Goal: Task Accomplishment & Management: Manage account settings

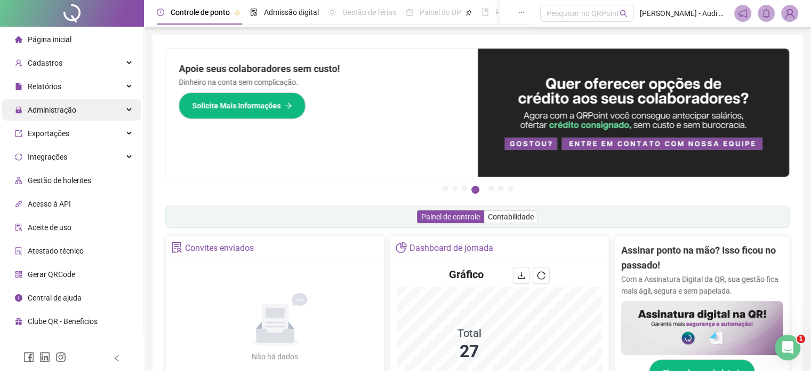
click at [135, 114] on div "Administração" at bounding box center [71, 109] width 139 height 21
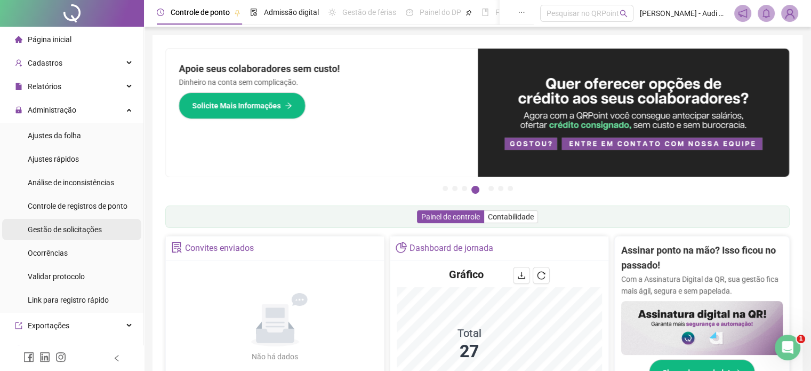
click at [70, 229] on span "Gestão de solicitações" at bounding box center [65, 229] width 74 height 9
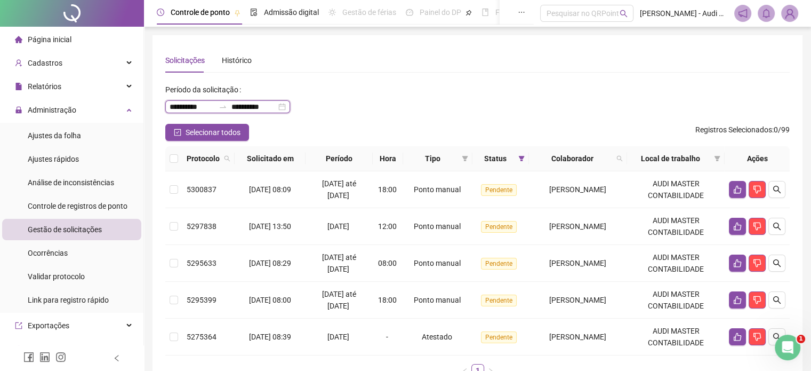
click at [254, 109] on input "**********" at bounding box center [253, 107] width 45 height 12
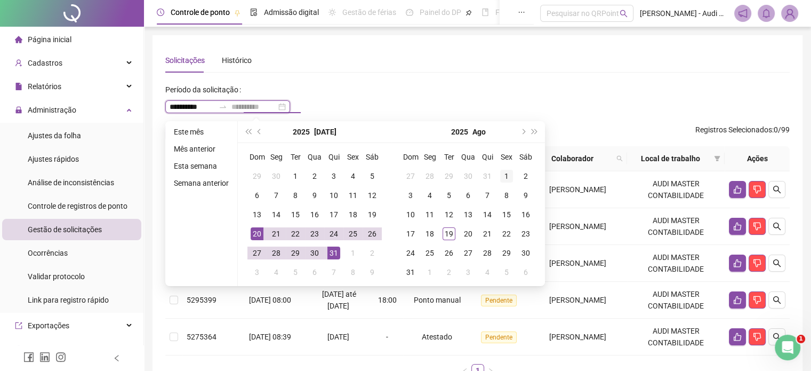
type input "**********"
drag, startPoint x: 504, startPoint y: 174, endPoint x: 488, endPoint y: 183, distance: 17.9
click at [504, 174] on div "1" at bounding box center [506, 176] width 13 height 13
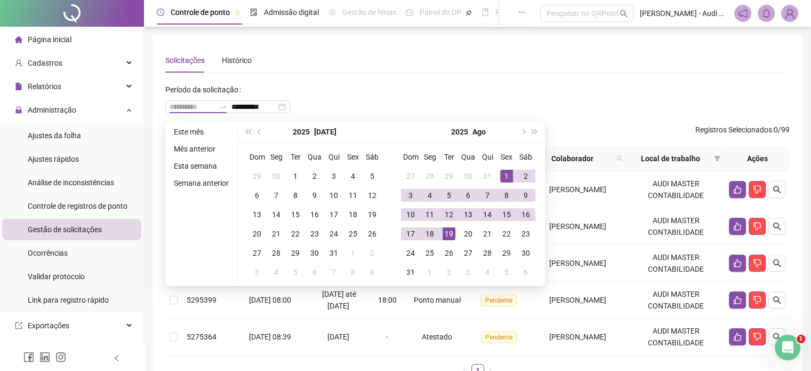
click at [443, 236] on div "19" at bounding box center [449, 233] width 13 height 13
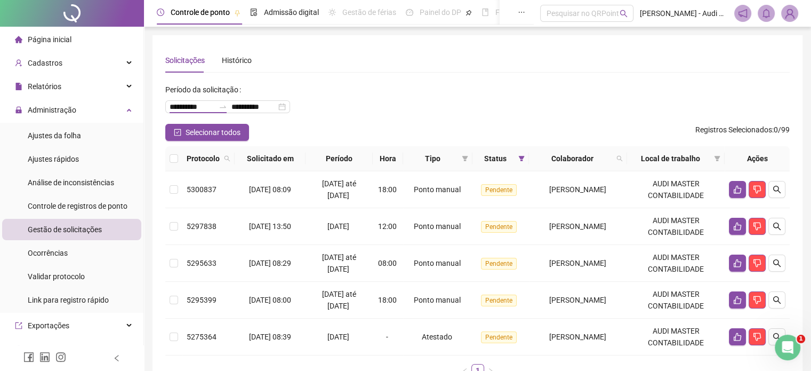
type input "**********"
click at [736, 190] on icon "like" at bounding box center [737, 189] width 9 height 9
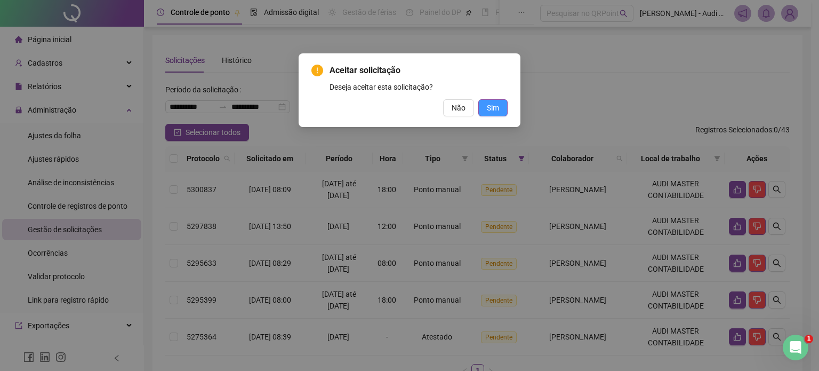
click at [488, 107] on span "Sim" at bounding box center [493, 108] width 12 height 12
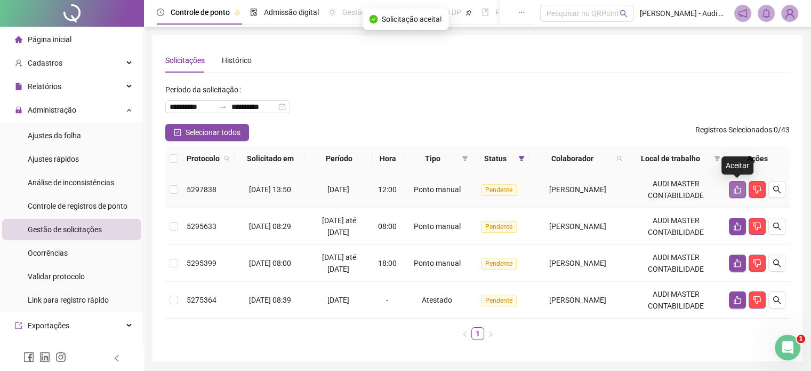
click at [737, 194] on button "button" at bounding box center [737, 189] width 17 height 17
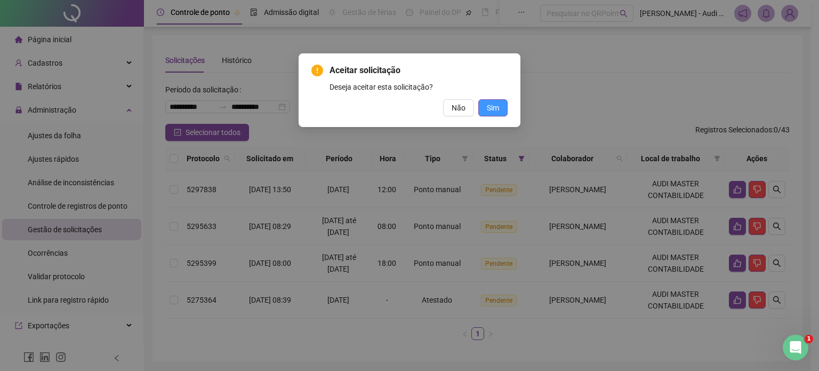
click at [501, 102] on button "Sim" at bounding box center [492, 107] width 29 height 17
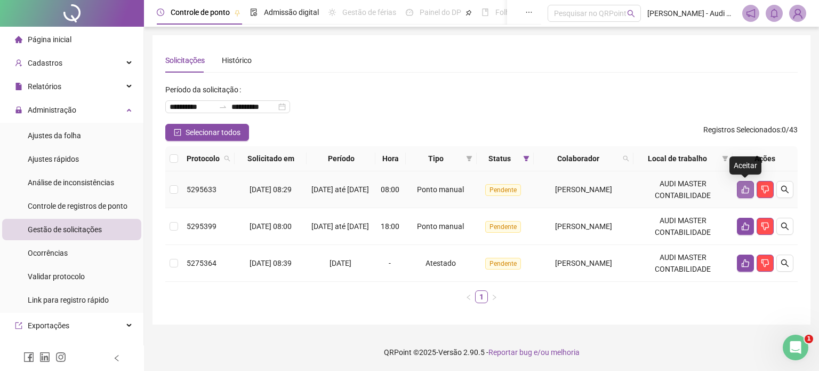
click at [745, 190] on icon "like" at bounding box center [745, 189] width 9 height 9
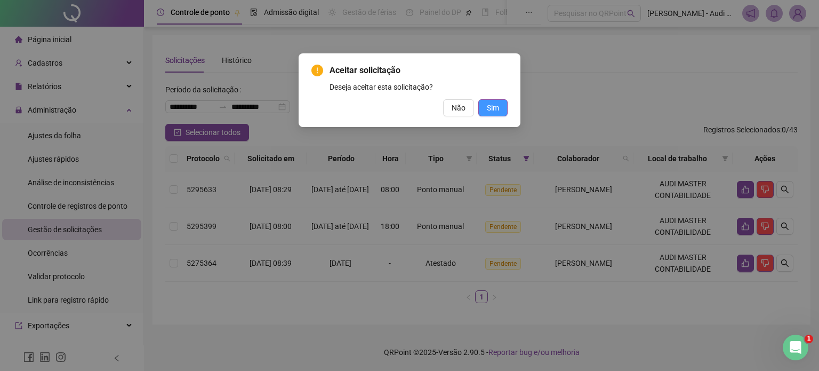
click at [500, 110] on button "Sim" at bounding box center [492, 107] width 29 height 17
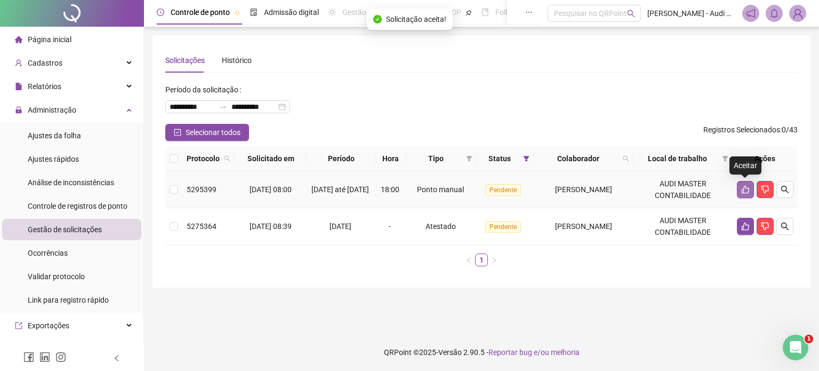
click at [747, 188] on icon "like" at bounding box center [745, 190] width 7 height 8
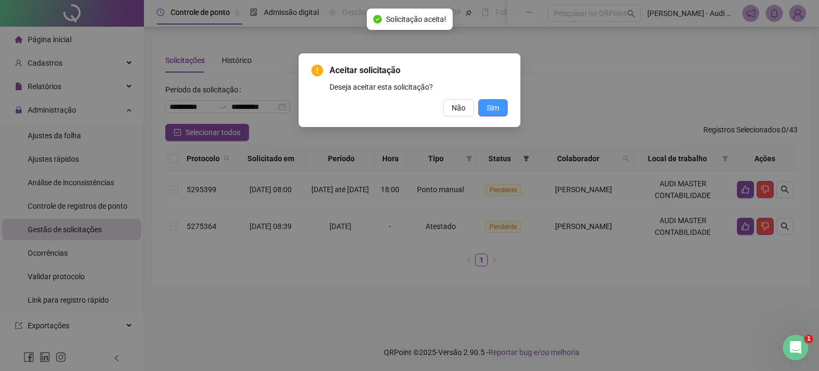
click at [501, 110] on button "Sim" at bounding box center [492, 107] width 29 height 17
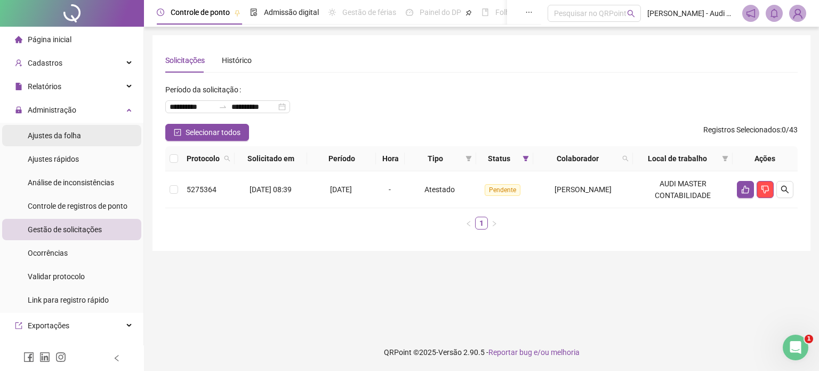
click at [76, 135] on span "Ajustes da folha" at bounding box center [54, 135] width 53 height 9
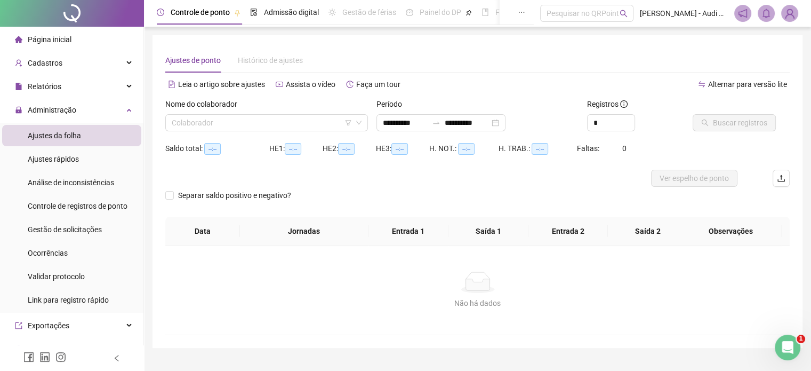
type input "**********"
click at [228, 122] on input "search" at bounding box center [262, 123] width 180 height 16
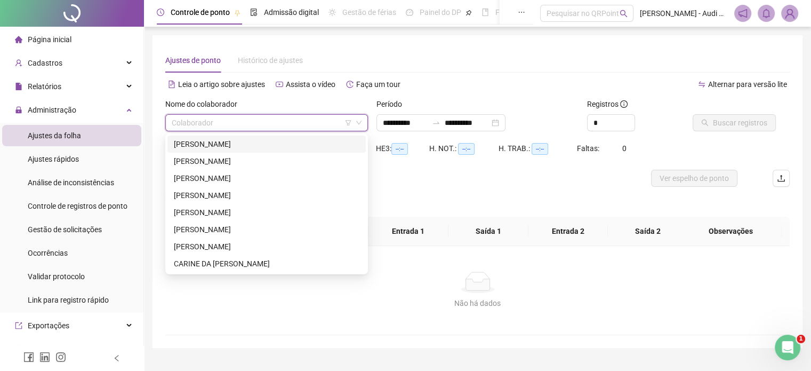
click at [270, 146] on div "[PERSON_NAME]" at bounding box center [267, 144] width 186 height 12
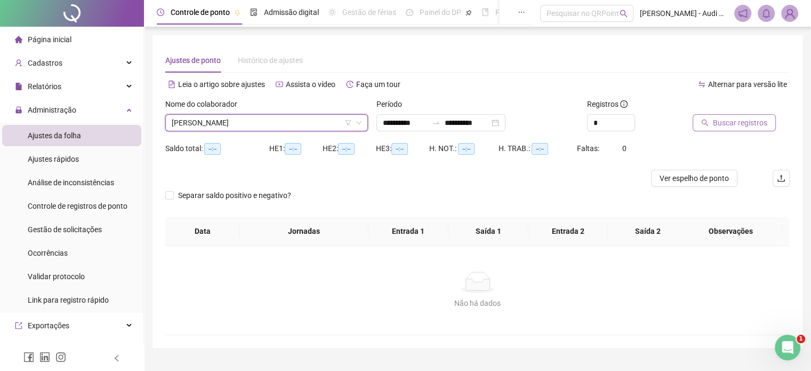
click at [716, 127] on span "Buscar registros" at bounding box center [740, 123] width 54 height 12
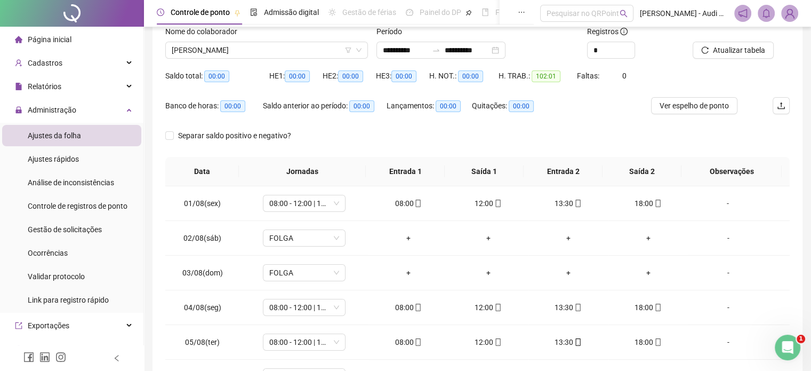
scroll to position [67, 0]
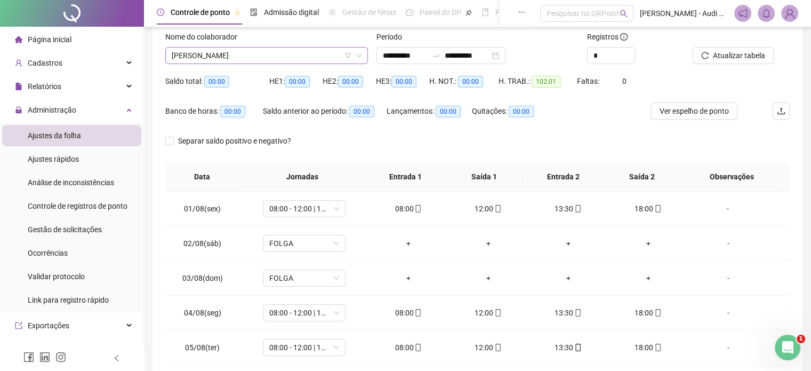
click at [307, 55] on span "[PERSON_NAME]" at bounding box center [267, 55] width 190 height 16
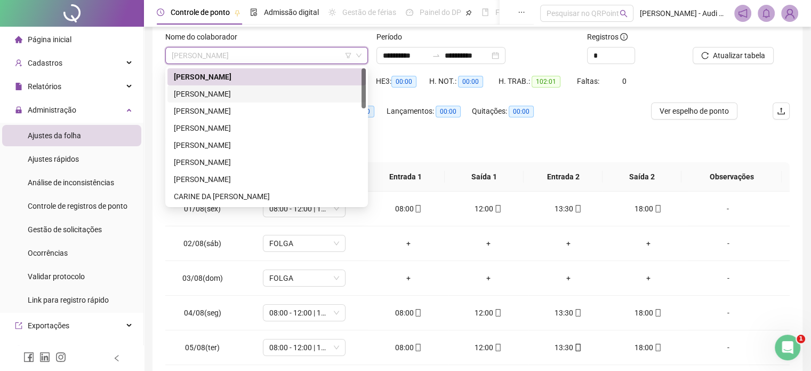
click at [227, 95] on div "[PERSON_NAME]" at bounding box center [267, 94] width 186 height 12
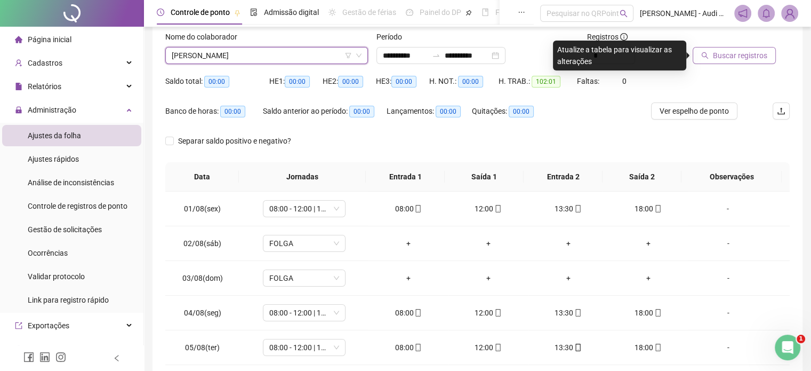
click at [733, 56] on span "Buscar registros" at bounding box center [740, 56] width 54 height 12
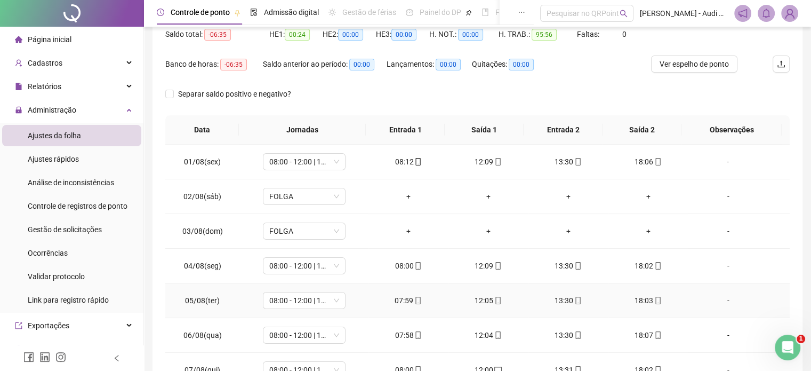
scroll to position [0, 0]
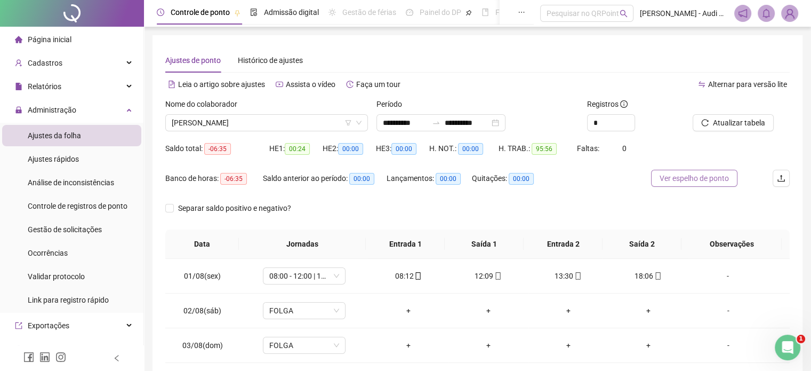
click at [695, 174] on span "Ver espelho de ponto" at bounding box center [694, 178] width 69 height 12
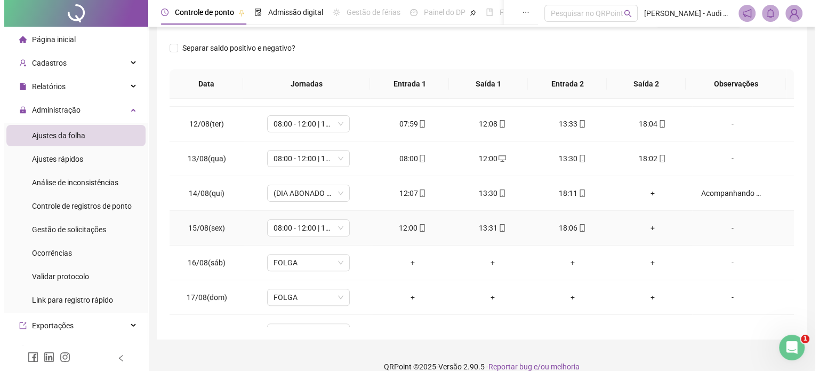
scroll to position [394, 0]
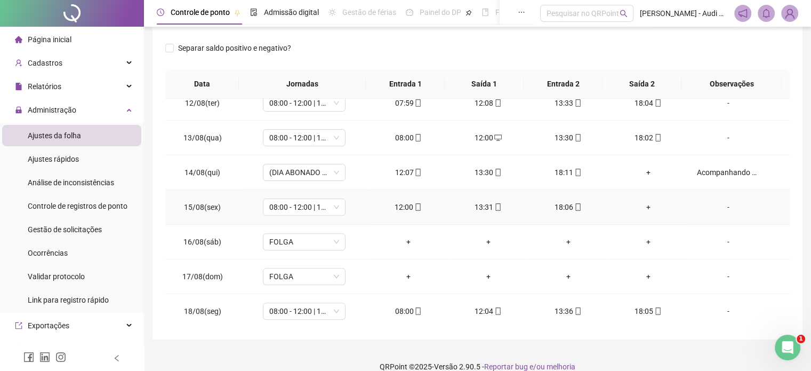
click at [721, 204] on div "-" at bounding box center [727, 207] width 63 height 12
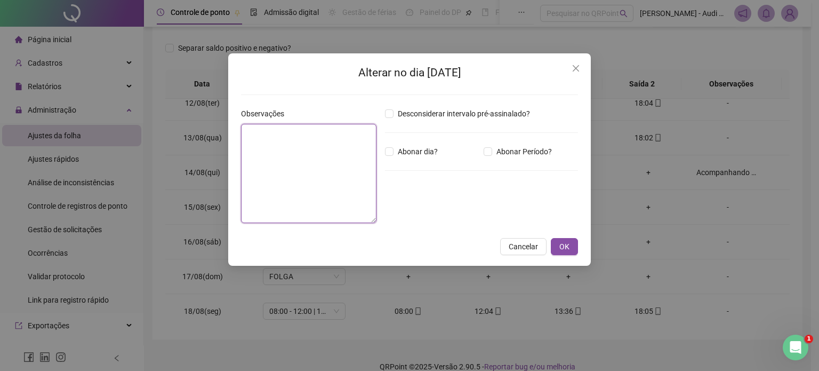
click at [281, 133] on textarea at bounding box center [308, 173] width 135 height 99
paste textarea "**********"
type textarea "**********"
click at [493, 151] on span "Abonar Período?" at bounding box center [524, 152] width 64 height 12
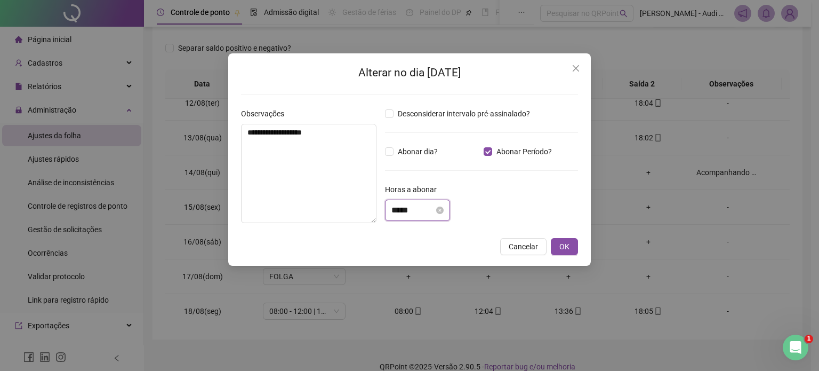
click at [395, 209] on input "*****" at bounding box center [412, 210] width 43 height 13
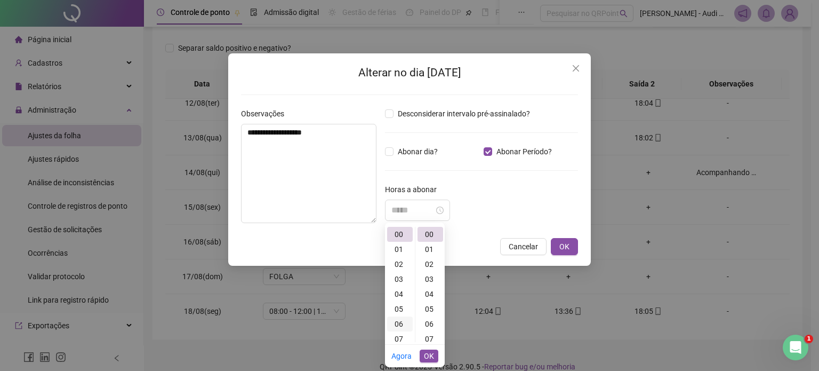
click at [403, 318] on div "06" at bounding box center [400, 323] width 26 height 15
type input "*****"
click at [431, 260] on div "59" at bounding box center [431, 261] width 26 height 15
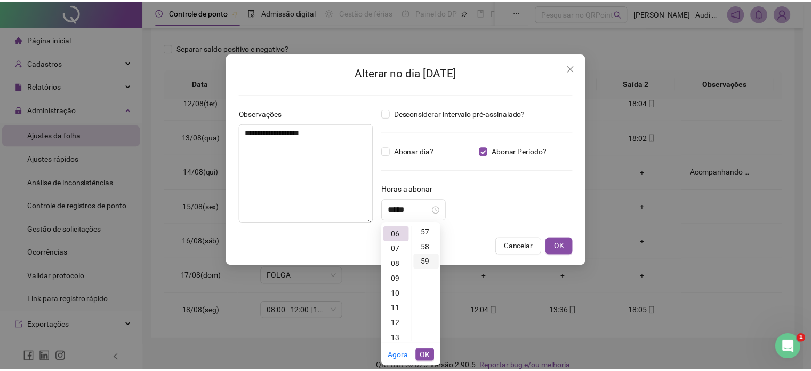
scroll to position [881, 0]
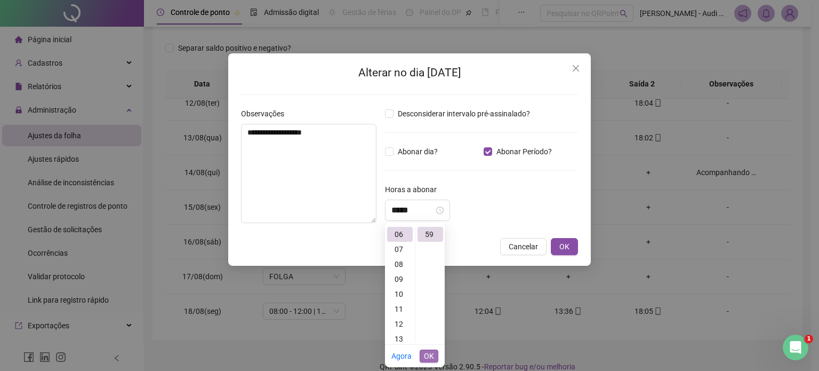
click at [429, 352] on span "OK" at bounding box center [429, 356] width 10 height 12
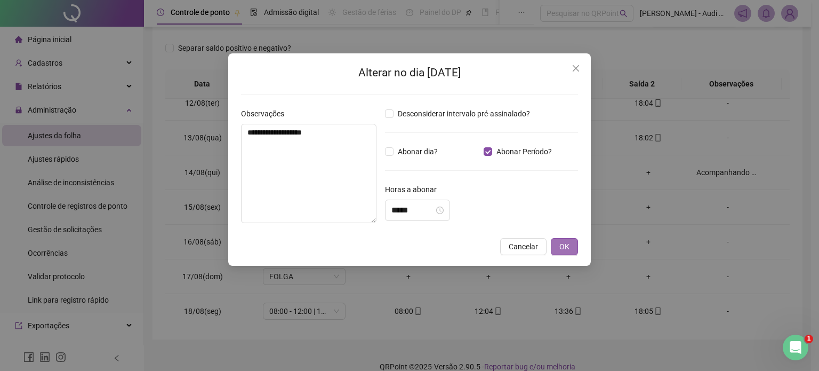
click at [565, 245] on span "OK" at bounding box center [564, 247] width 10 height 12
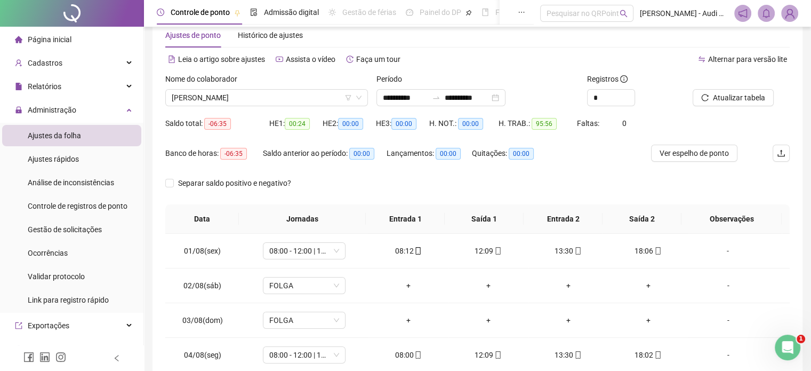
scroll to position [0, 0]
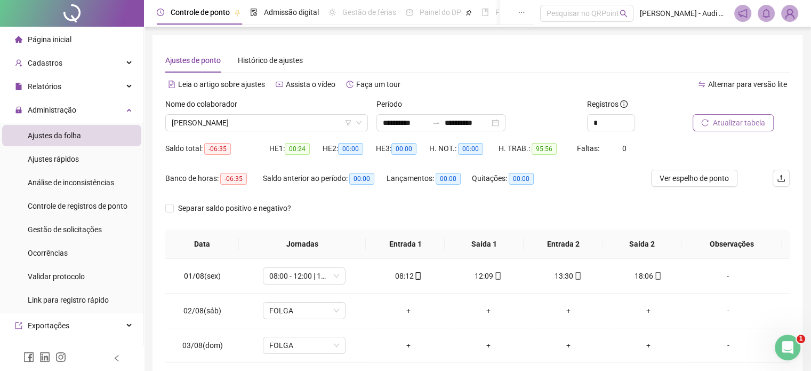
click at [715, 125] on span "Atualizar tabela" at bounding box center [739, 123] width 52 height 12
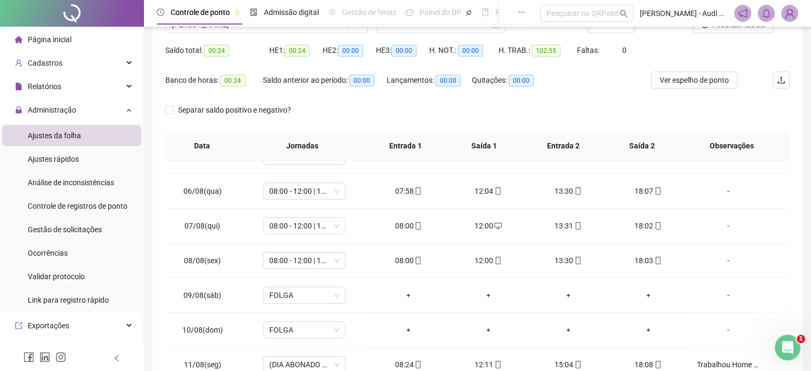
scroll to position [160, 0]
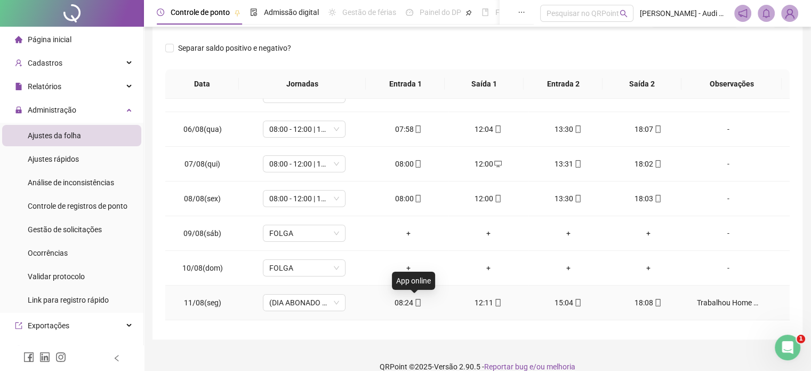
click at [414, 302] on icon "mobile" at bounding box center [417, 302] width 7 height 7
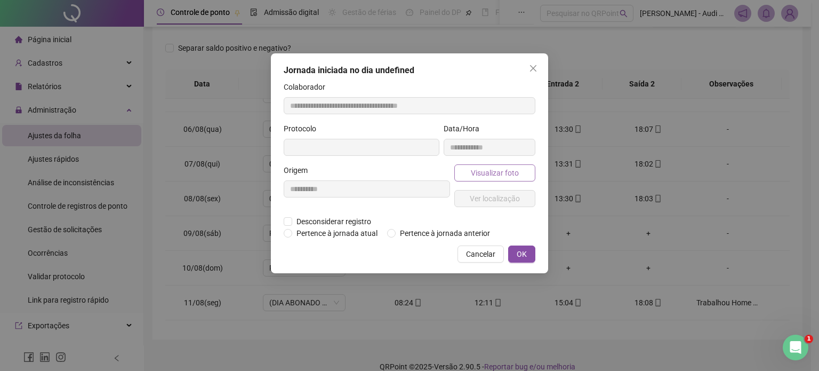
type input "**********"
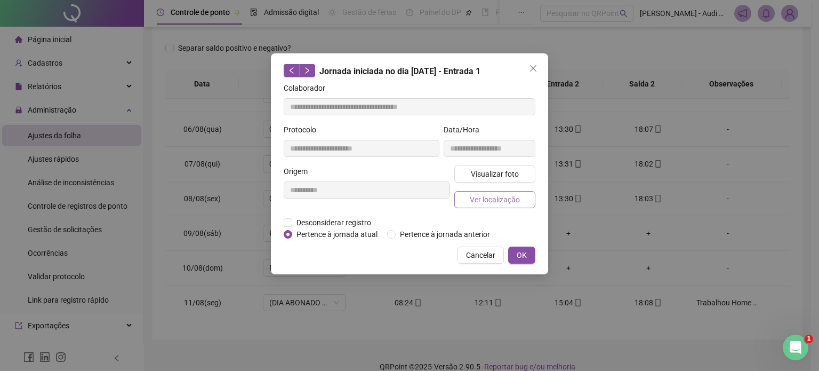
click at [487, 201] on span "Ver localização" at bounding box center [495, 200] width 50 height 12
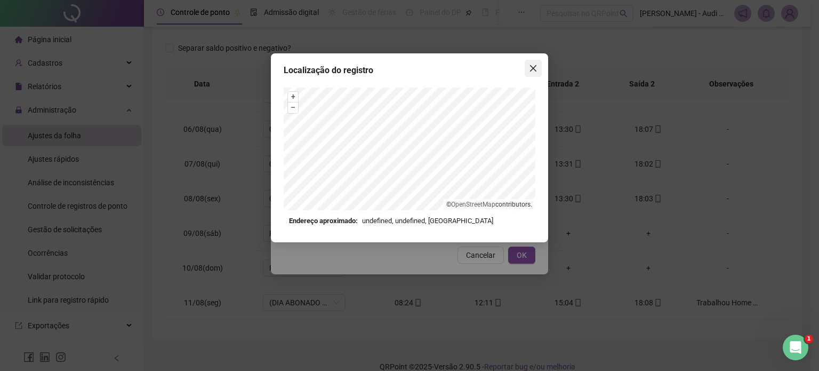
click at [538, 68] on span "Close" at bounding box center [533, 68] width 17 height 9
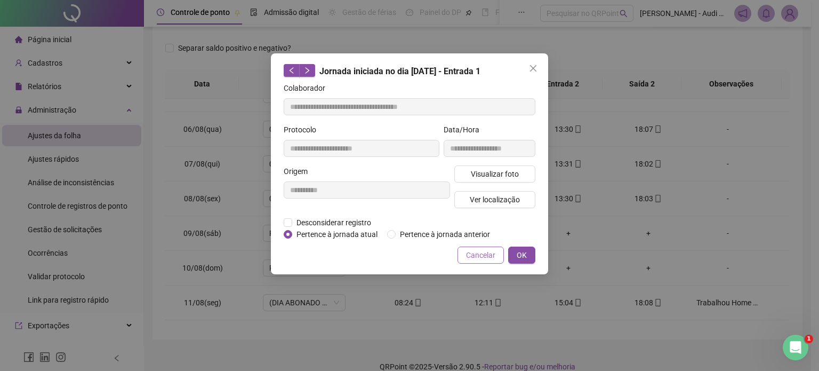
click at [485, 259] on span "Cancelar" at bounding box center [480, 255] width 29 height 12
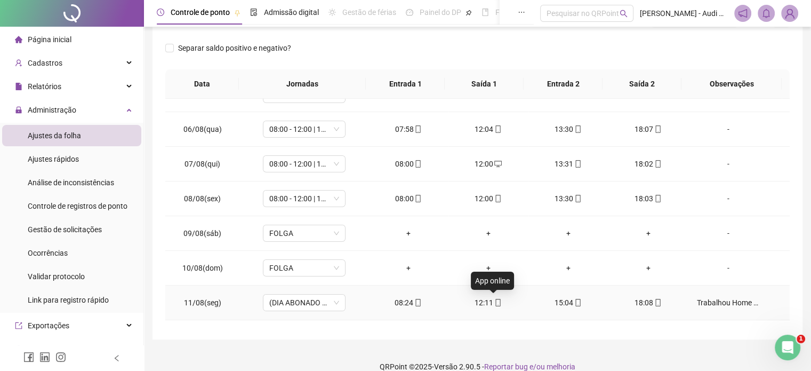
click at [494, 302] on icon "mobile" at bounding box center [497, 302] width 7 height 7
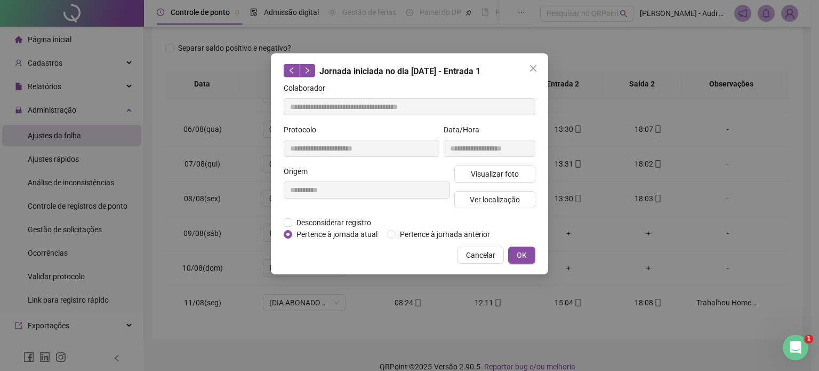
type input "**********"
click at [502, 197] on span "Ver localização" at bounding box center [495, 200] width 50 height 12
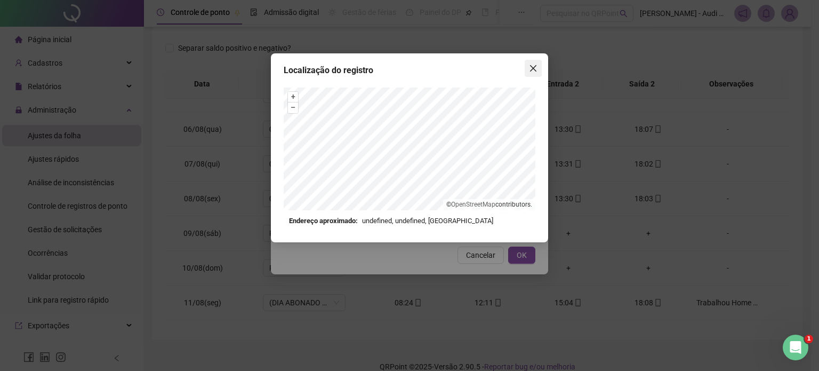
click at [532, 68] on icon "close" at bounding box center [533, 68] width 9 height 9
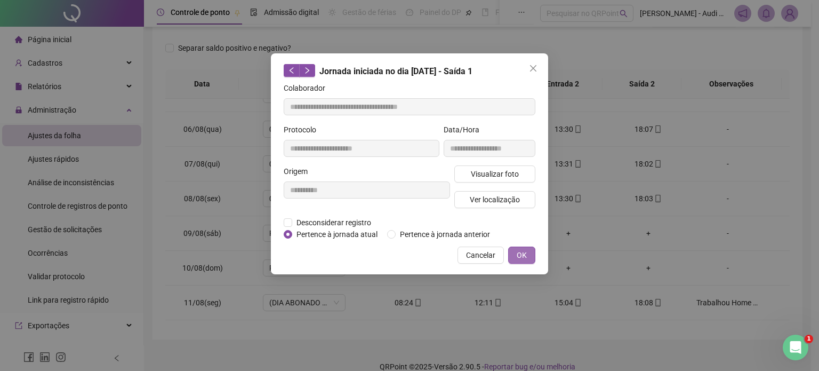
click at [523, 255] on span "OK" at bounding box center [522, 255] width 10 height 12
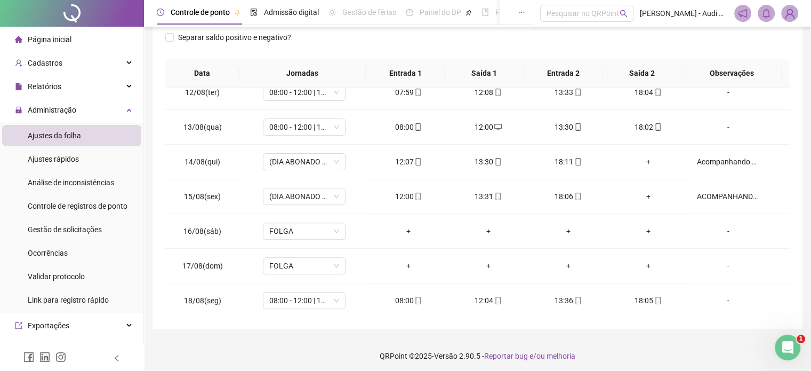
scroll to position [174, 0]
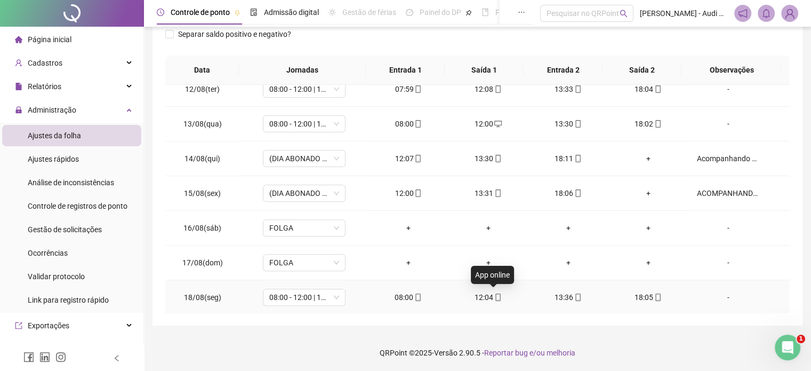
click at [496, 293] on icon "mobile" at bounding box center [498, 296] width 5 height 7
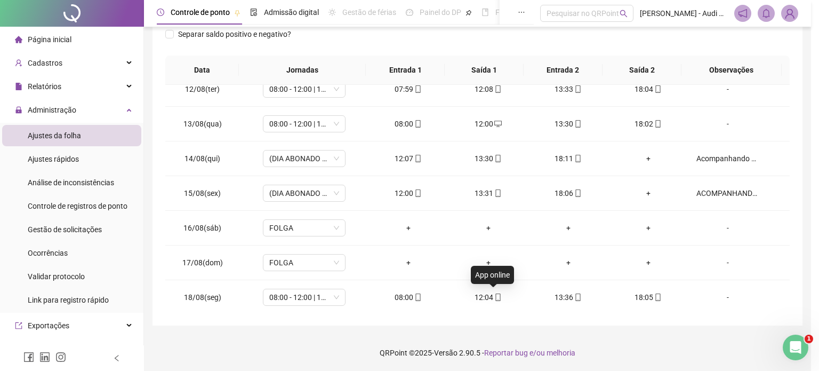
type input "**********"
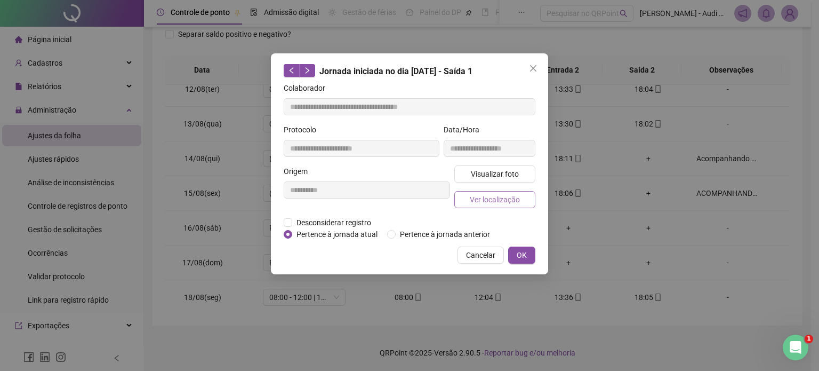
click at [510, 201] on span "Ver localização" at bounding box center [495, 200] width 50 height 12
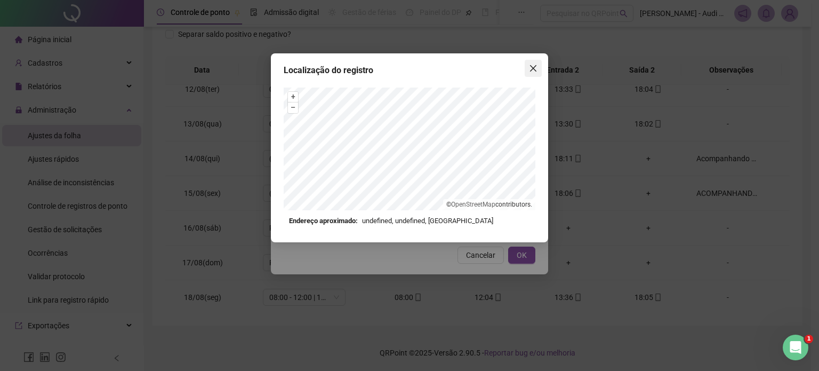
click at [537, 64] on icon "close" at bounding box center [533, 68] width 9 height 9
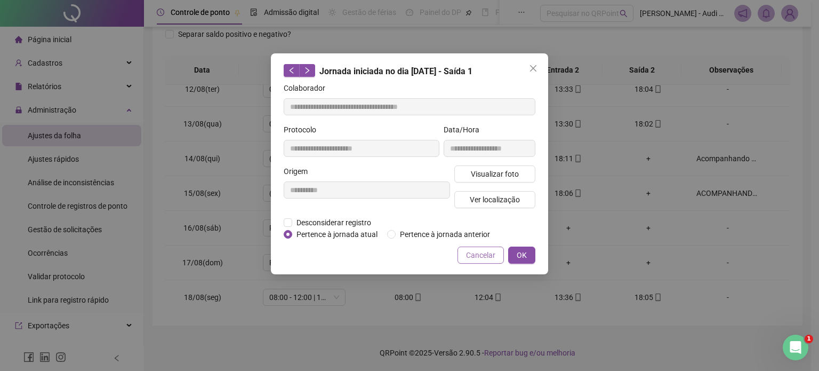
click at [485, 258] on span "Cancelar" at bounding box center [480, 255] width 29 height 12
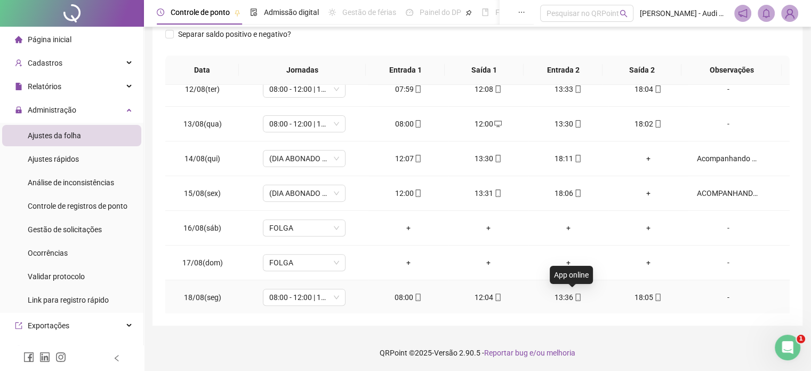
click at [574, 296] on icon "mobile" at bounding box center [577, 296] width 7 height 7
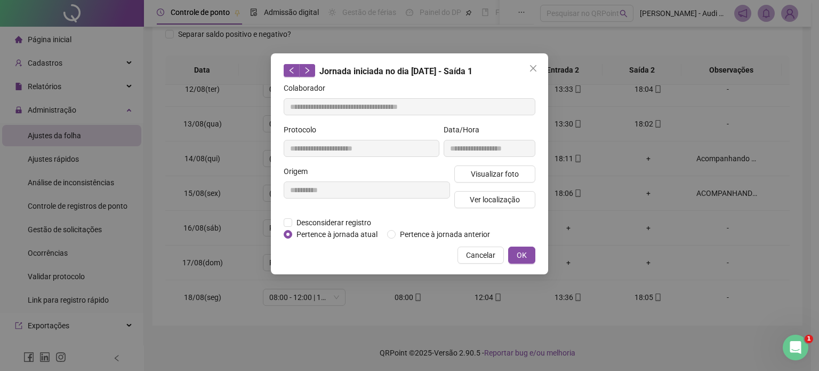
type input "**********"
click at [500, 197] on span "Ver localização" at bounding box center [495, 200] width 50 height 12
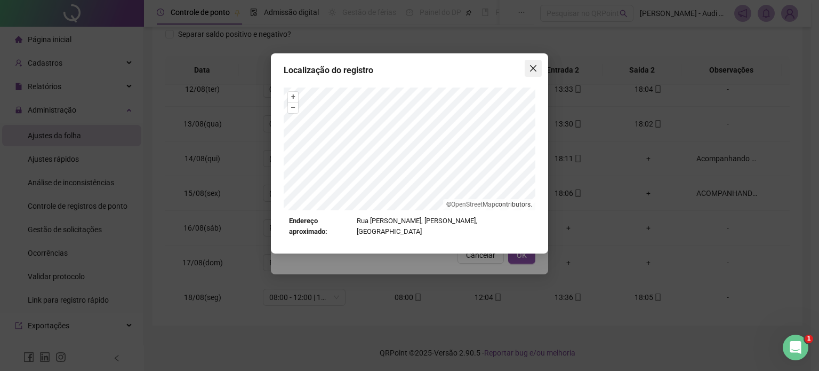
click at [534, 68] on icon "close" at bounding box center [533, 68] width 6 height 6
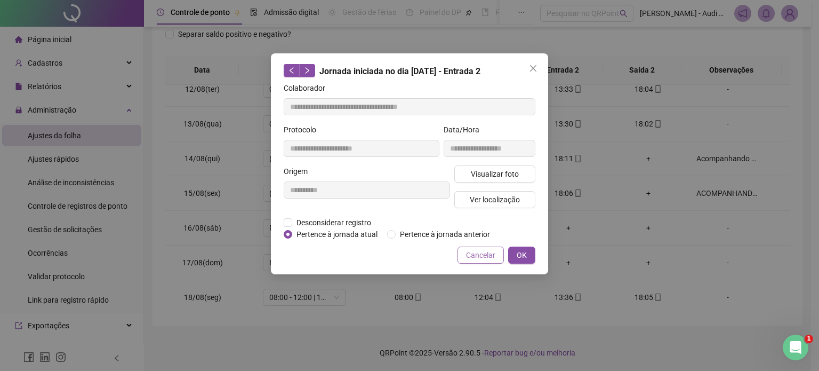
click at [486, 255] on span "Cancelar" at bounding box center [480, 255] width 29 height 12
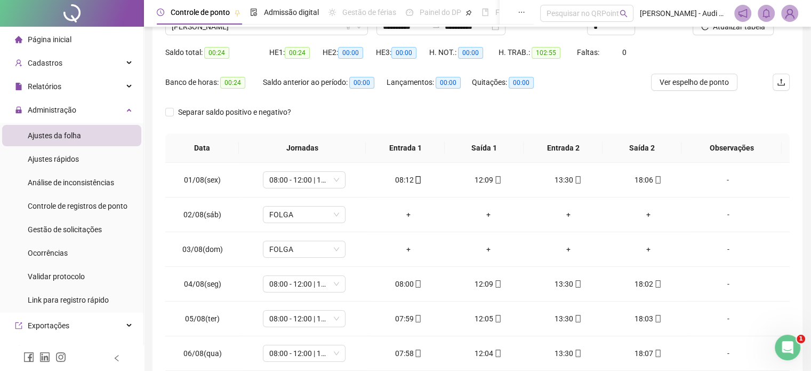
scroll to position [14, 0]
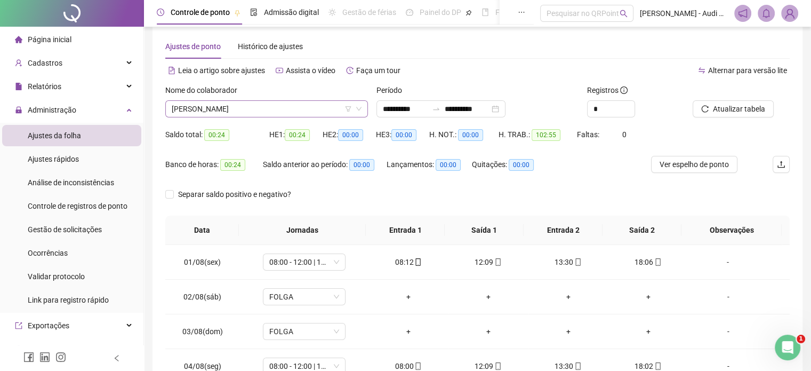
click at [277, 110] on span "[PERSON_NAME]" at bounding box center [267, 109] width 190 height 16
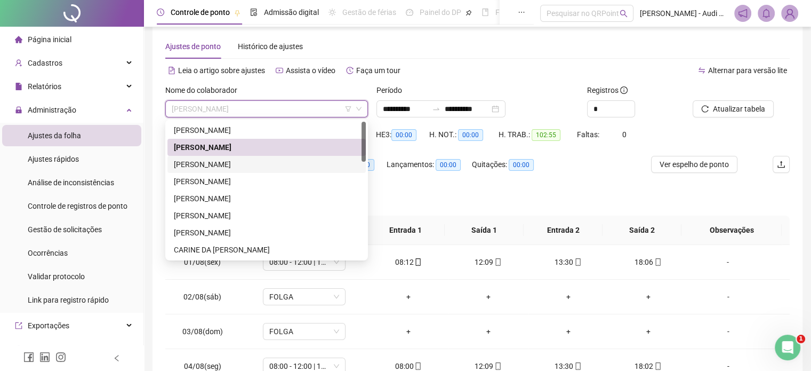
click at [239, 168] on div "[PERSON_NAME]" at bounding box center [267, 164] width 186 height 12
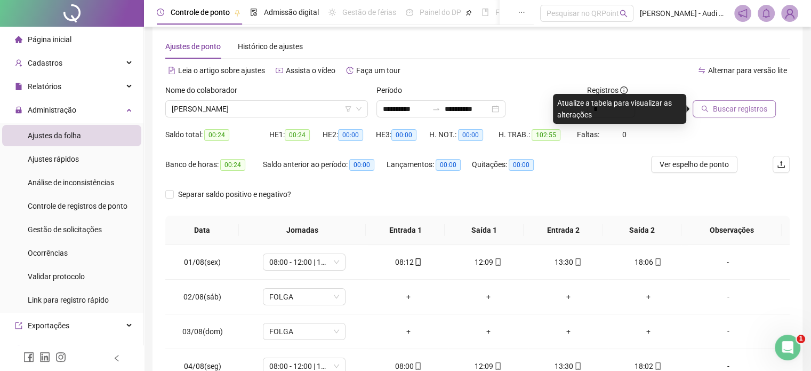
click at [753, 109] on span "Buscar registros" at bounding box center [740, 109] width 54 height 12
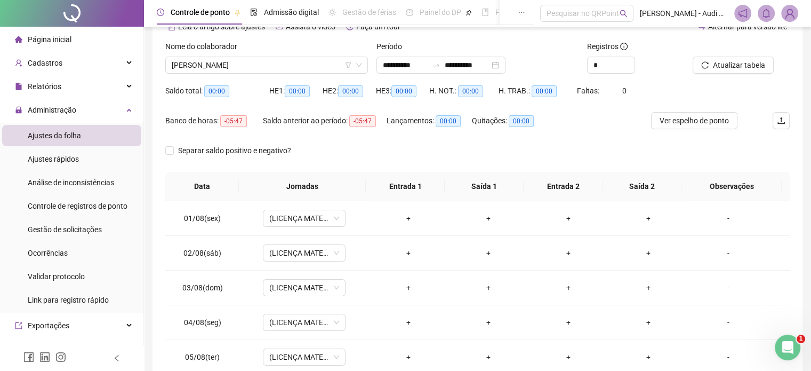
scroll to position [0, 0]
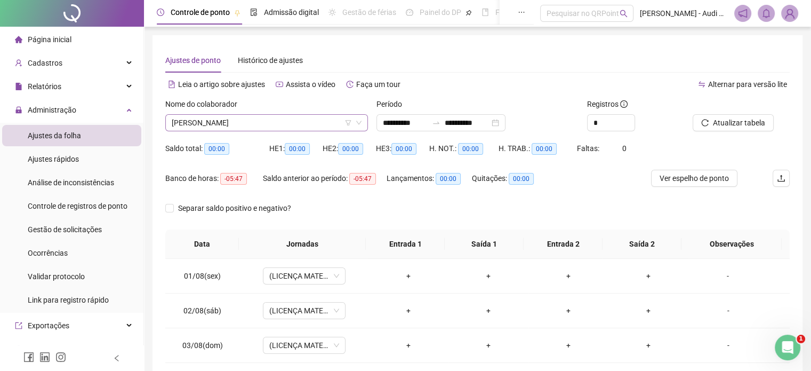
click at [276, 127] on span "[PERSON_NAME]" at bounding box center [267, 123] width 190 height 16
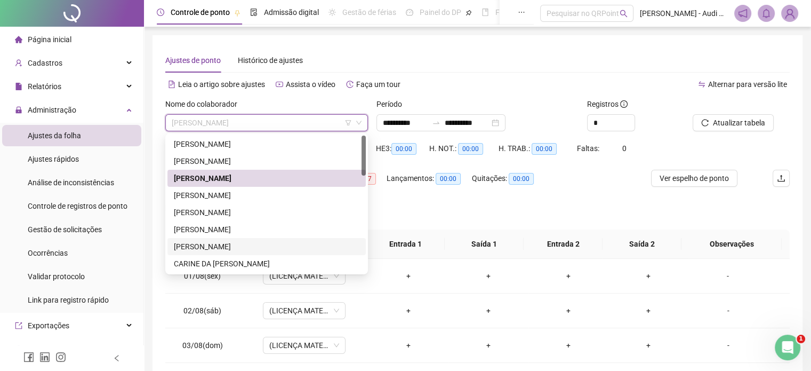
scroll to position [160, 0]
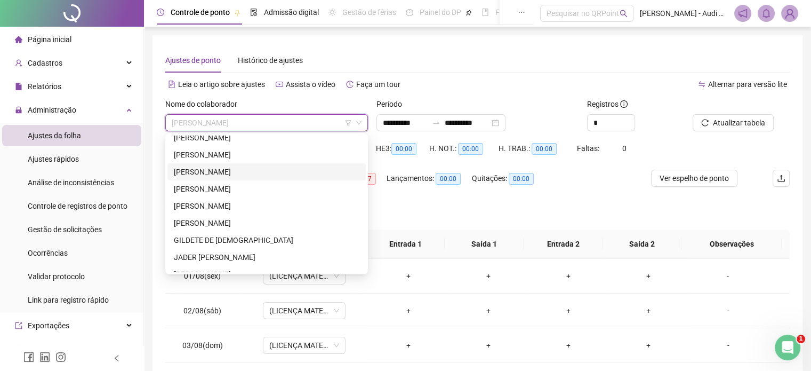
click at [225, 174] on div "[PERSON_NAME]" at bounding box center [267, 172] width 186 height 12
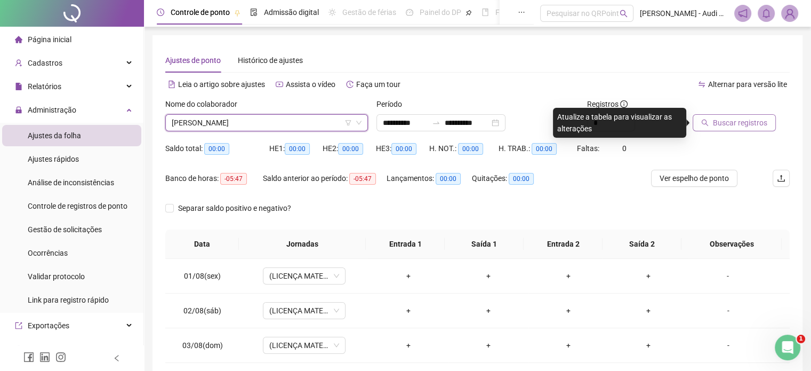
click at [750, 122] on span "Buscar registros" at bounding box center [740, 123] width 54 height 12
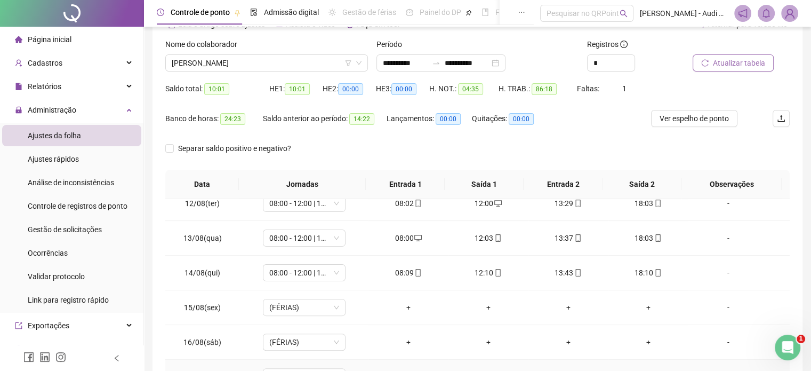
scroll to position [0, 0]
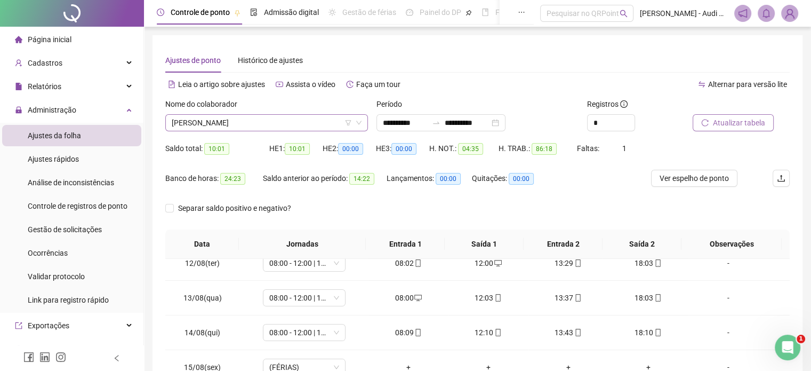
click at [265, 120] on span "[PERSON_NAME]" at bounding box center [267, 123] width 190 height 16
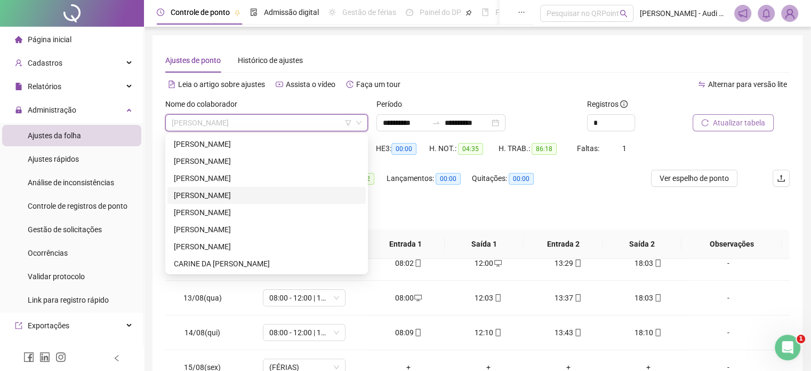
click at [231, 197] on div "[PERSON_NAME]" at bounding box center [267, 195] width 186 height 12
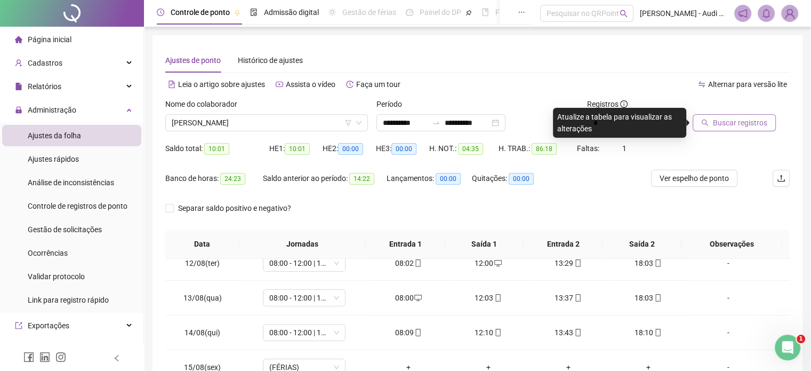
click at [751, 123] on span "Buscar registros" at bounding box center [740, 123] width 54 height 12
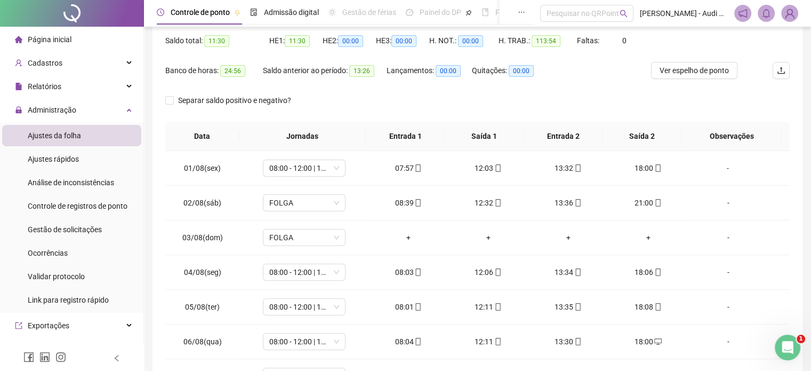
scroll to position [67, 0]
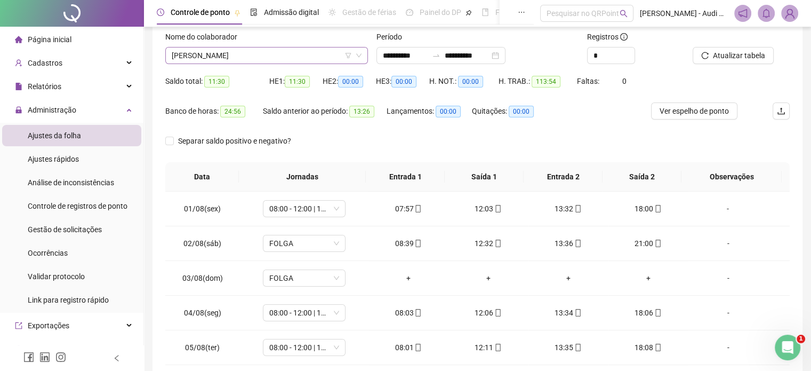
click at [296, 58] on span "[PERSON_NAME]" at bounding box center [267, 55] width 190 height 16
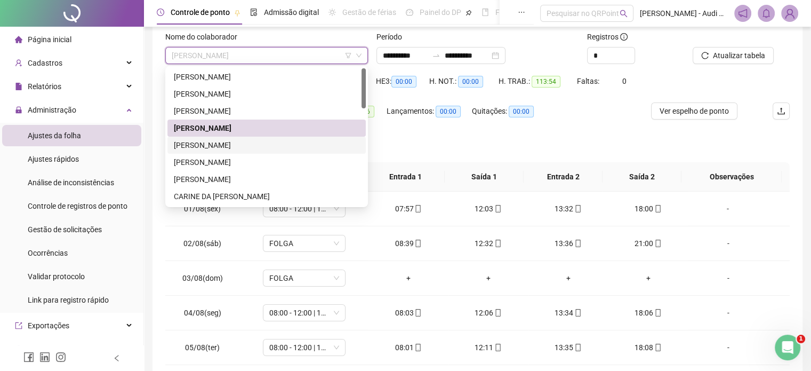
click at [213, 143] on div "[PERSON_NAME]" at bounding box center [267, 145] width 186 height 12
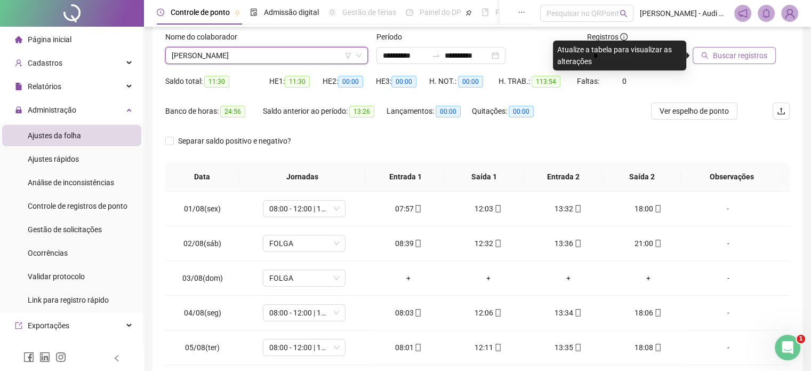
click at [739, 56] on span "Buscar registros" at bounding box center [740, 56] width 54 height 12
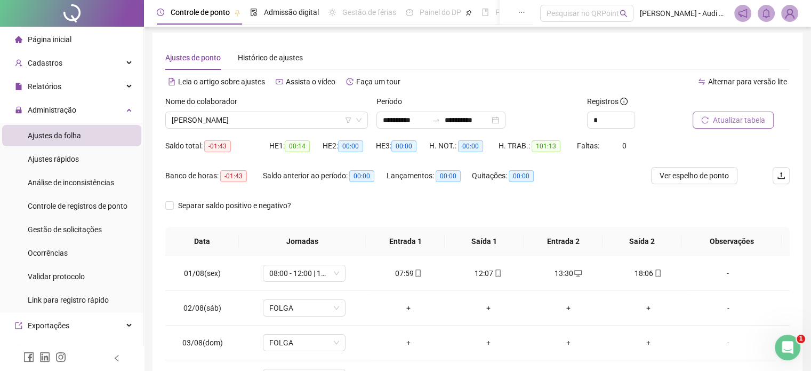
scroll to position [0, 0]
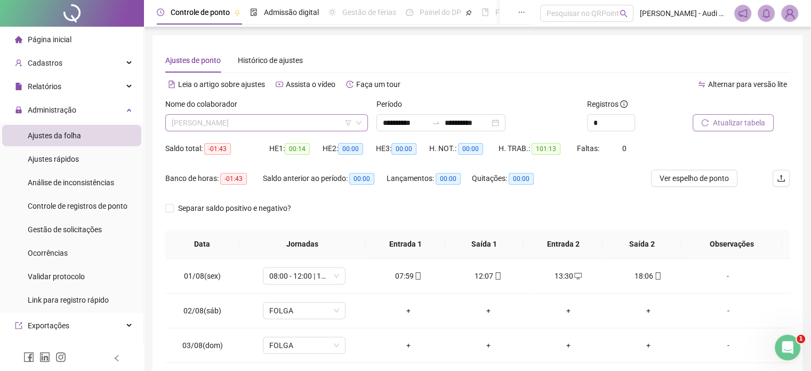
click at [268, 119] on span "[PERSON_NAME]" at bounding box center [267, 123] width 190 height 16
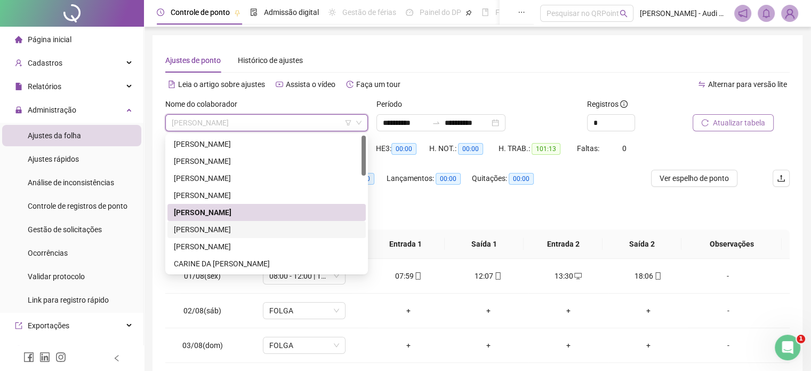
click at [224, 230] on div "[PERSON_NAME]" at bounding box center [267, 229] width 186 height 12
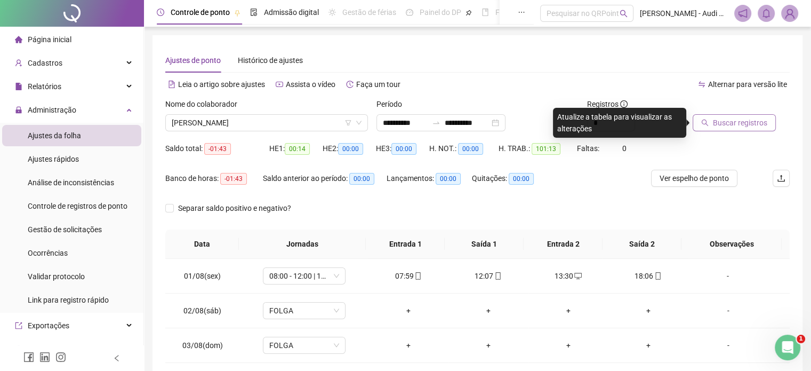
click at [722, 125] on span "Buscar registros" at bounding box center [740, 123] width 54 height 12
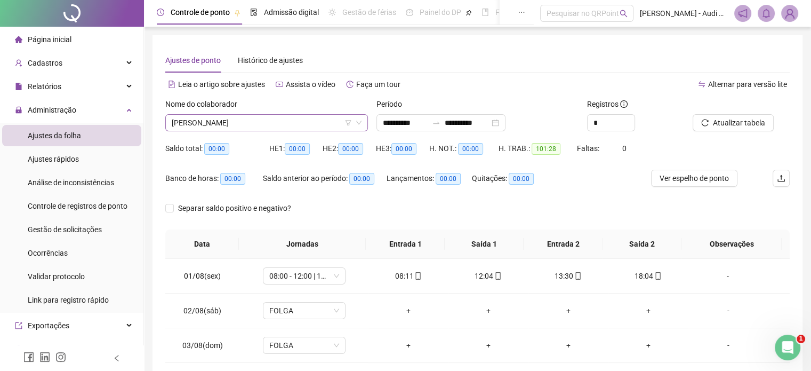
click at [281, 118] on span "[PERSON_NAME]" at bounding box center [267, 123] width 190 height 16
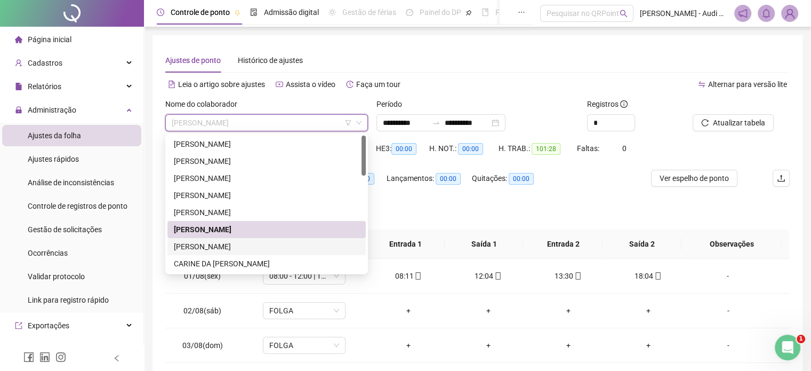
click at [214, 243] on div "[PERSON_NAME]" at bounding box center [267, 247] width 186 height 12
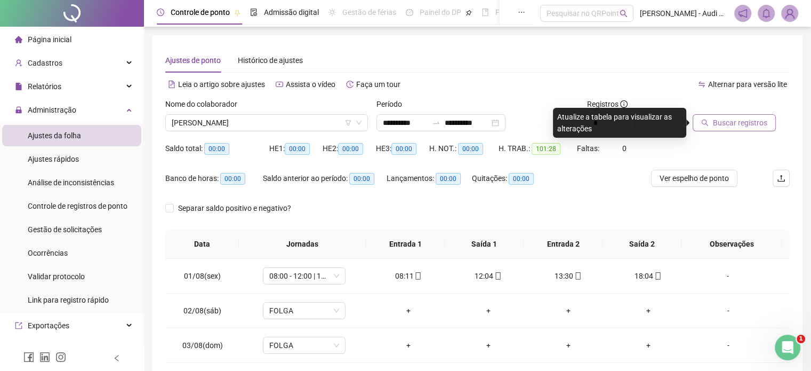
click at [747, 121] on span "Buscar registros" at bounding box center [740, 123] width 54 height 12
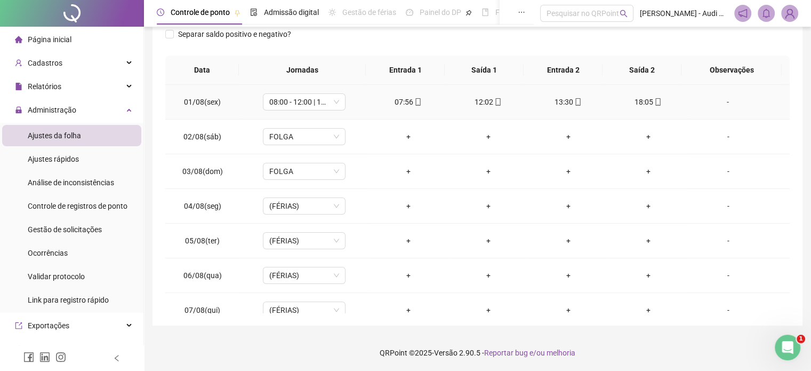
scroll to position [14, 0]
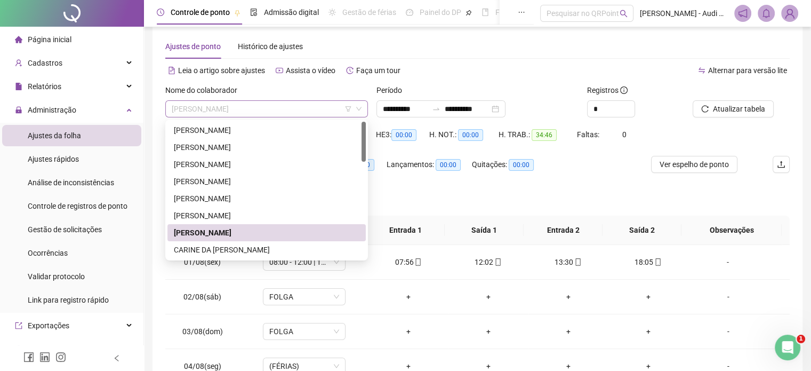
click at [282, 109] on span "[PERSON_NAME]" at bounding box center [267, 109] width 190 height 16
click at [227, 246] on div "CARINE DA [PERSON_NAME]" at bounding box center [267, 250] width 186 height 12
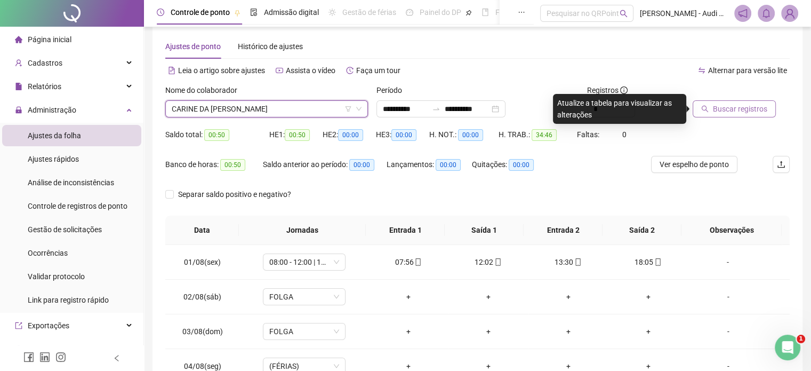
click at [742, 106] on span "Buscar registros" at bounding box center [740, 109] width 54 height 12
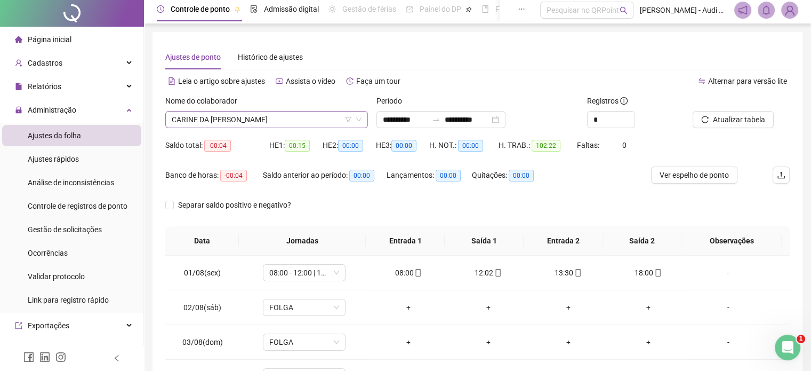
scroll to position [0, 0]
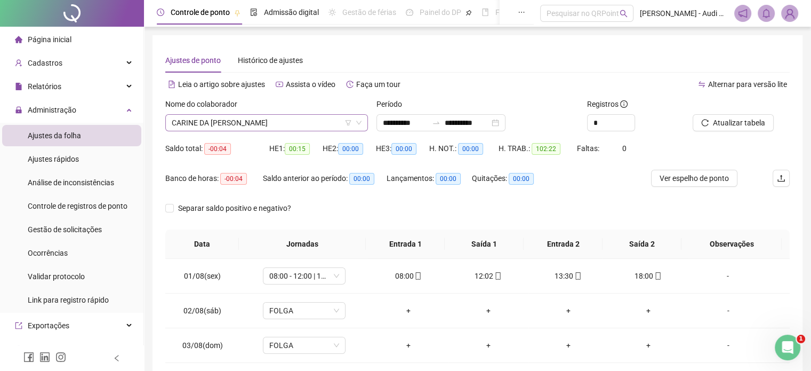
click at [273, 129] on span "CARINE DA [PERSON_NAME]" at bounding box center [267, 123] width 190 height 16
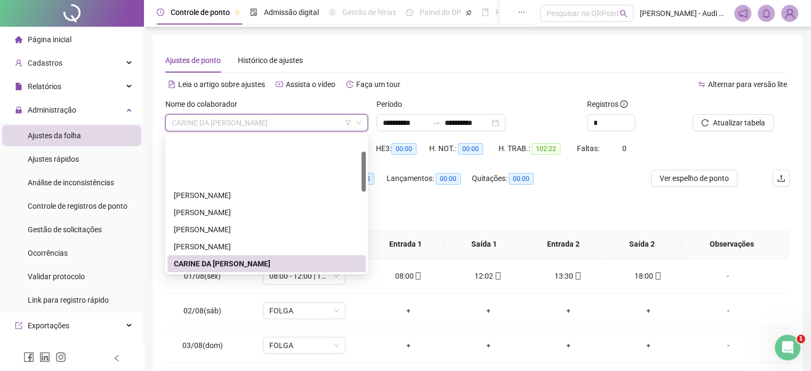
scroll to position [53, 0]
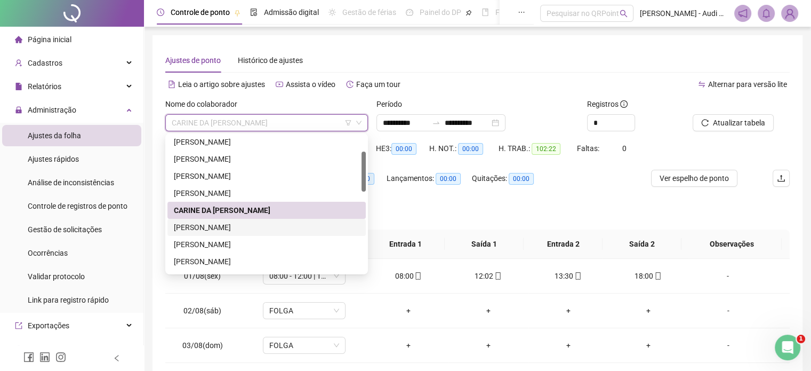
click at [222, 226] on div "[PERSON_NAME]" at bounding box center [267, 227] width 186 height 12
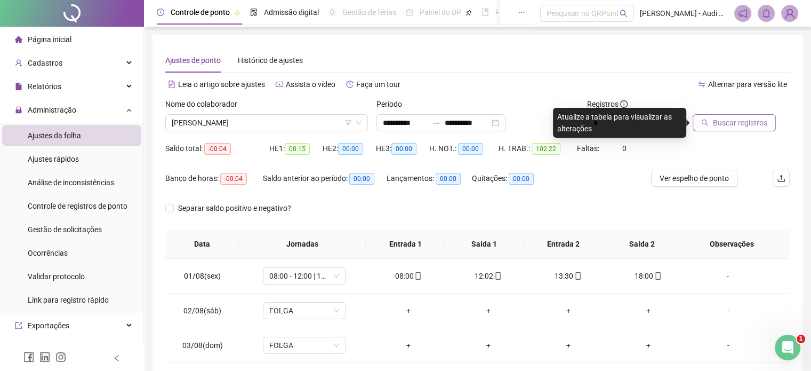
click at [745, 123] on span "Buscar registros" at bounding box center [740, 123] width 54 height 12
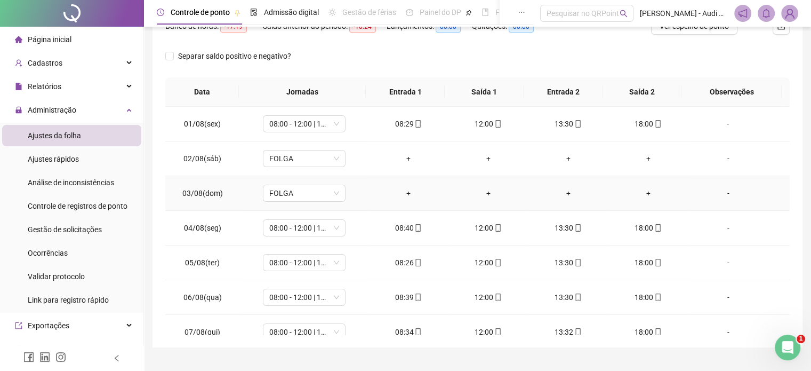
scroll to position [0, 0]
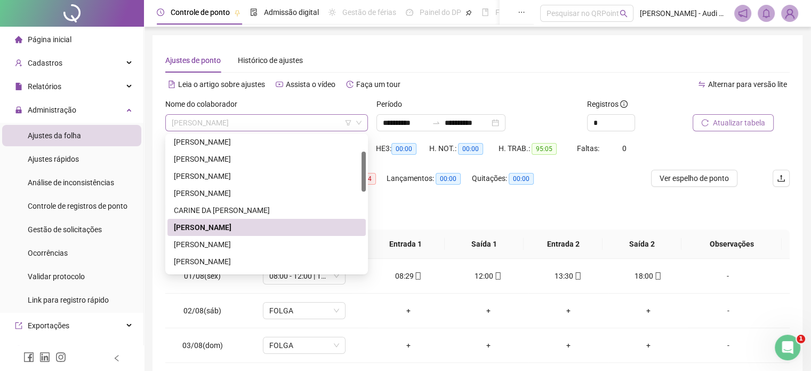
click at [297, 124] on span "[PERSON_NAME]" at bounding box center [267, 123] width 190 height 16
click at [229, 244] on div "[PERSON_NAME]" at bounding box center [267, 244] width 186 height 12
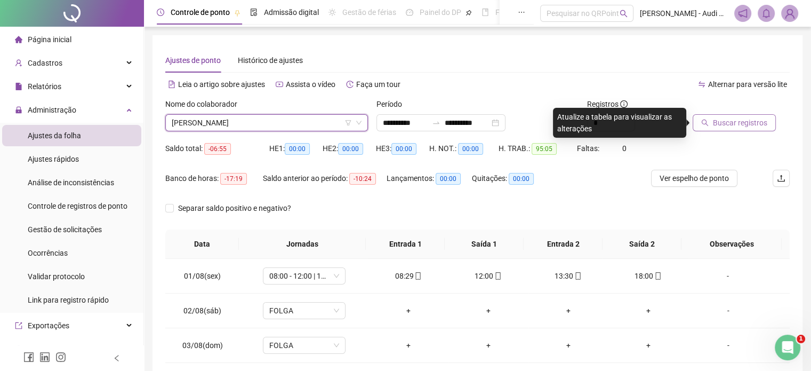
click at [737, 124] on span "Buscar registros" at bounding box center [740, 123] width 54 height 12
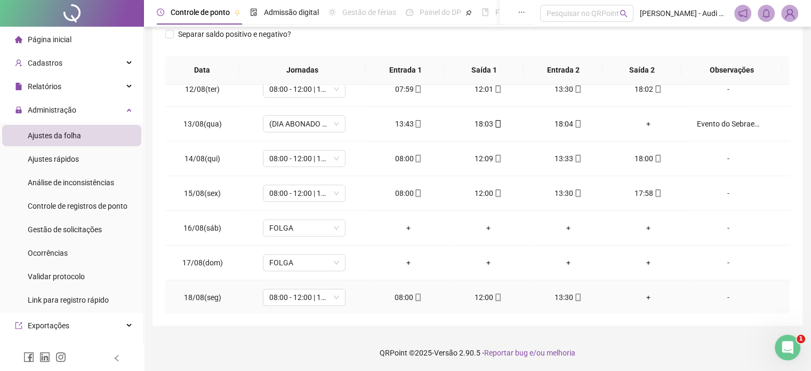
click at [642, 293] on div "+" at bounding box center [648, 297] width 63 height 12
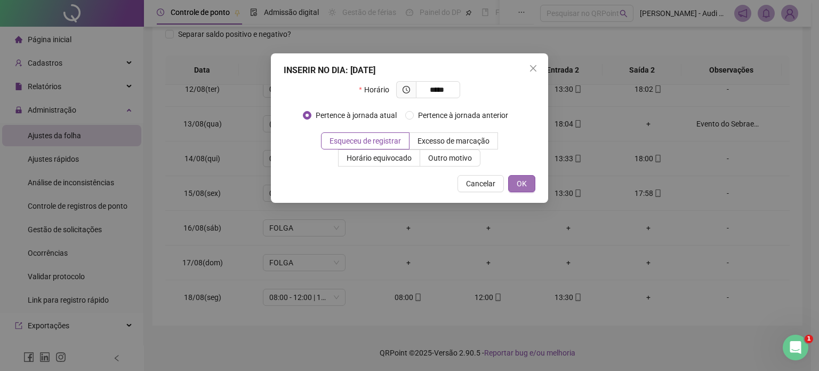
type input "*****"
click at [524, 183] on span "OK" at bounding box center [522, 184] width 10 height 12
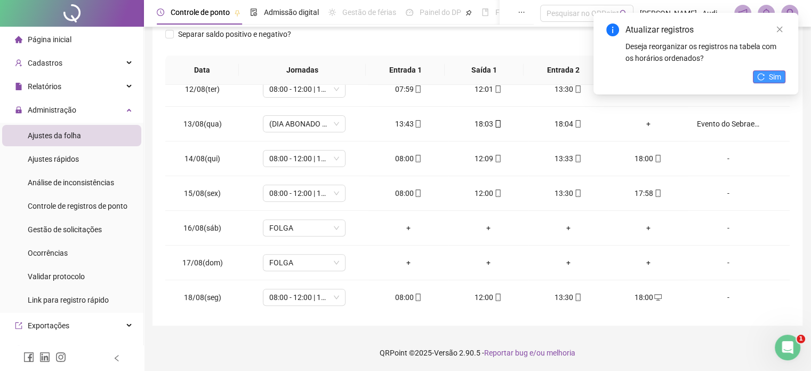
click at [774, 74] on span "Sim" at bounding box center [775, 77] width 12 height 12
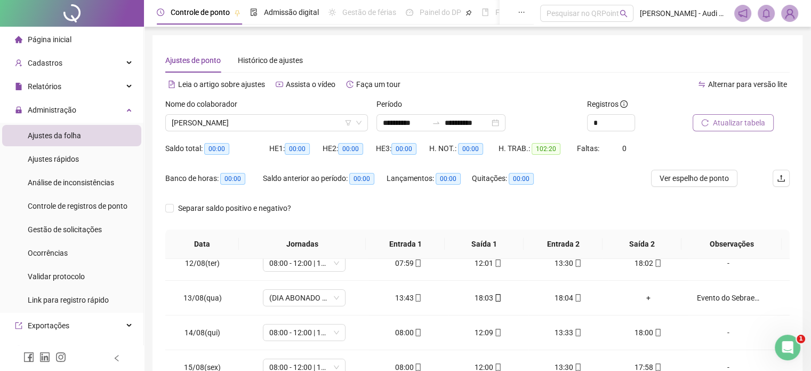
click at [727, 121] on span "Atualizar tabela" at bounding box center [739, 123] width 52 height 12
click at [318, 121] on span "[PERSON_NAME]" at bounding box center [267, 123] width 190 height 16
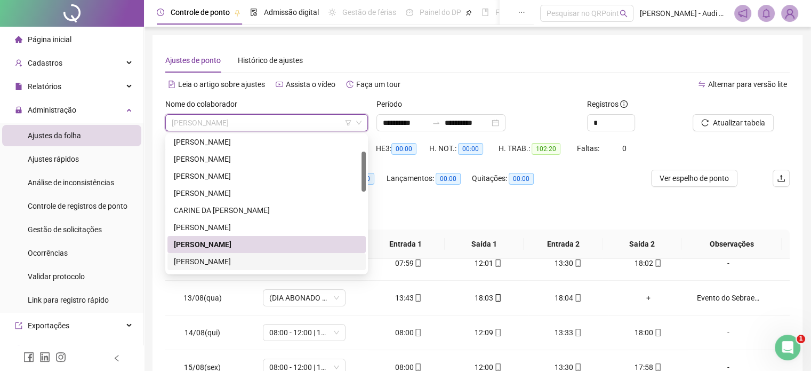
click at [217, 261] on div "[PERSON_NAME]" at bounding box center [267, 261] width 186 height 12
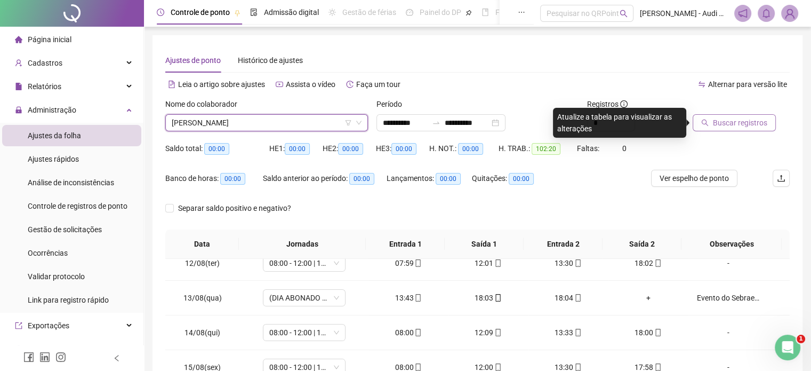
click at [709, 123] on button "Buscar registros" at bounding box center [734, 122] width 83 height 17
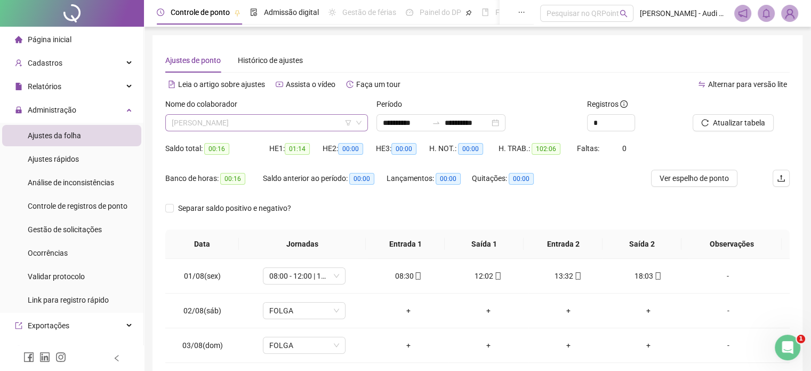
click at [261, 126] on span "[PERSON_NAME]" at bounding box center [267, 123] width 190 height 16
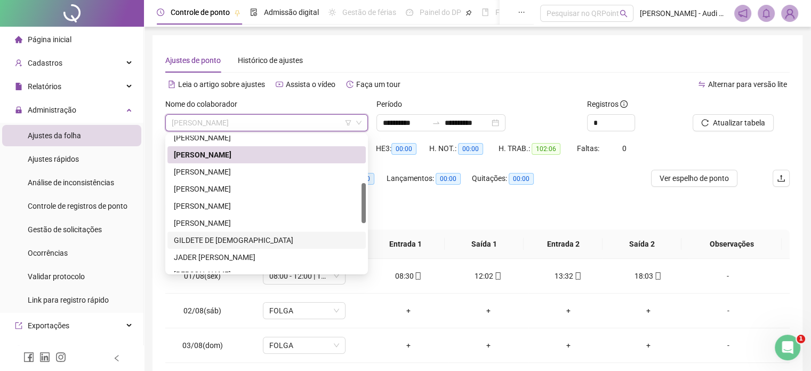
scroll to position [160, 0]
click at [218, 171] on div "[PERSON_NAME]" at bounding box center [267, 172] width 186 height 12
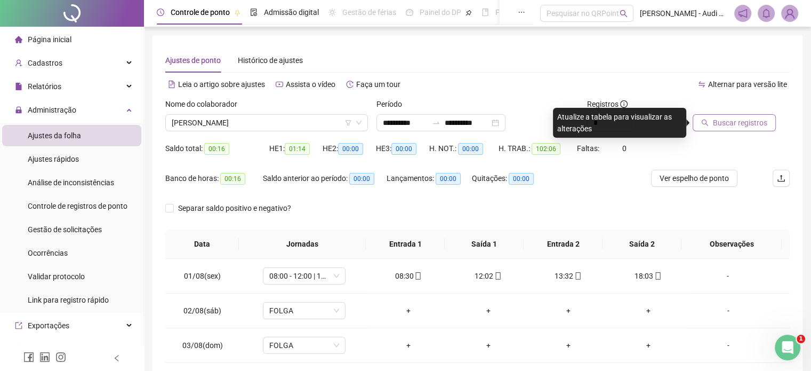
click at [728, 122] on span "Buscar registros" at bounding box center [740, 123] width 54 height 12
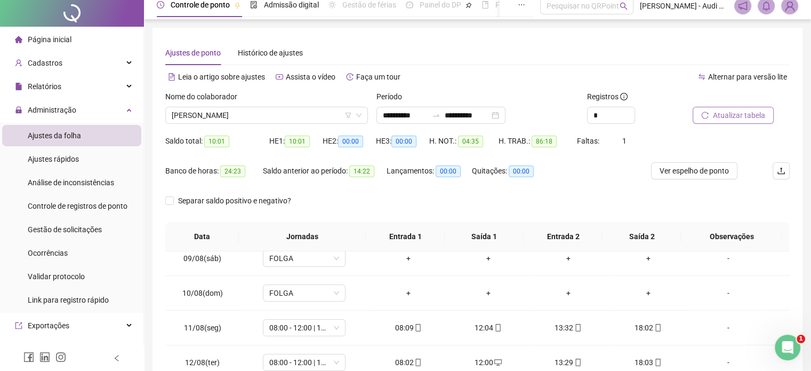
scroll to position [0, 0]
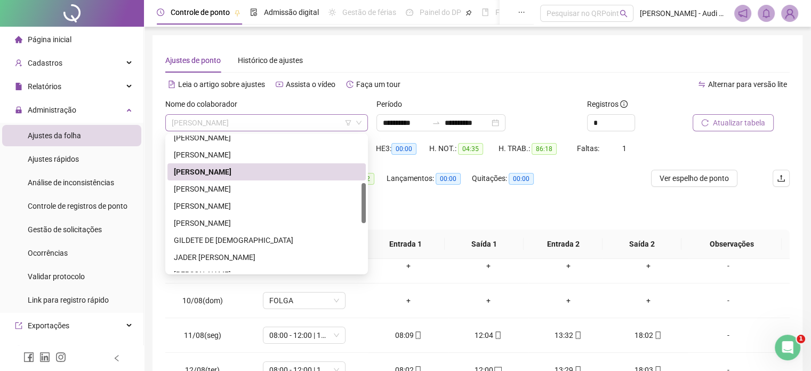
click at [266, 123] on span "[PERSON_NAME]" at bounding box center [267, 123] width 190 height 16
drag, startPoint x: 198, startPoint y: 191, endPoint x: 205, endPoint y: 188, distance: 7.9
click at [198, 191] on div "[PERSON_NAME]" at bounding box center [267, 189] width 186 height 12
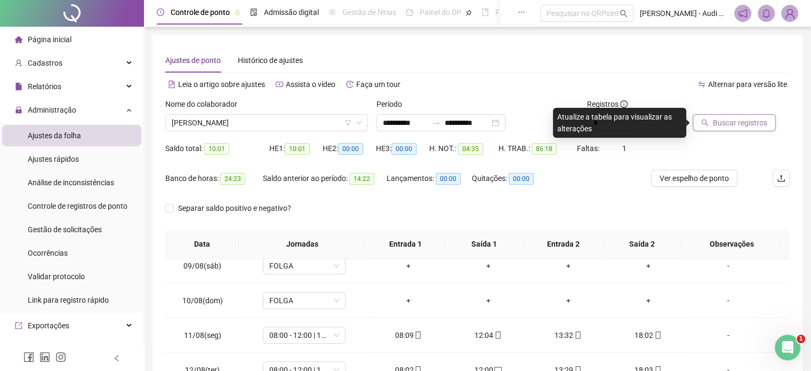
click at [729, 118] on span "Buscar registros" at bounding box center [740, 123] width 54 height 12
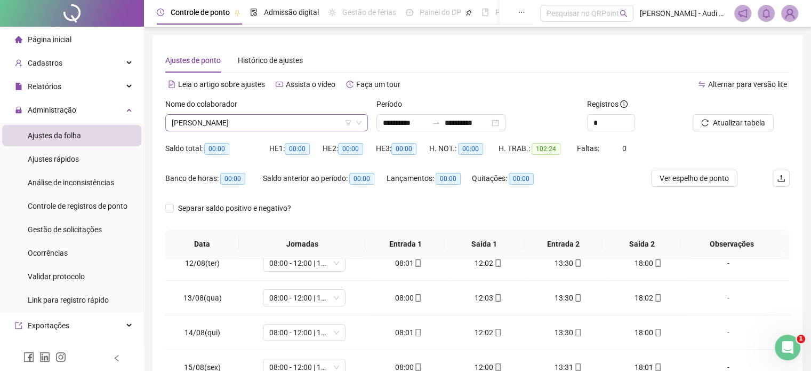
click at [264, 122] on span "[PERSON_NAME]" at bounding box center [267, 123] width 190 height 16
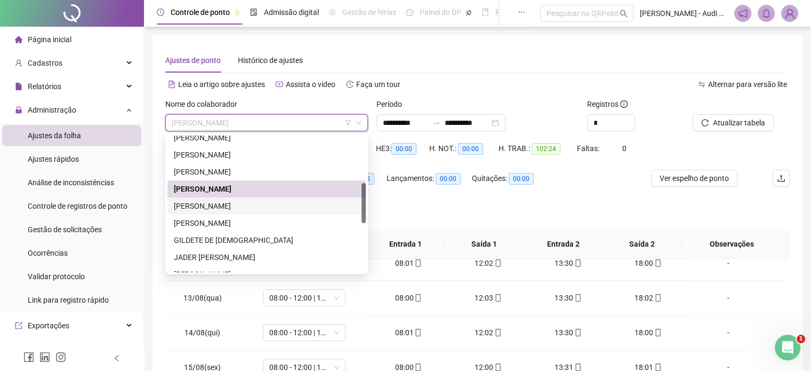
click at [220, 204] on div "[PERSON_NAME]" at bounding box center [267, 206] width 186 height 12
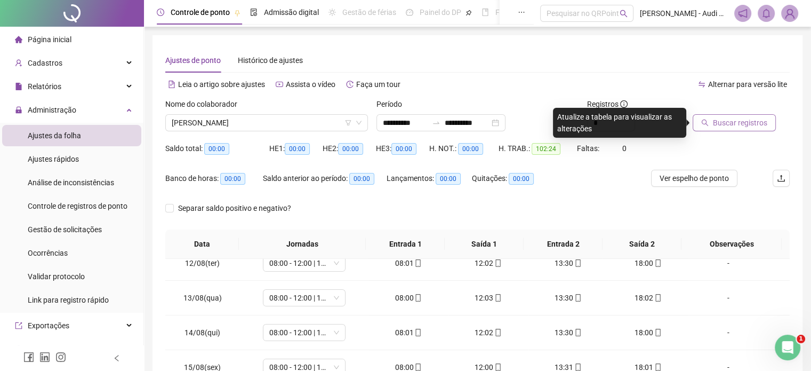
click at [731, 125] on span "Buscar registros" at bounding box center [740, 123] width 54 height 12
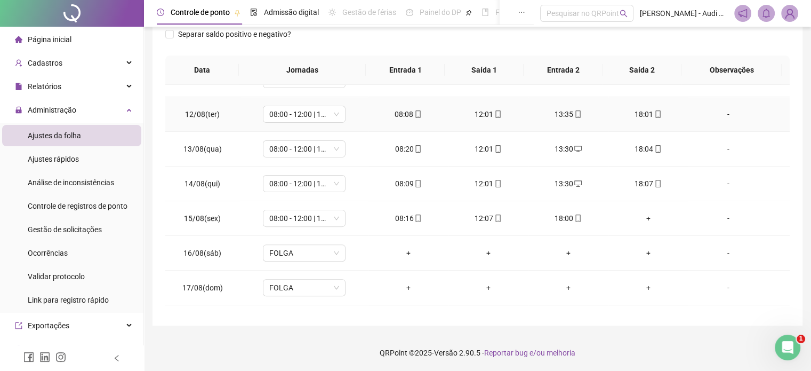
scroll to position [394, 0]
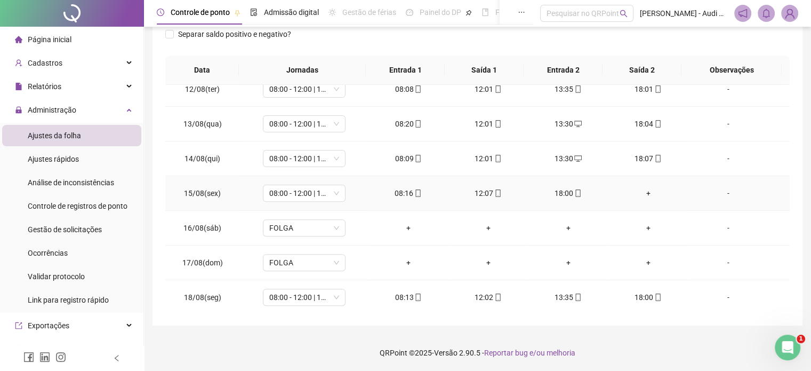
click at [641, 191] on div "+" at bounding box center [648, 193] width 63 height 12
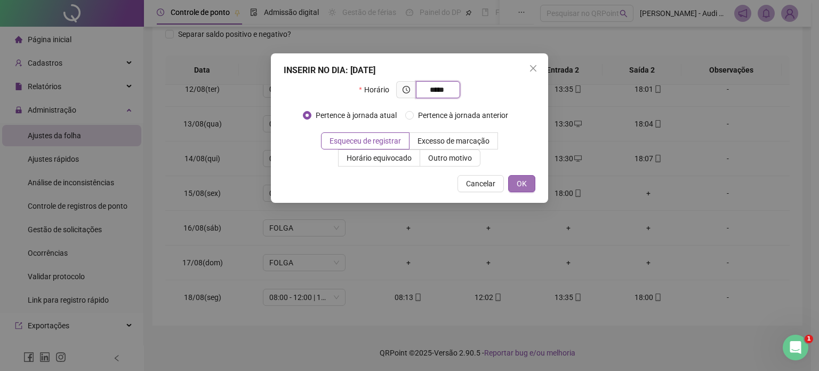
type input "*****"
click at [516, 181] on button "OK" at bounding box center [521, 183] width 27 height 17
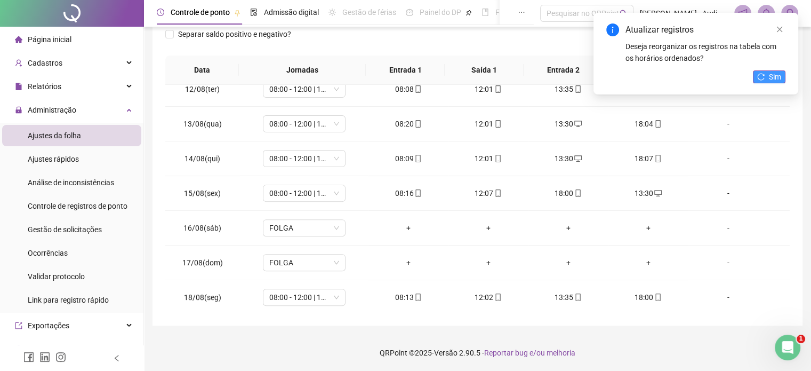
click at [778, 78] on span "Sim" at bounding box center [775, 77] width 12 height 12
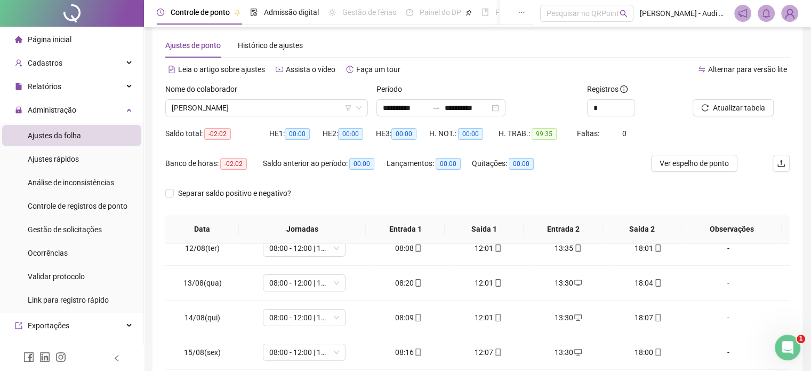
scroll to position [13, 0]
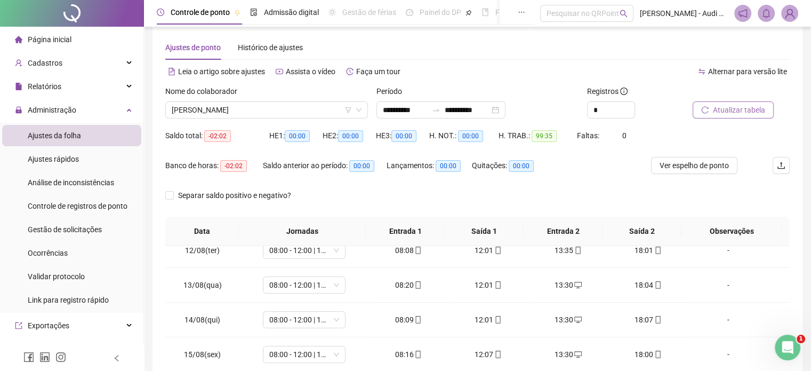
click at [749, 111] on span "Atualizar tabela" at bounding box center [739, 110] width 52 height 12
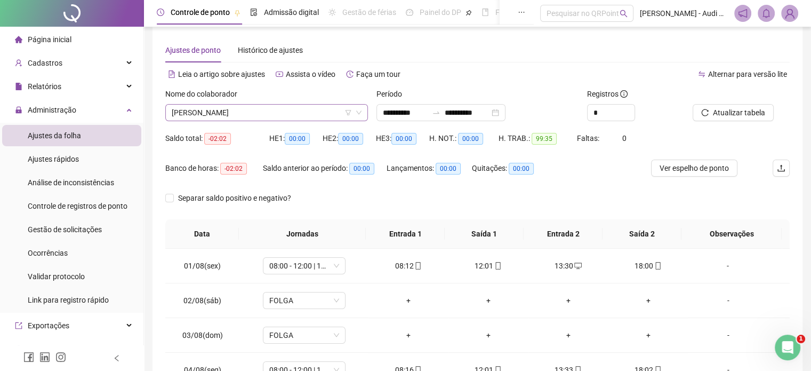
scroll to position [0, 0]
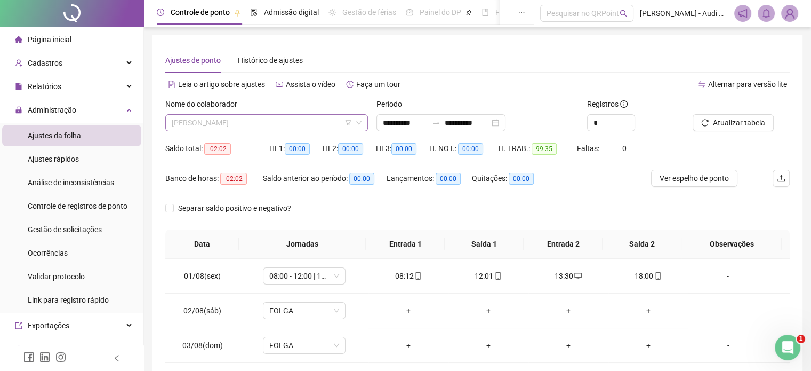
click at [247, 124] on span "[PERSON_NAME]" at bounding box center [267, 123] width 190 height 16
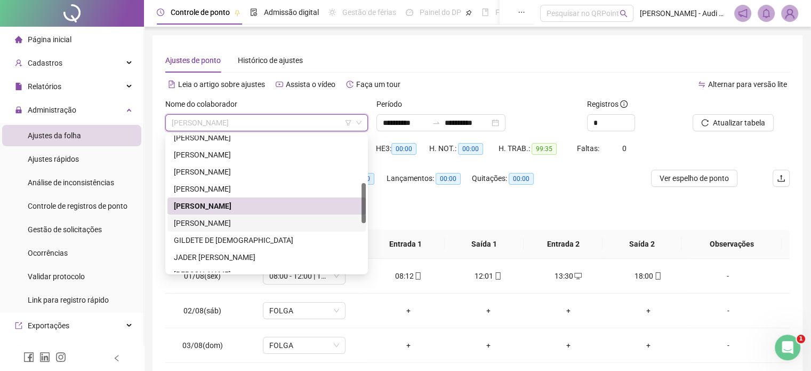
click at [217, 222] on div "[PERSON_NAME]" at bounding box center [267, 223] width 186 height 12
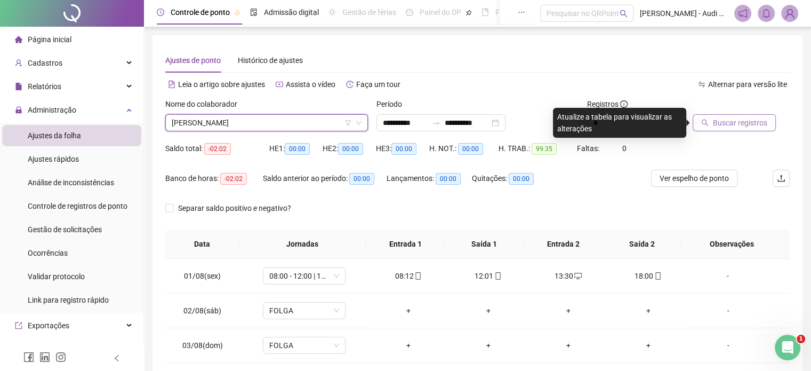
click at [749, 124] on span "Buscar registros" at bounding box center [740, 123] width 54 height 12
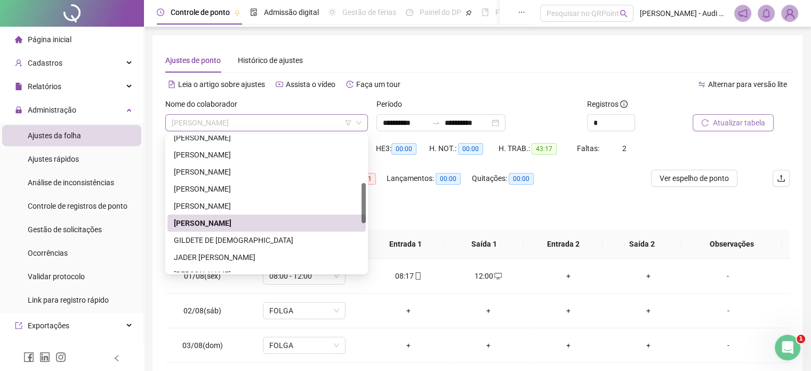
click at [262, 123] on span "[PERSON_NAME]" at bounding box center [267, 123] width 190 height 16
click at [212, 243] on div "GILDETE DE [DEMOGRAPHIC_DATA]" at bounding box center [267, 240] width 186 height 12
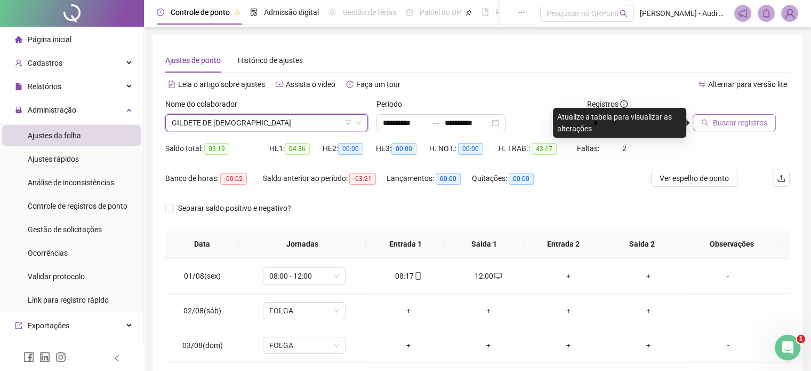
click at [728, 125] on span "Buscar registros" at bounding box center [740, 123] width 54 height 12
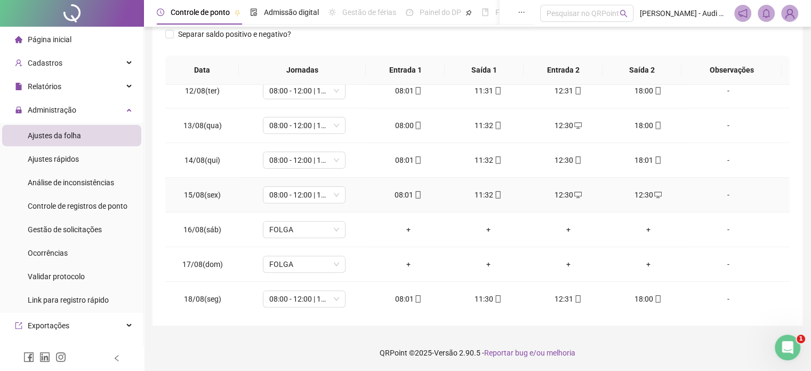
scroll to position [394, 0]
drag, startPoint x: 638, startPoint y: 191, endPoint x: 649, endPoint y: 191, distance: 10.7
click at [654, 191] on icon "desktop" at bounding box center [657, 192] width 7 height 7
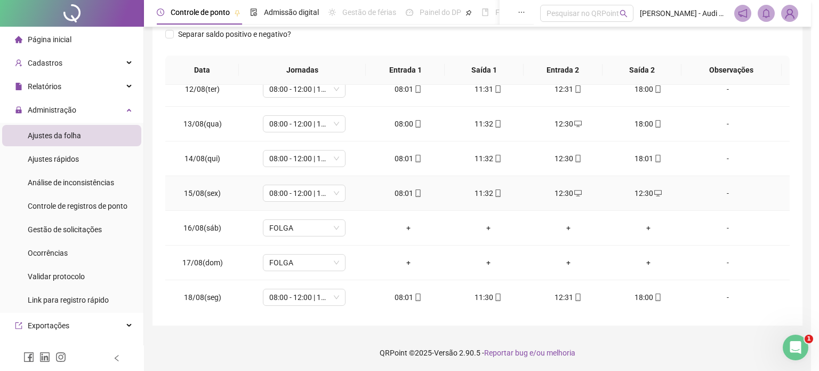
type input "**********"
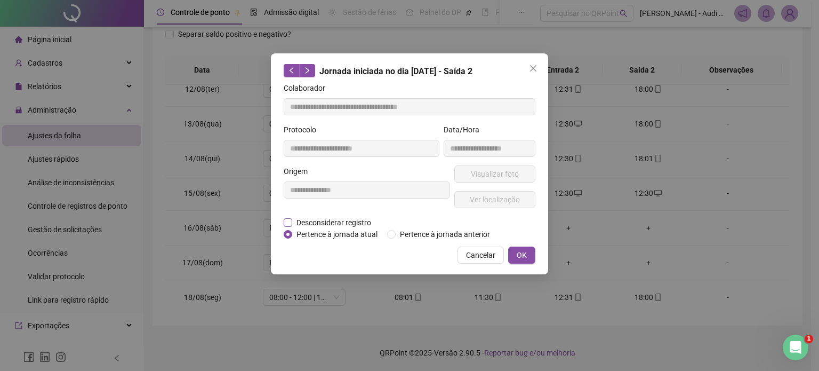
click at [319, 219] on span "Desconsiderar registro" at bounding box center [333, 223] width 83 height 12
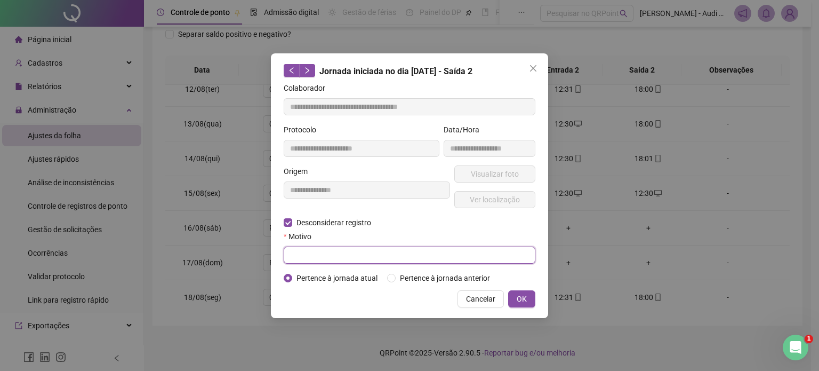
click at [322, 257] on input "text" at bounding box center [410, 254] width 252 height 17
type input "**********"
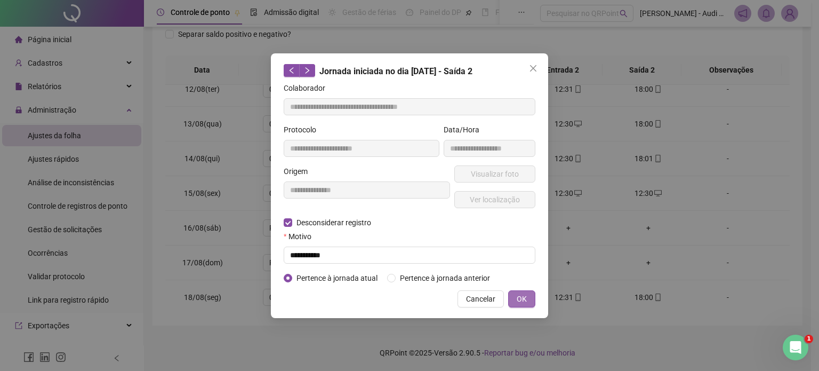
click at [527, 298] on span "OK" at bounding box center [522, 299] width 10 height 12
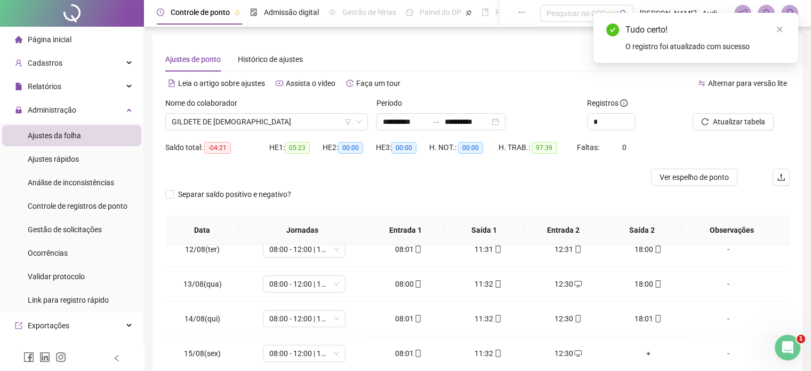
scroll to position [0, 0]
click at [754, 125] on span "Atualizar tabela" at bounding box center [739, 123] width 52 height 12
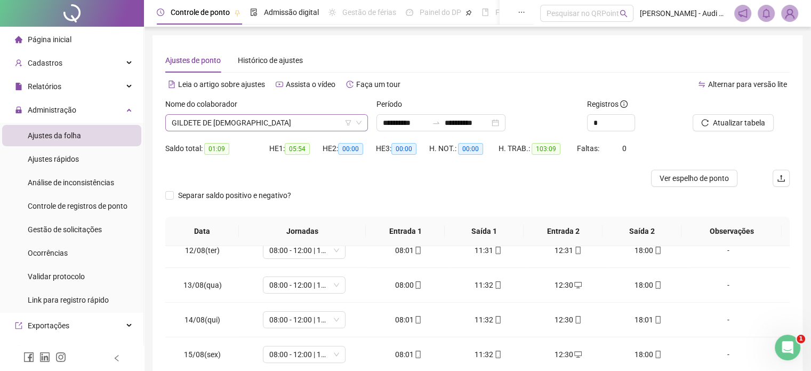
click at [245, 122] on span "GILDETE DE [DEMOGRAPHIC_DATA]" at bounding box center [267, 123] width 190 height 16
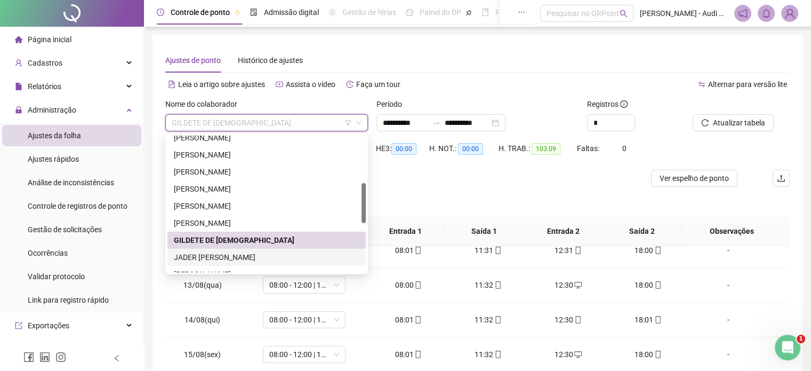
click at [207, 257] on div "JADER [PERSON_NAME]" at bounding box center [267, 257] width 186 height 12
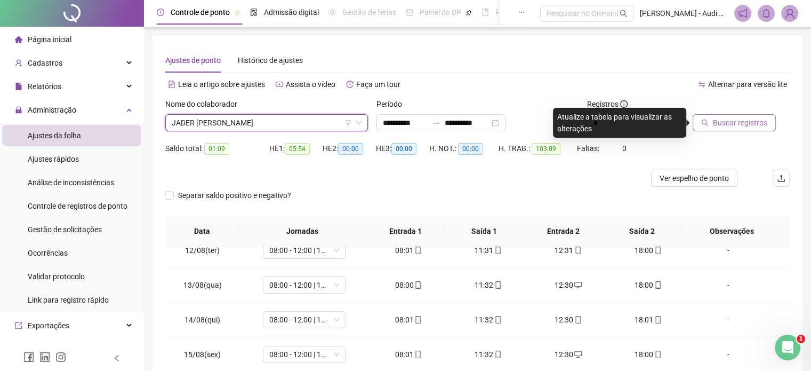
click at [740, 125] on span "Buscar registros" at bounding box center [740, 123] width 54 height 12
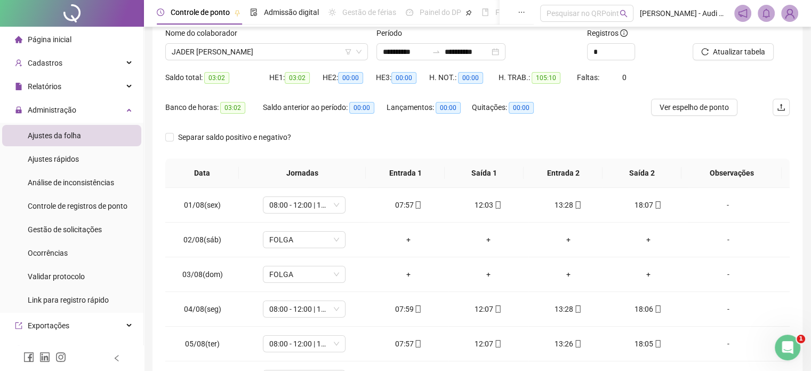
scroll to position [67, 0]
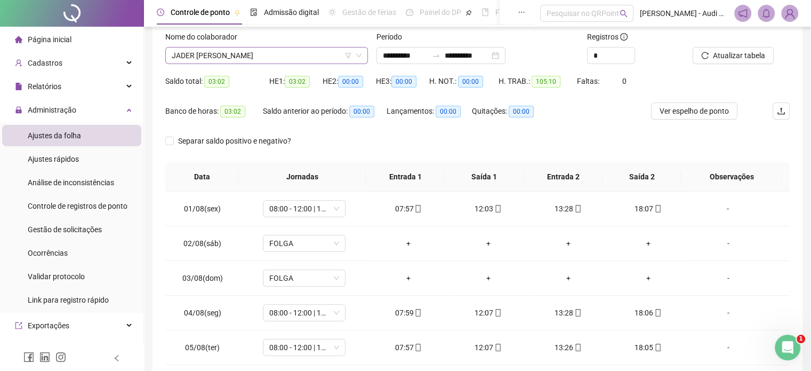
click at [299, 55] on span "JADER [PERSON_NAME]" at bounding box center [267, 55] width 190 height 16
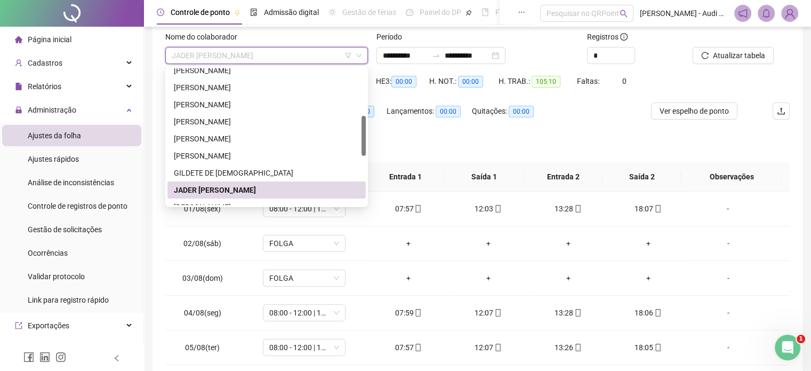
scroll to position [213, 0]
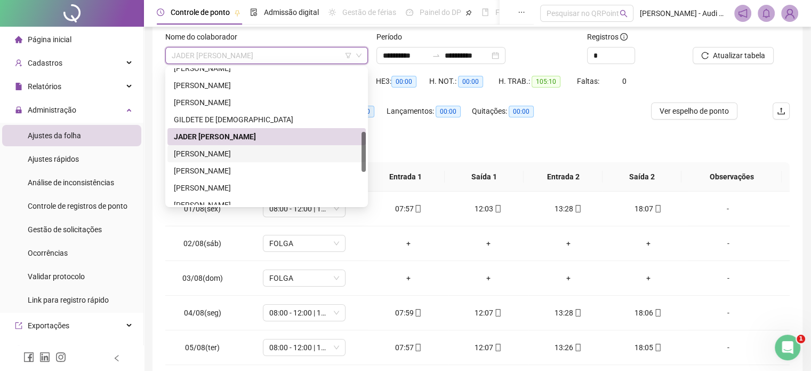
click at [213, 155] on div "[PERSON_NAME]" at bounding box center [267, 154] width 186 height 12
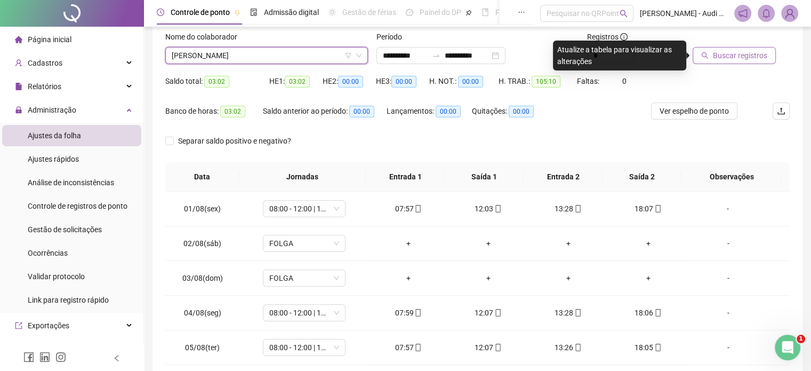
click at [740, 55] on span "Buscar registros" at bounding box center [740, 56] width 54 height 12
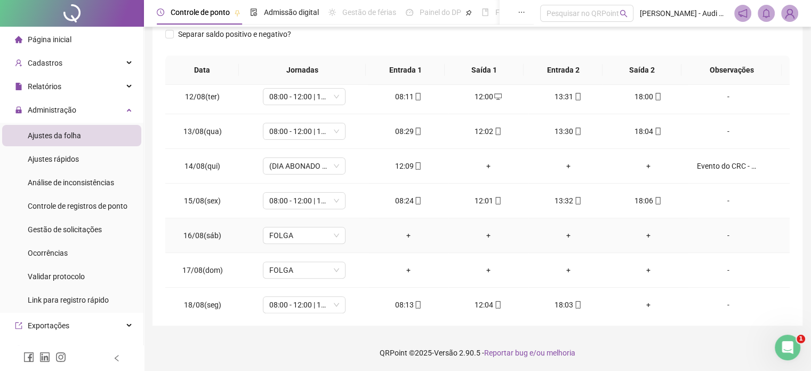
scroll to position [394, 0]
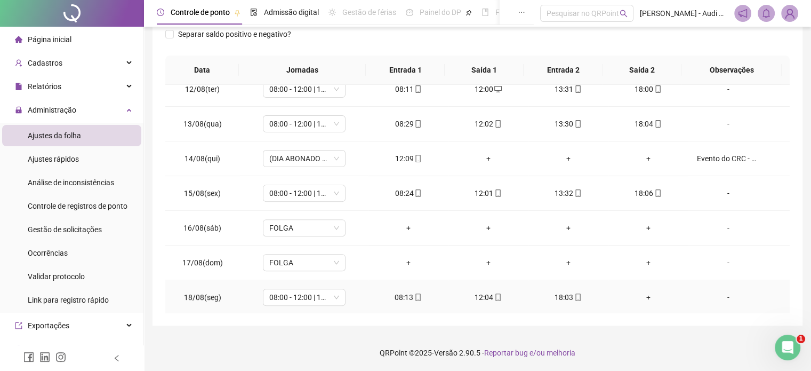
click at [638, 294] on div "+" at bounding box center [648, 297] width 63 height 12
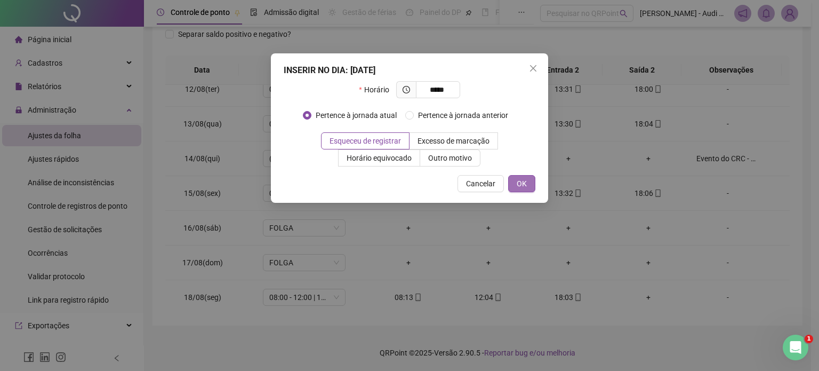
type input "*****"
click at [528, 184] on button "OK" at bounding box center [521, 183] width 27 height 17
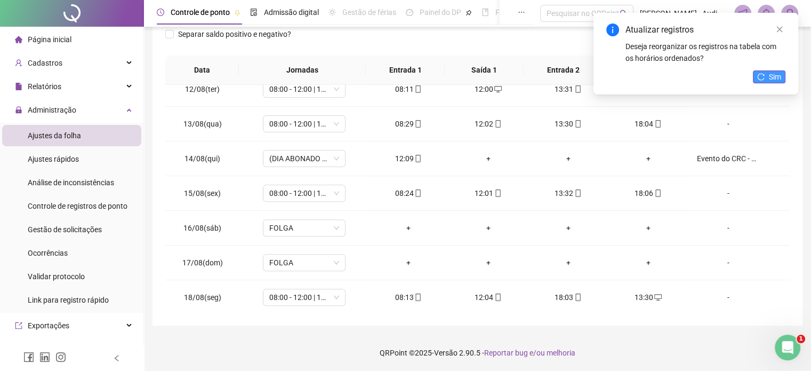
click at [773, 74] on span "Sim" at bounding box center [775, 77] width 12 height 12
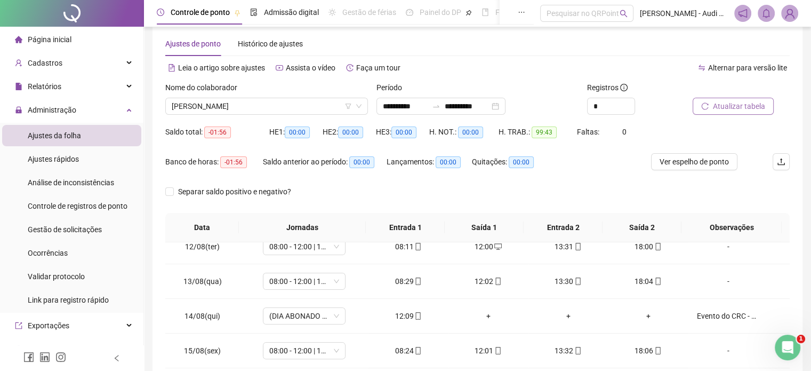
scroll to position [14, 0]
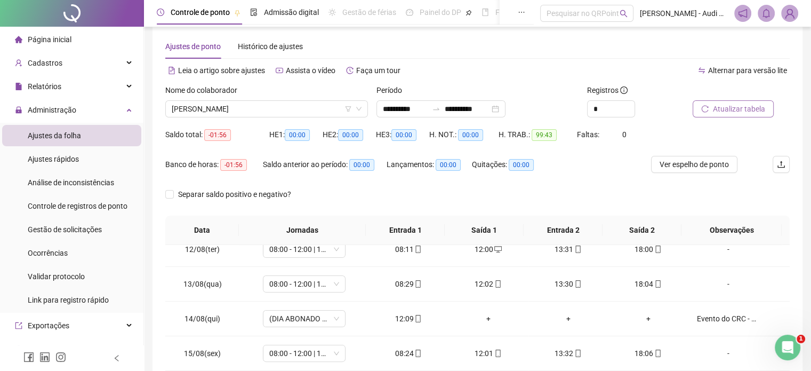
click at [728, 110] on span "Atualizar tabela" at bounding box center [739, 109] width 52 height 12
click at [261, 108] on span "[PERSON_NAME]" at bounding box center [267, 109] width 190 height 16
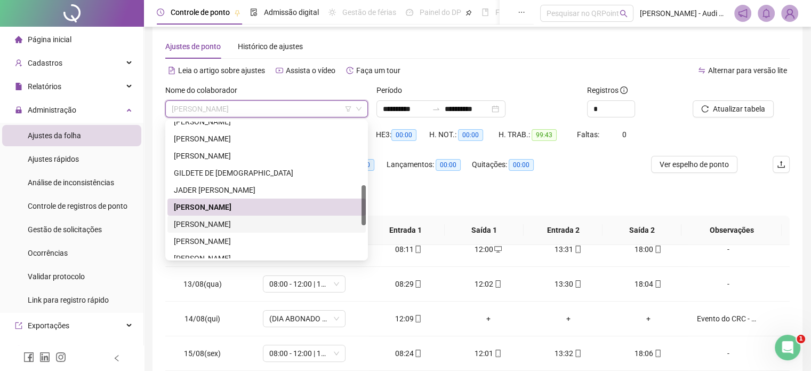
click at [207, 225] on div "[PERSON_NAME]" at bounding box center [267, 224] width 186 height 12
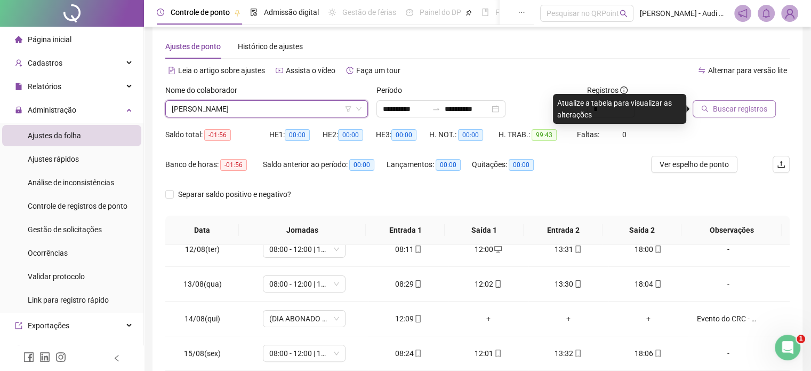
click at [742, 106] on span "Buscar registros" at bounding box center [740, 109] width 54 height 12
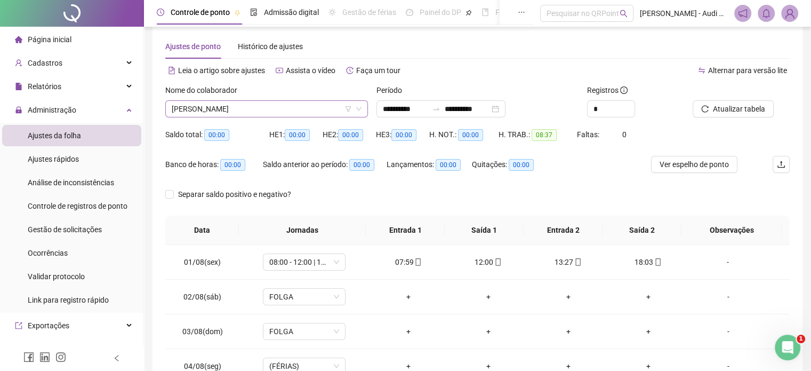
click at [290, 107] on span "[PERSON_NAME]" at bounding box center [267, 109] width 190 height 16
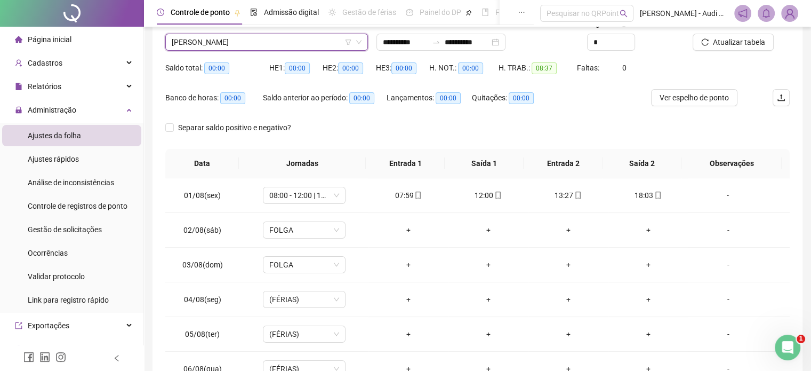
scroll to position [0, 0]
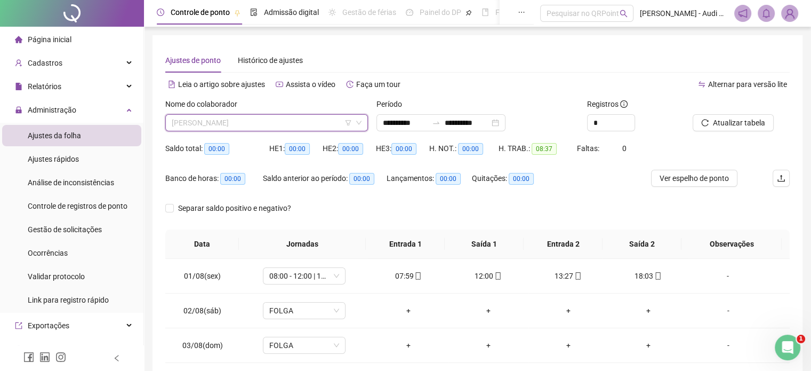
click at [281, 122] on span "[PERSON_NAME]" at bounding box center [267, 123] width 190 height 16
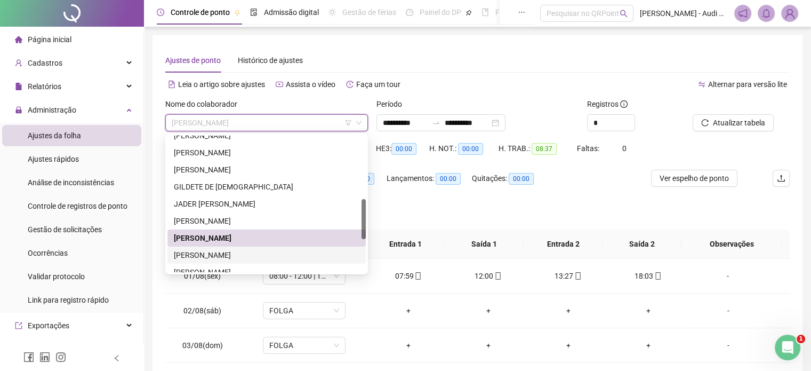
click at [230, 249] on div "[PERSON_NAME]" at bounding box center [267, 255] width 186 height 12
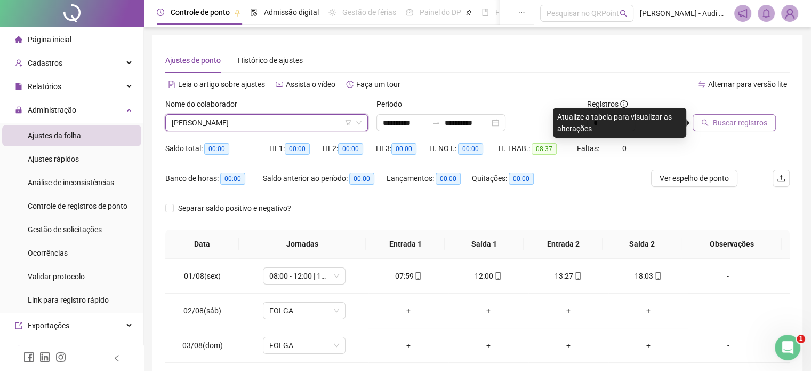
click at [742, 120] on span "Buscar registros" at bounding box center [740, 123] width 54 height 12
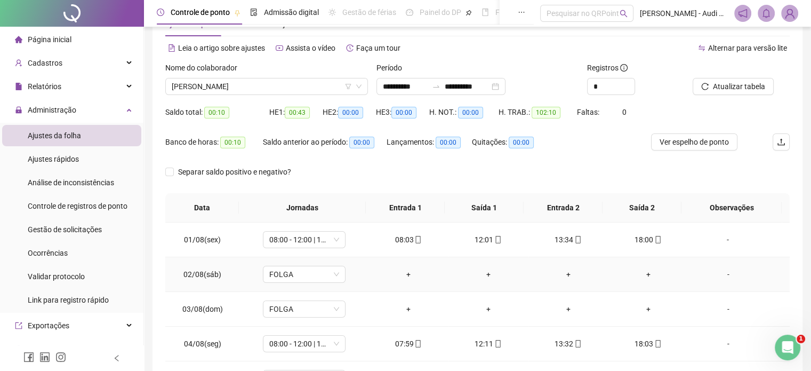
scroll to position [14, 0]
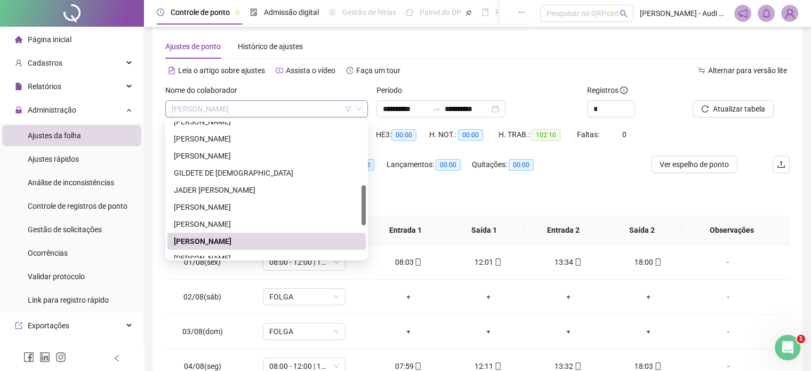
click at [278, 108] on span "[PERSON_NAME]" at bounding box center [267, 109] width 190 height 16
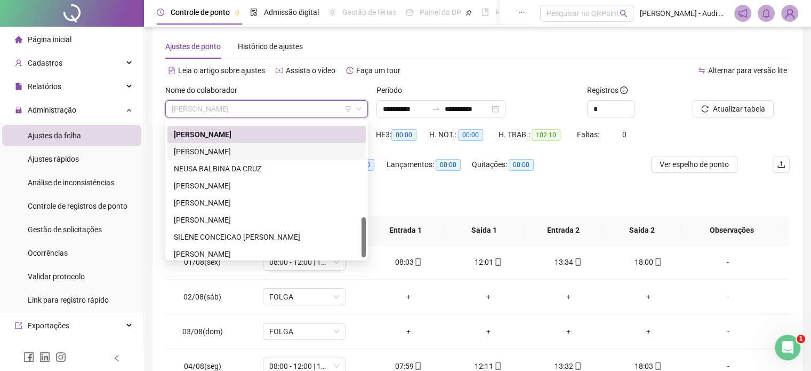
click at [198, 153] on div "[PERSON_NAME]" at bounding box center [267, 152] width 186 height 12
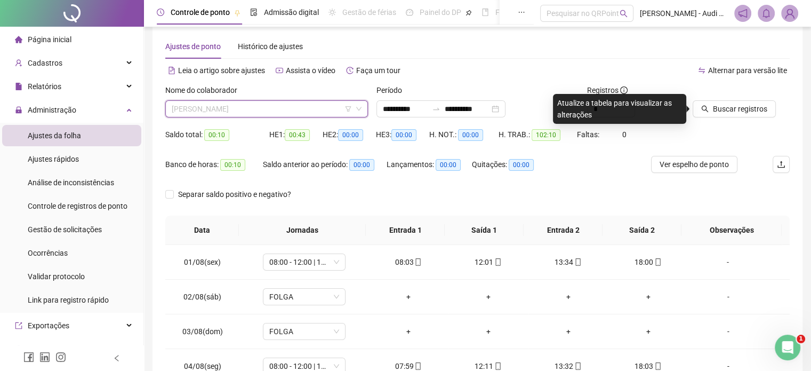
click at [258, 111] on span "[PERSON_NAME]" at bounding box center [267, 109] width 190 height 16
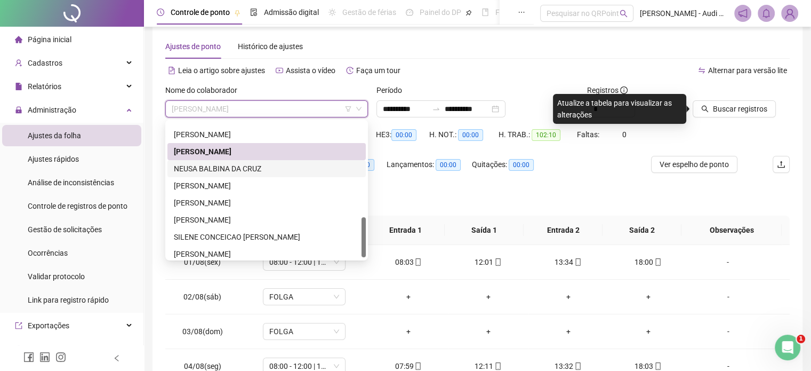
click at [227, 168] on div "NEUSA BALBINA DA CRUZ" at bounding box center [267, 169] width 186 height 12
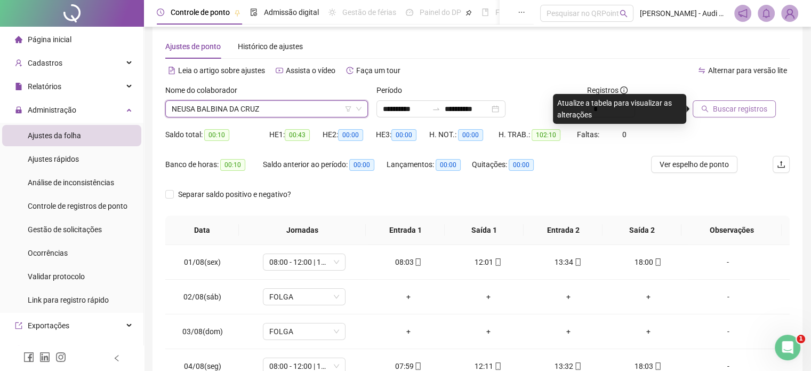
click at [743, 106] on span "Buscar registros" at bounding box center [740, 109] width 54 height 12
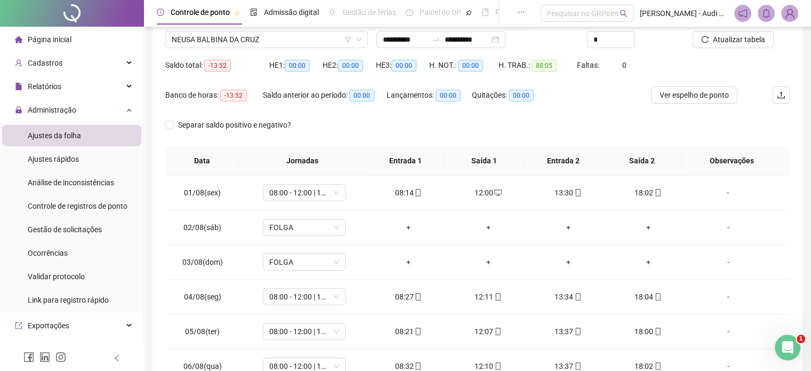
scroll to position [67, 0]
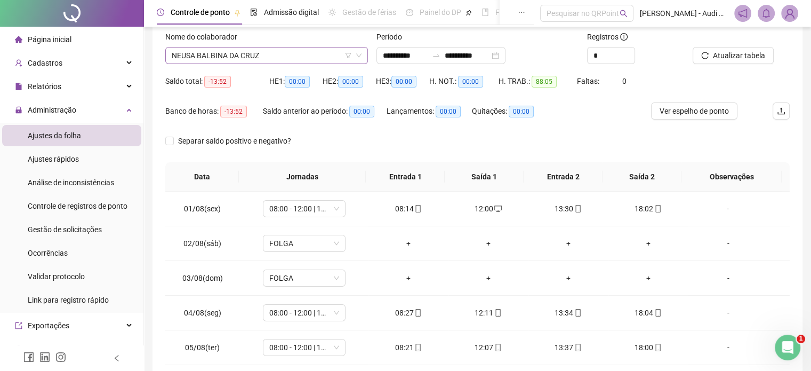
click at [275, 55] on span "NEUSA BALBINA DA CRUZ" at bounding box center [267, 55] width 190 height 16
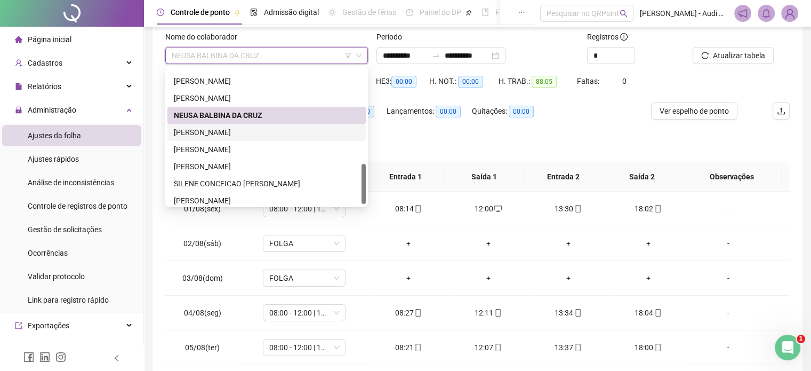
click at [218, 135] on div "[PERSON_NAME]" at bounding box center [267, 132] width 186 height 12
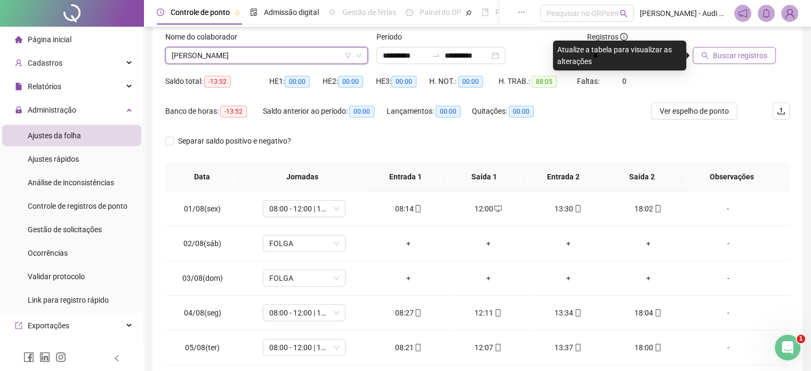
click at [740, 59] on span "Buscar registros" at bounding box center [740, 56] width 54 height 12
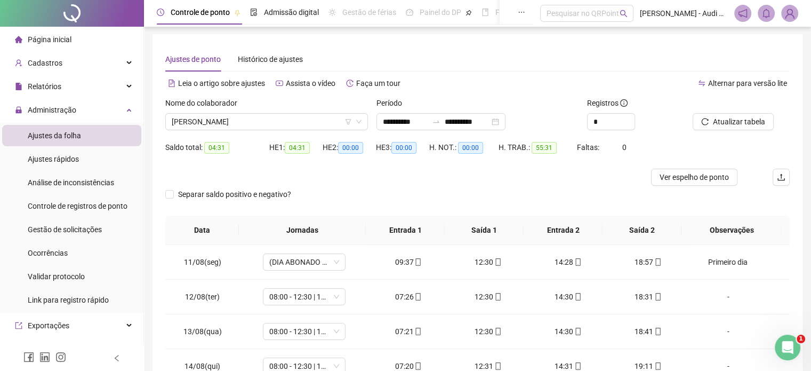
scroll to position [0, 0]
click at [693, 180] on span "Ver espelho de ponto" at bounding box center [694, 178] width 69 height 12
click at [278, 121] on span "[PERSON_NAME]" at bounding box center [267, 123] width 190 height 16
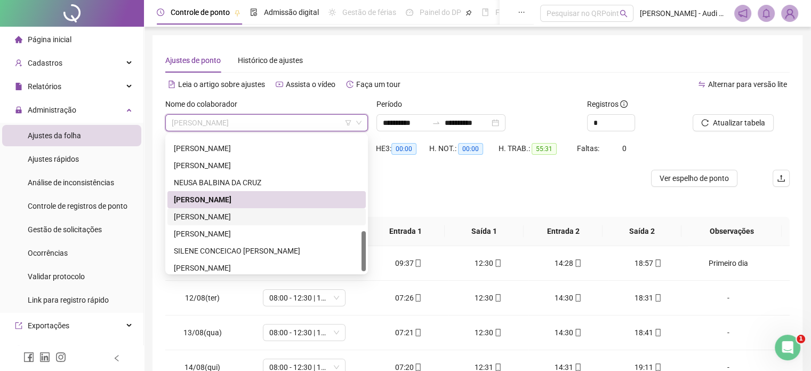
click at [246, 217] on div "[PERSON_NAME]" at bounding box center [267, 217] width 186 height 12
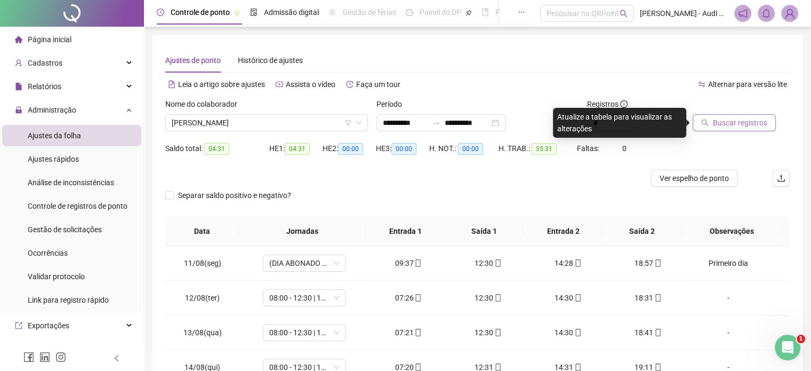
click at [722, 123] on span "Buscar registros" at bounding box center [740, 123] width 54 height 12
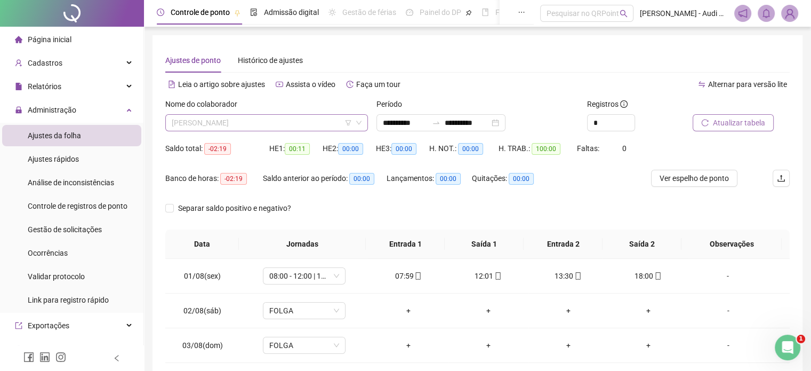
click at [293, 122] on span "[PERSON_NAME]" at bounding box center [267, 123] width 190 height 16
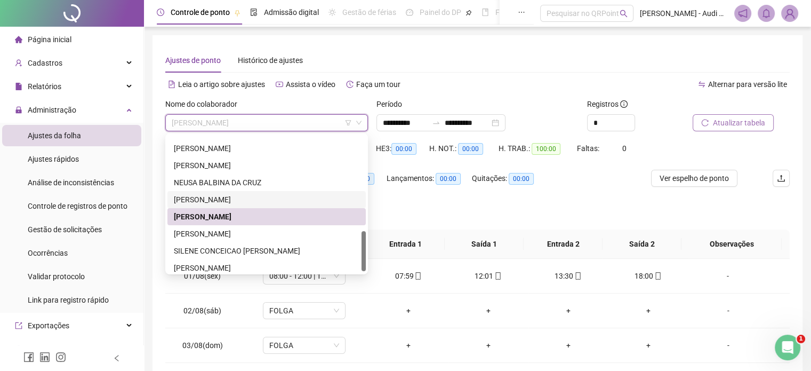
click at [247, 201] on div "[PERSON_NAME]" at bounding box center [267, 200] width 186 height 12
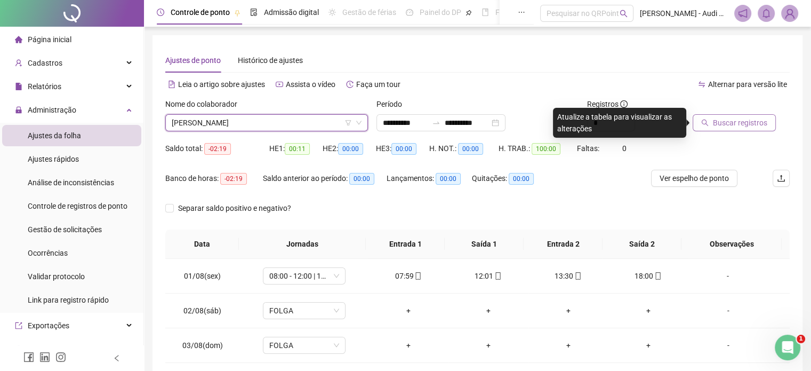
click at [723, 122] on span "Buscar registros" at bounding box center [740, 123] width 54 height 12
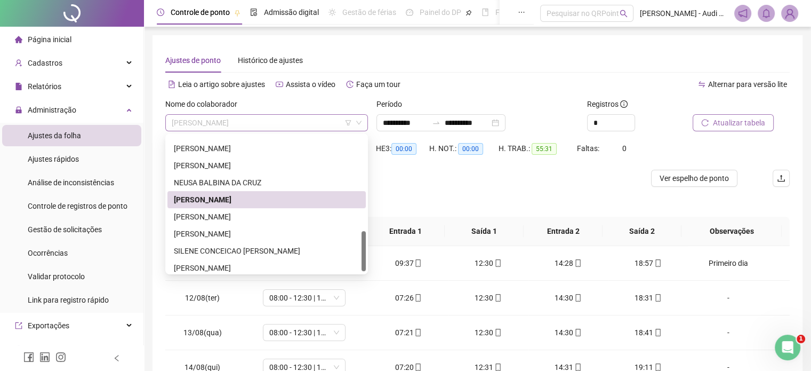
click at [288, 125] on span "[PERSON_NAME]" at bounding box center [267, 123] width 190 height 16
click at [258, 217] on div "[PERSON_NAME]" at bounding box center [267, 217] width 186 height 12
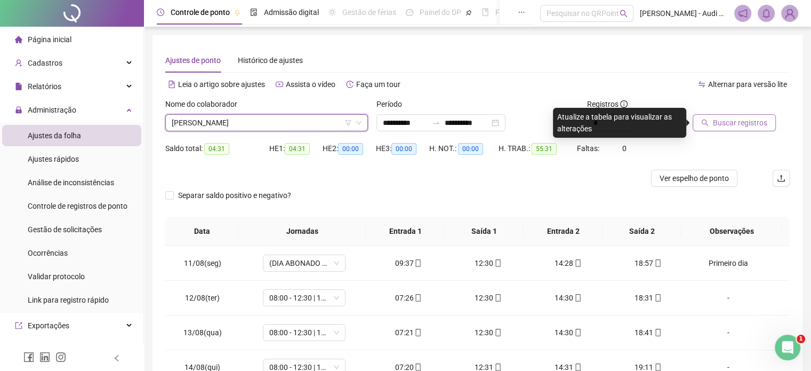
click at [746, 119] on span "Buscar registros" at bounding box center [740, 123] width 54 height 12
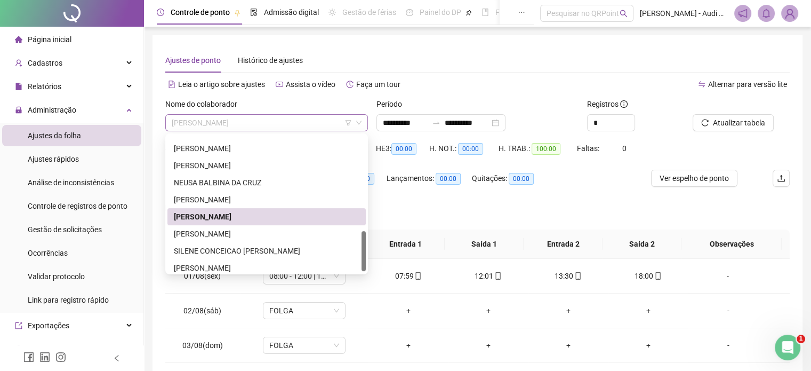
click at [292, 124] on span "[PERSON_NAME]" at bounding box center [267, 123] width 190 height 16
click at [219, 234] on div "[PERSON_NAME]" at bounding box center [267, 234] width 186 height 12
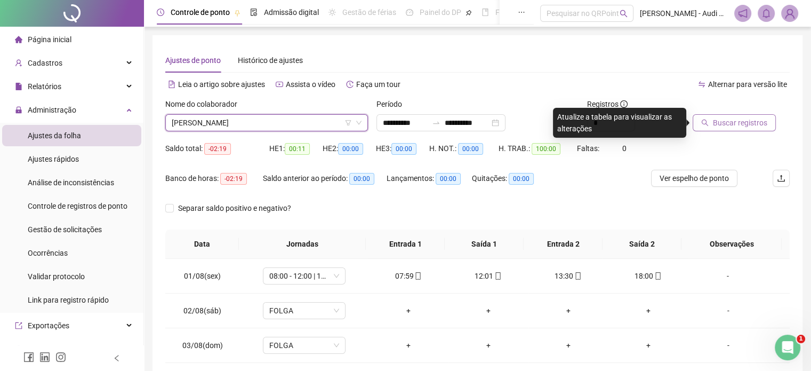
click at [726, 125] on span "Buscar registros" at bounding box center [740, 123] width 54 height 12
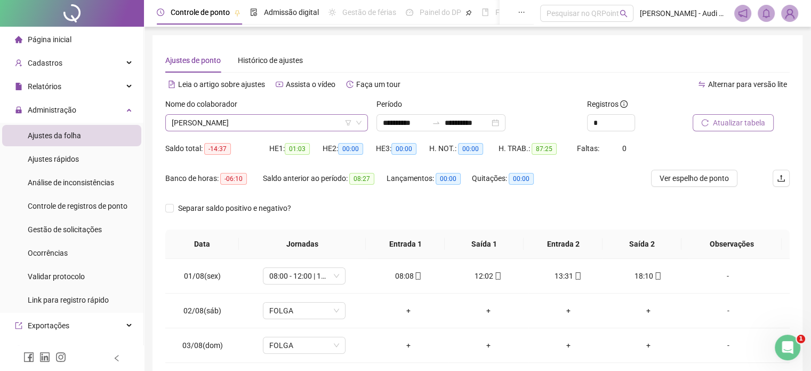
click at [291, 124] on span "[PERSON_NAME]" at bounding box center [267, 123] width 190 height 16
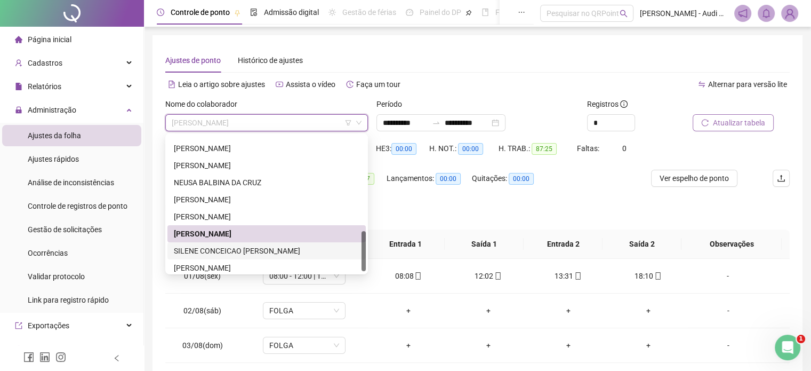
click at [236, 253] on div "SILENE CONCEICAO [PERSON_NAME]" at bounding box center [267, 251] width 186 height 12
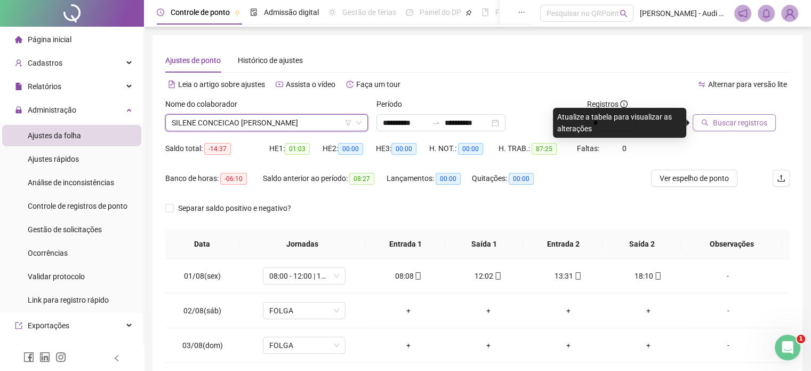
click at [730, 118] on span "Buscar registros" at bounding box center [740, 123] width 54 height 12
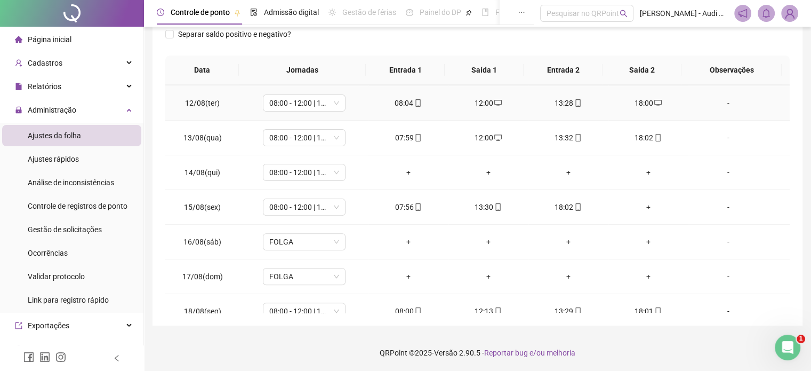
scroll to position [394, 0]
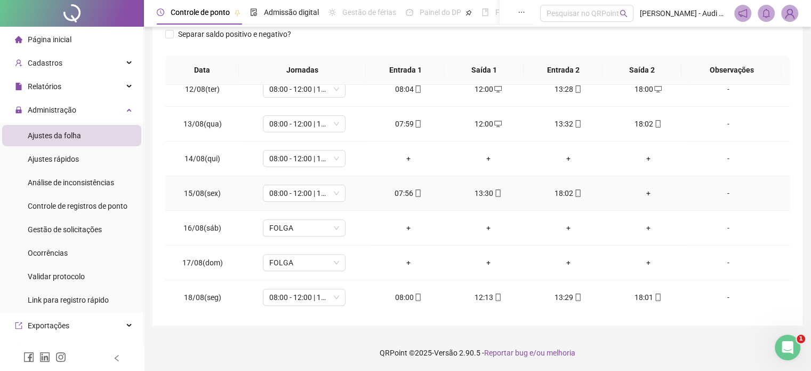
click at [638, 189] on div "+" at bounding box center [648, 193] width 63 height 12
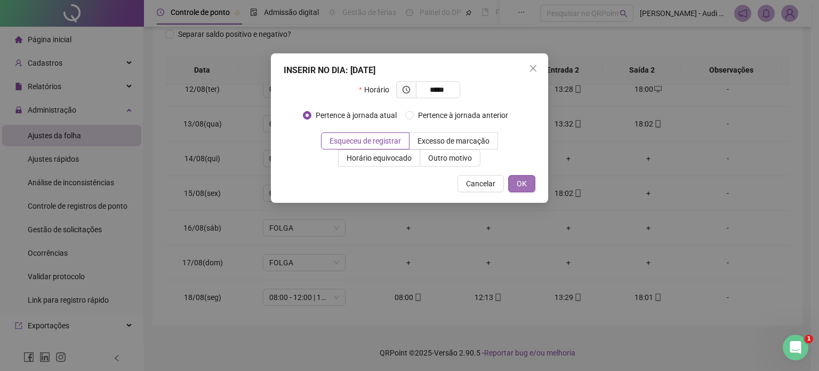
type input "*****"
click at [516, 185] on button "OK" at bounding box center [521, 183] width 27 height 17
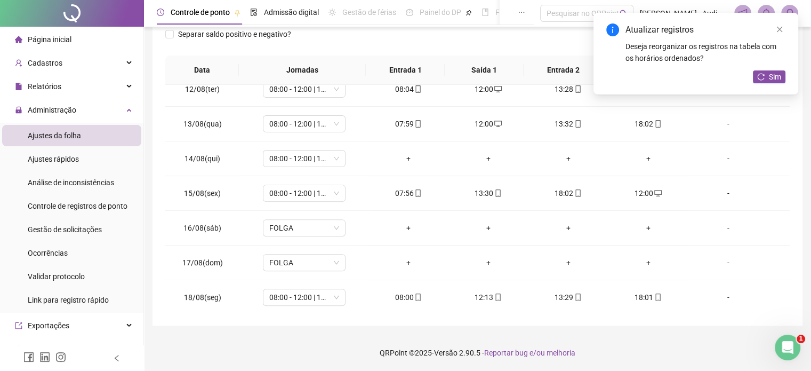
click at [774, 70] on div "Atualizar registros Deseja reorganizar os registros na tabela com os horários o…" at bounding box center [696, 54] width 205 height 82
click at [775, 76] on span "Sim" at bounding box center [775, 77] width 12 height 12
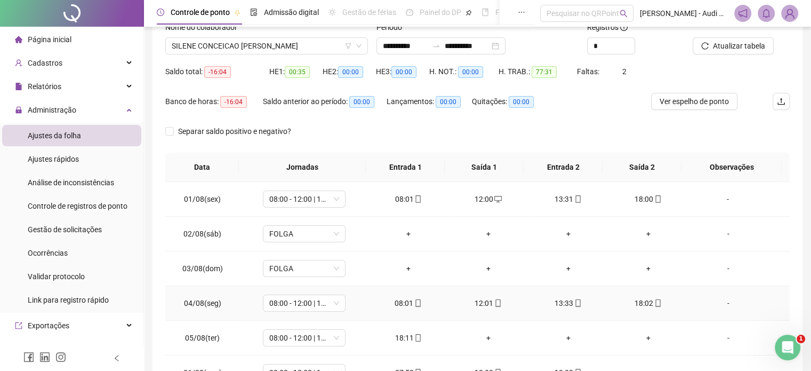
scroll to position [67, 0]
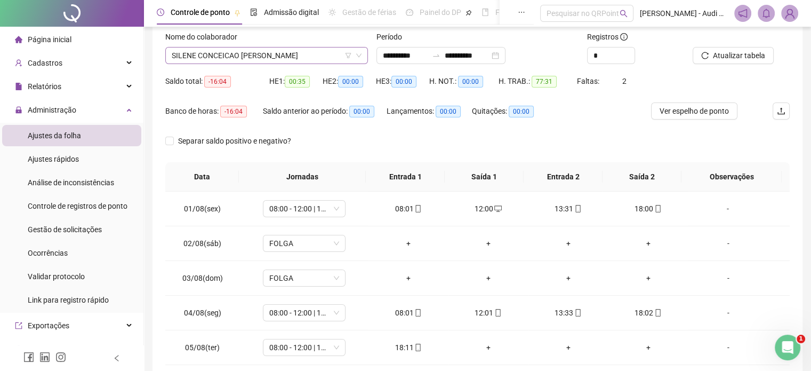
click at [274, 57] on span "SILENE CONCEICAO [PERSON_NAME]" at bounding box center [267, 55] width 190 height 16
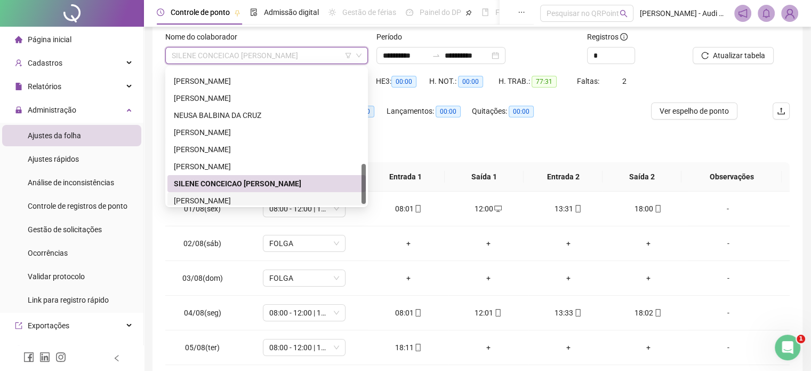
click at [199, 203] on div "[PERSON_NAME]" at bounding box center [267, 201] width 186 height 12
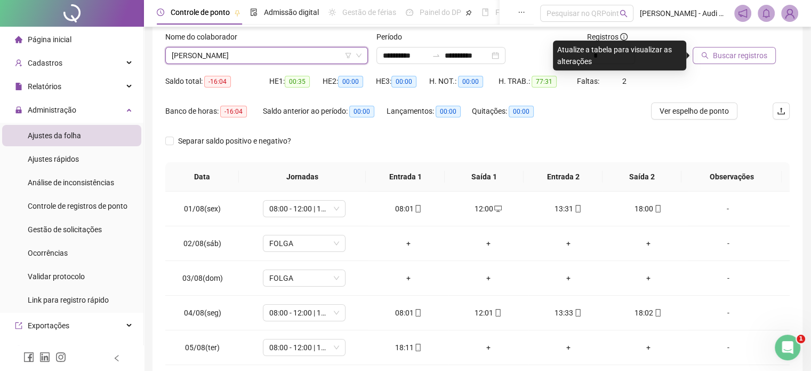
click at [728, 53] on span "Buscar registros" at bounding box center [740, 56] width 54 height 12
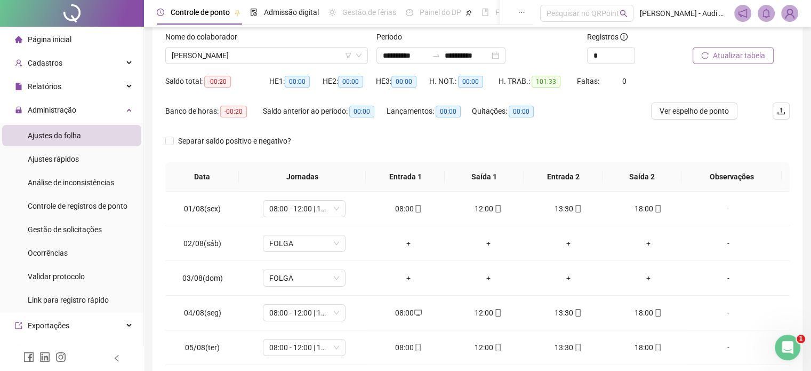
click at [740, 53] on span "Atualizar tabela" at bounding box center [739, 56] width 52 height 12
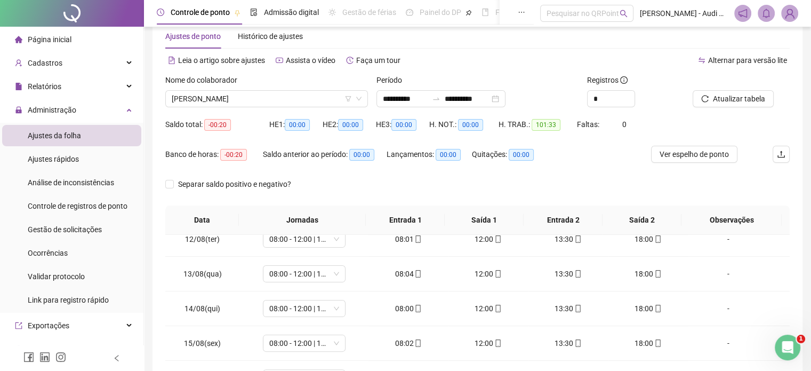
scroll to position [14, 0]
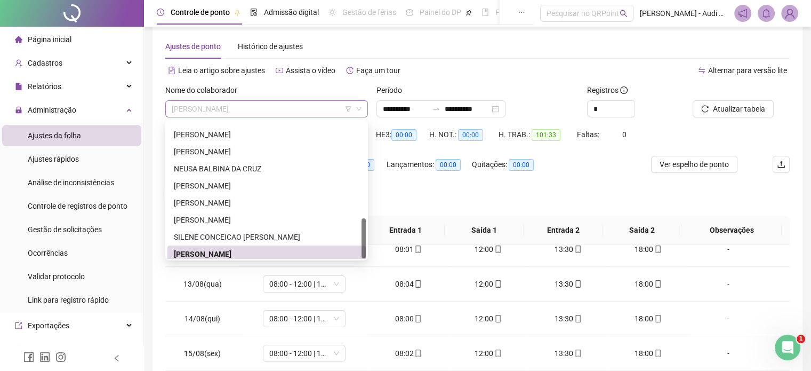
click at [273, 111] on span "[PERSON_NAME]" at bounding box center [267, 109] width 190 height 16
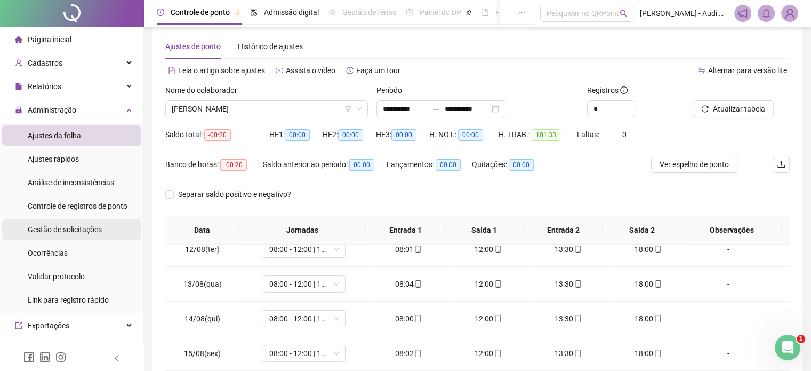
click at [65, 231] on span "Gestão de solicitações" at bounding box center [65, 229] width 74 height 9
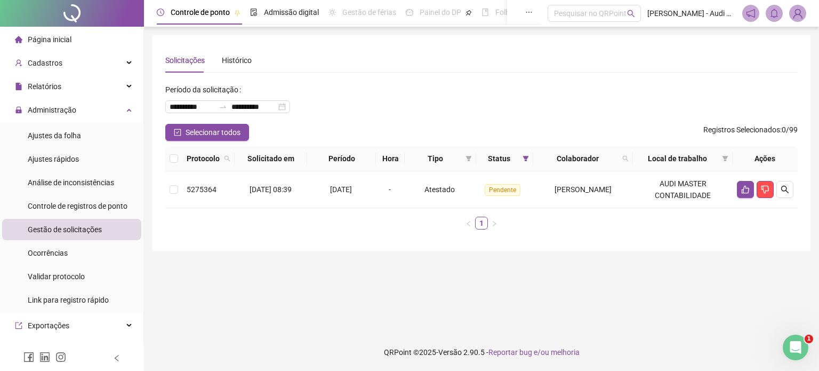
click at [804, 15] on img at bounding box center [798, 13] width 16 height 16
click at [596, 190] on span "[PERSON_NAME]" at bounding box center [583, 189] width 57 height 9
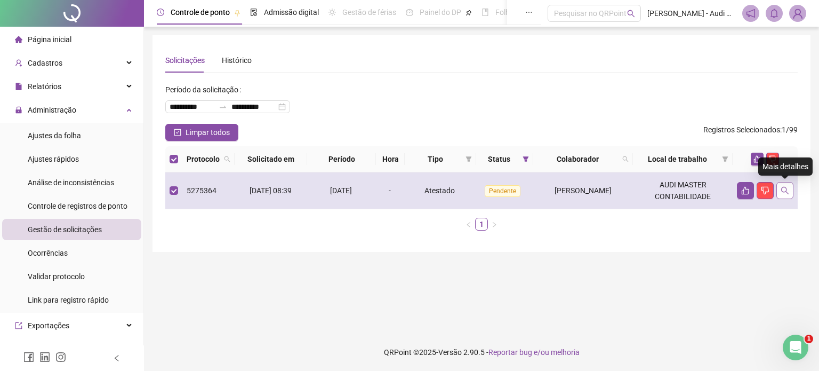
click at [787, 193] on icon "search" at bounding box center [785, 190] width 9 height 9
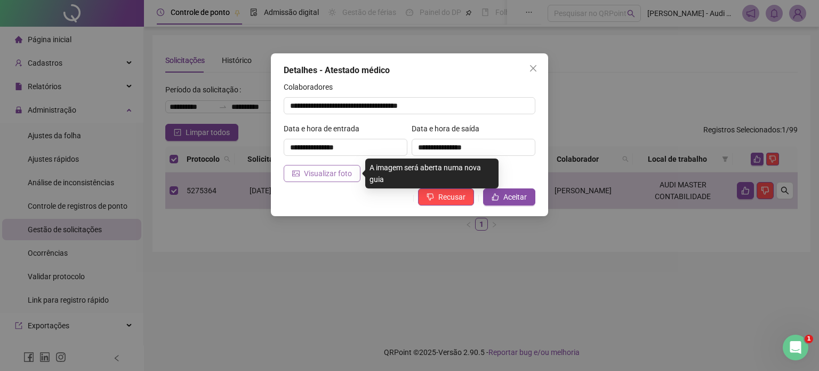
click at [327, 172] on span "Visualizar foto" at bounding box center [328, 173] width 48 height 12
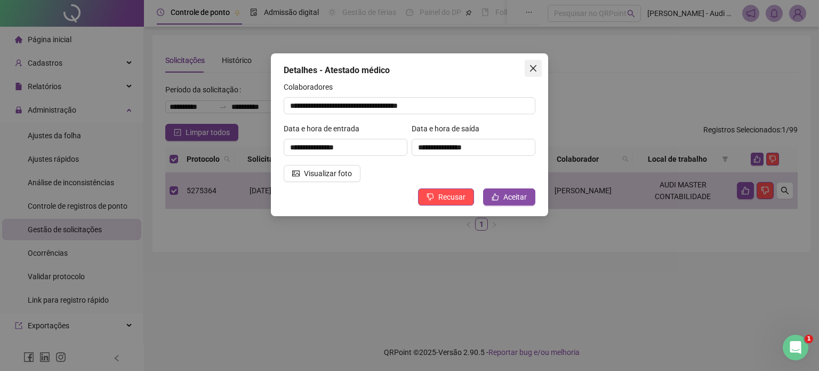
click at [534, 65] on icon "close" at bounding box center [533, 68] width 9 height 9
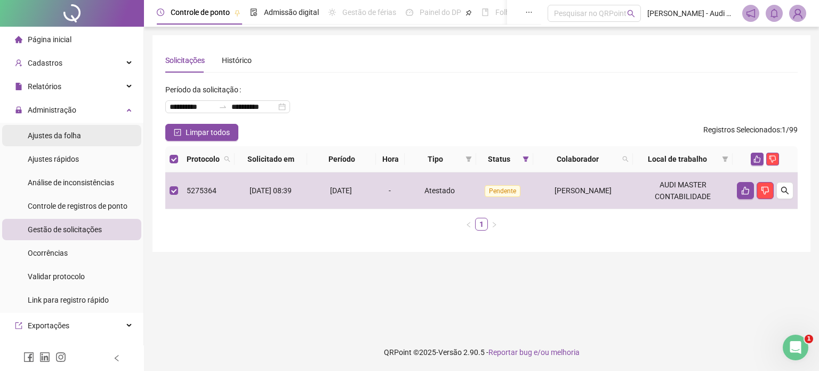
click at [73, 132] on span "Ajustes da folha" at bounding box center [54, 135] width 53 height 9
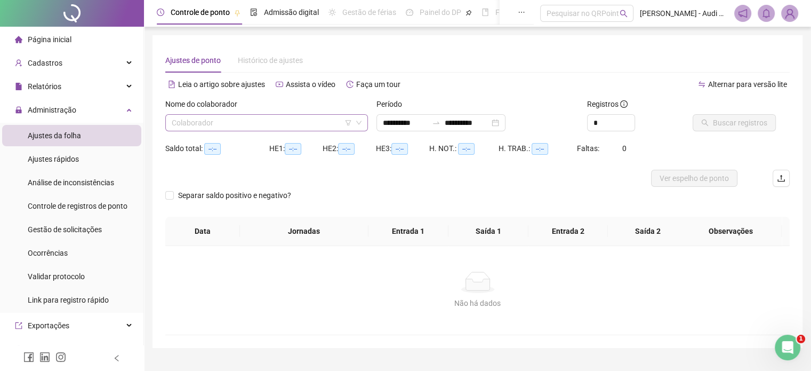
click at [261, 122] on input "search" at bounding box center [262, 123] width 180 height 16
click at [244, 123] on input "search" at bounding box center [262, 123] width 180 height 16
type input "**"
type input "**********"
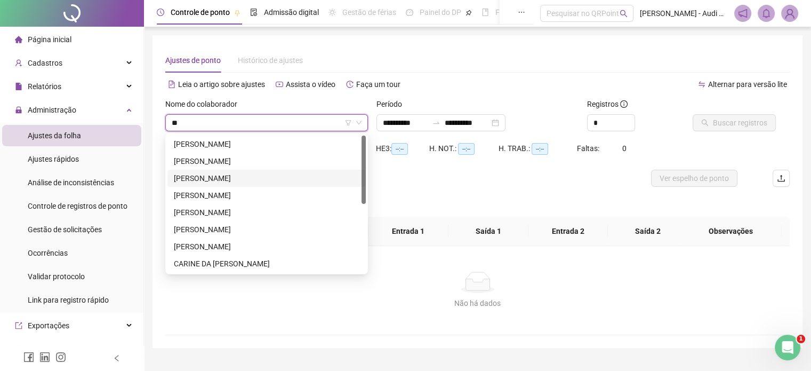
click at [252, 178] on div "[PERSON_NAME]" at bounding box center [267, 178] width 186 height 12
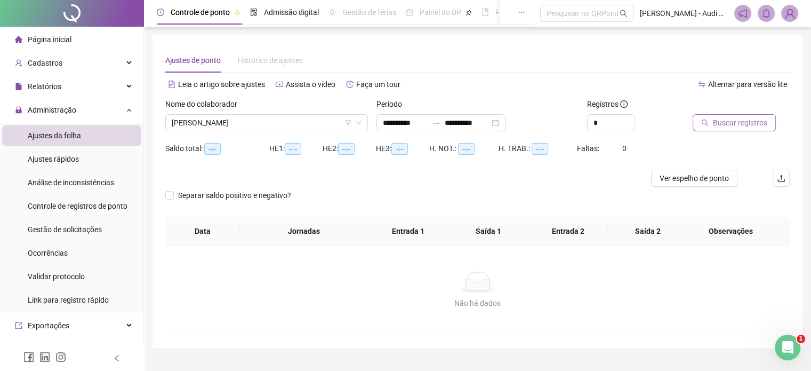
click at [730, 125] on span "Buscar registros" at bounding box center [740, 123] width 54 height 12
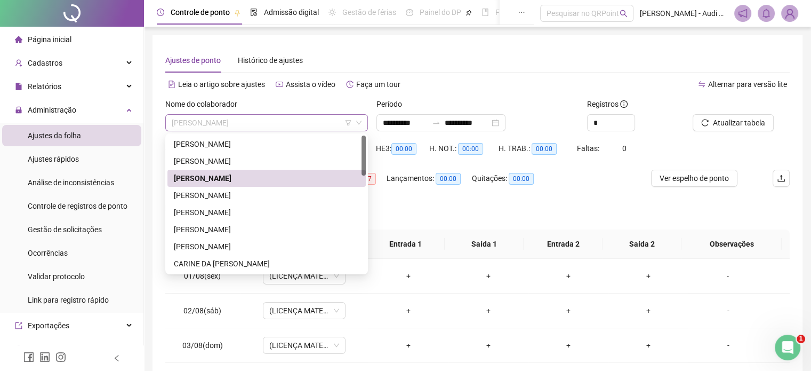
click at [278, 123] on span "[PERSON_NAME]" at bounding box center [267, 123] width 190 height 16
click at [227, 159] on div "[PERSON_NAME]" at bounding box center [267, 161] width 186 height 12
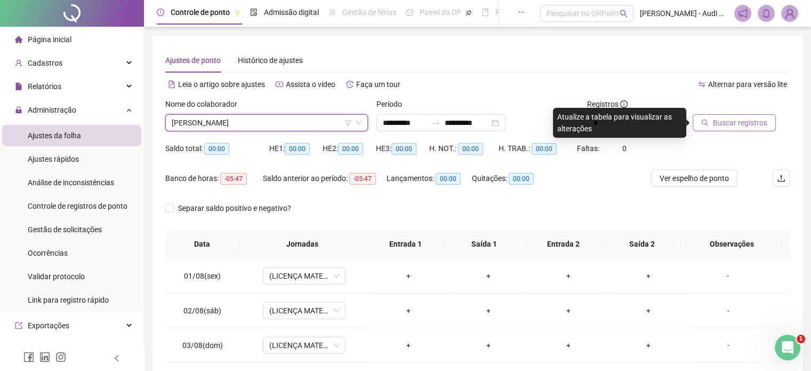
click at [723, 122] on span "Buscar registros" at bounding box center [740, 123] width 54 height 12
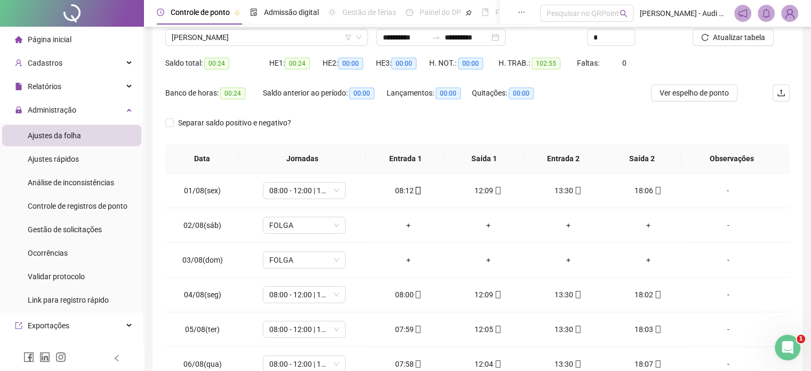
scroll to position [67, 0]
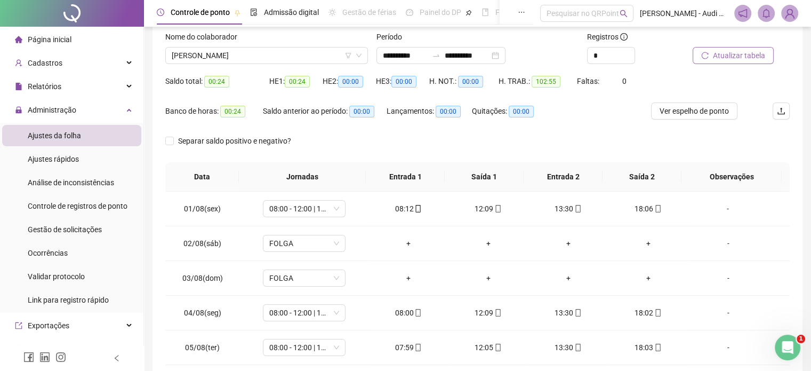
click at [743, 55] on span "Atualizar tabela" at bounding box center [739, 56] width 52 height 12
click at [693, 113] on span "Ver espelho de ponto" at bounding box center [694, 111] width 69 height 12
click at [77, 228] on span "Gestão de solicitações" at bounding box center [65, 229] width 74 height 9
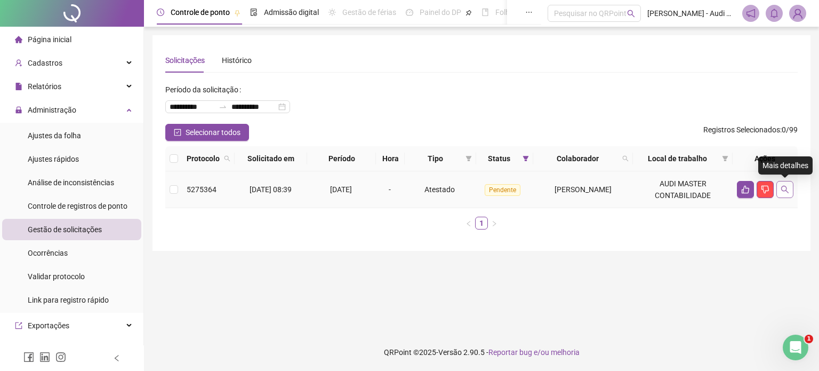
click at [787, 189] on icon "search" at bounding box center [785, 189] width 9 height 9
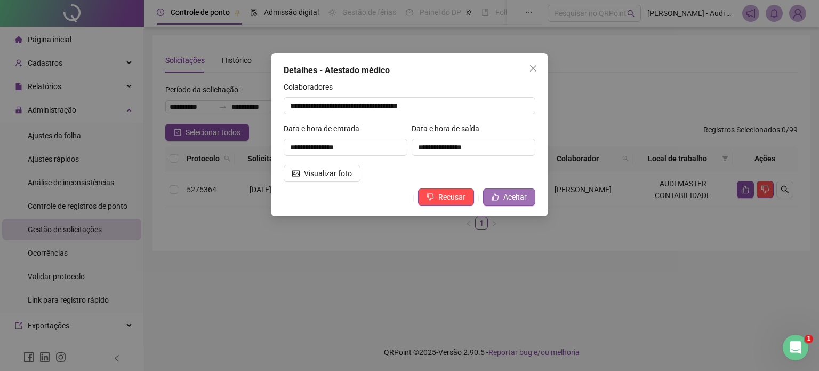
click at [514, 198] on span "Aceitar" at bounding box center [514, 197] width 23 height 12
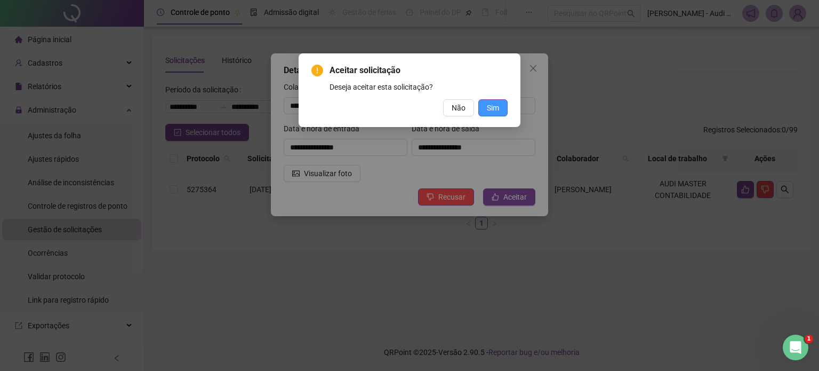
click at [500, 106] on button "Sim" at bounding box center [492, 107] width 29 height 17
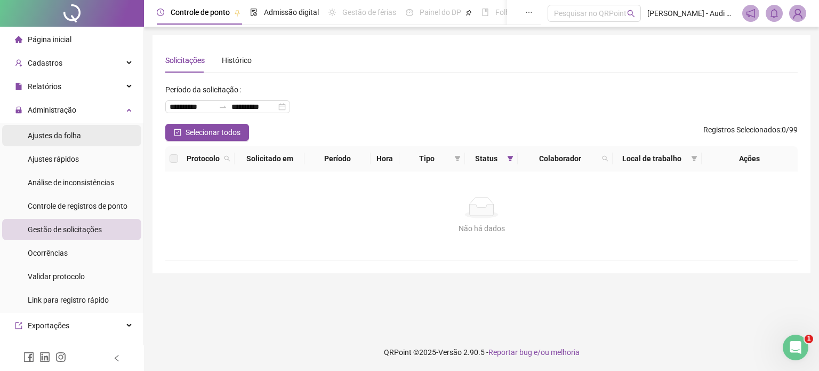
click at [73, 134] on span "Ajustes da folha" at bounding box center [54, 135] width 53 height 9
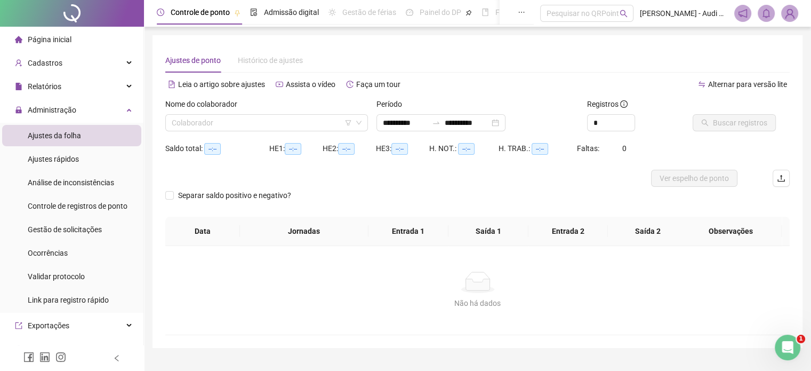
type input "**********"
click at [265, 127] on input "search" at bounding box center [262, 123] width 180 height 16
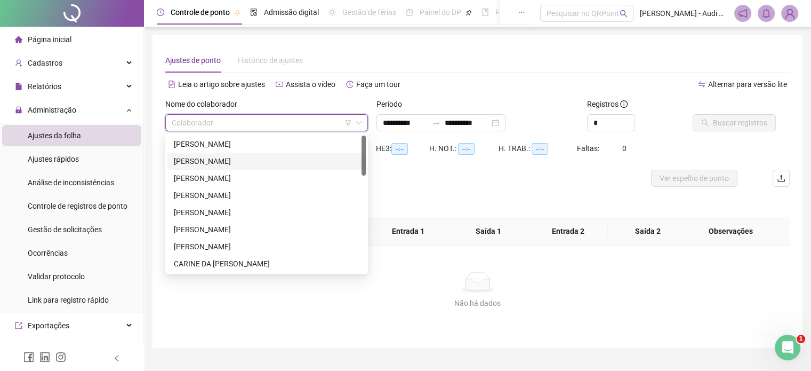
click at [226, 164] on div "[PERSON_NAME]" at bounding box center [267, 161] width 186 height 12
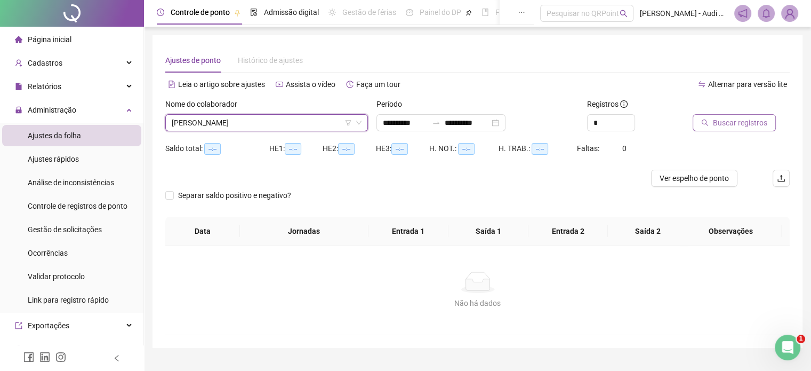
click at [755, 123] on span "Buscar registros" at bounding box center [740, 123] width 54 height 12
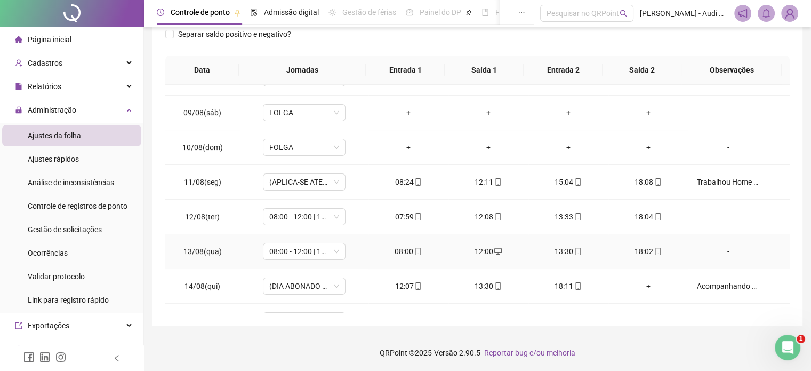
scroll to position [373, 0]
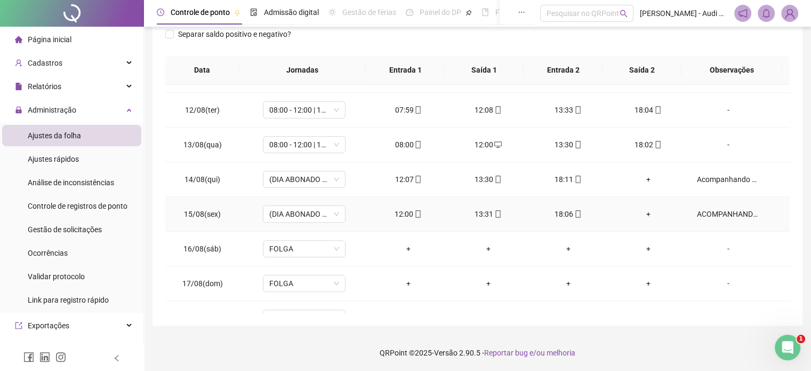
click at [721, 215] on div "ACOMPANHANDO O FILHO" at bounding box center [727, 214] width 63 height 12
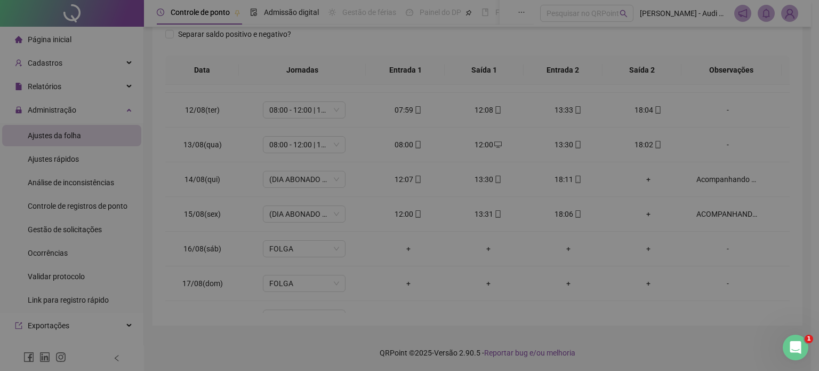
type textarea "**********"
type input "*****"
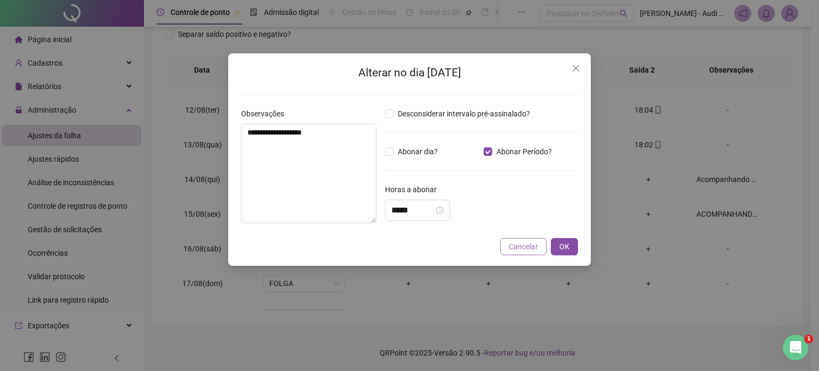
click at [525, 242] on span "Cancelar" at bounding box center [523, 247] width 29 height 12
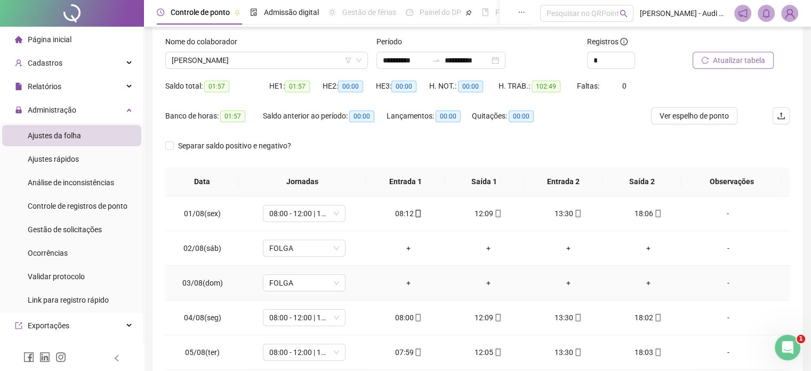
scroll to position [14, 0]
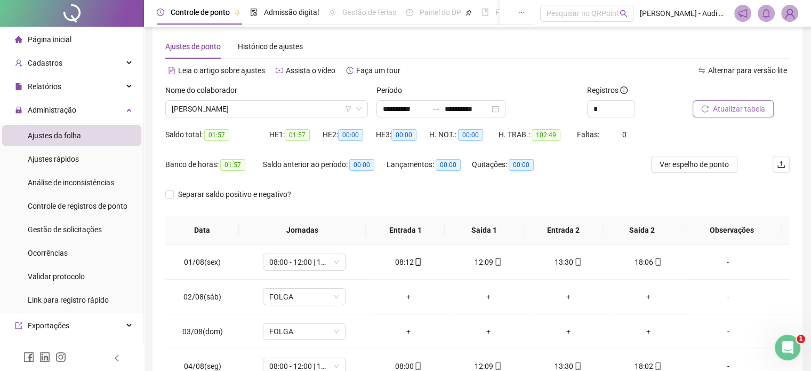
click at [736, 102] on button "Atualizar tabela" at bounding box center [733, 108] width 81 height 17
click at [690, 166] on span "Ver espelho de ponto" at bounding box center [694, 164] width 69 height 12
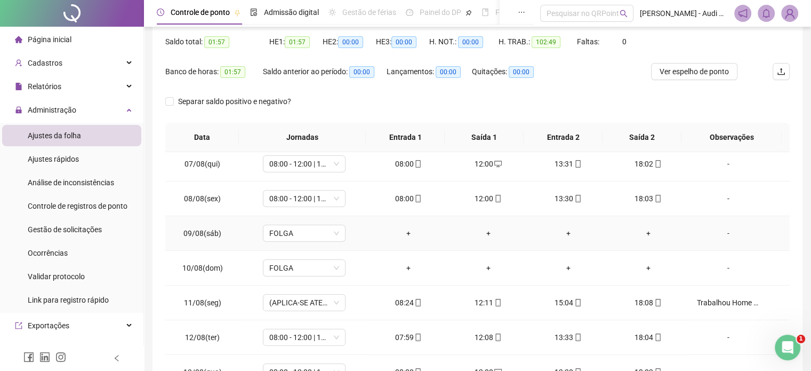
scroll to position [267, 0]
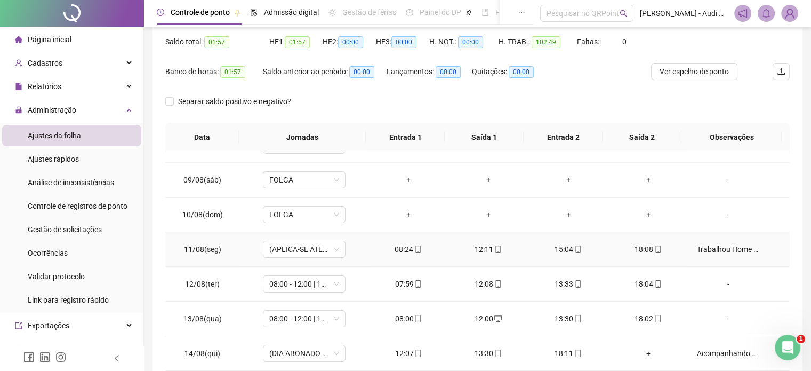
click at [724, 250] on div "Trabalhou Home Office, teve que ficar com o Filho." at bounding box center [727, 249] width 63 height 12
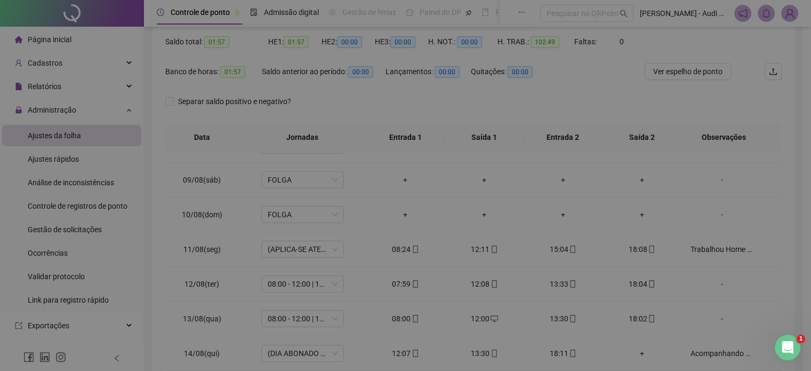
type input "*****"
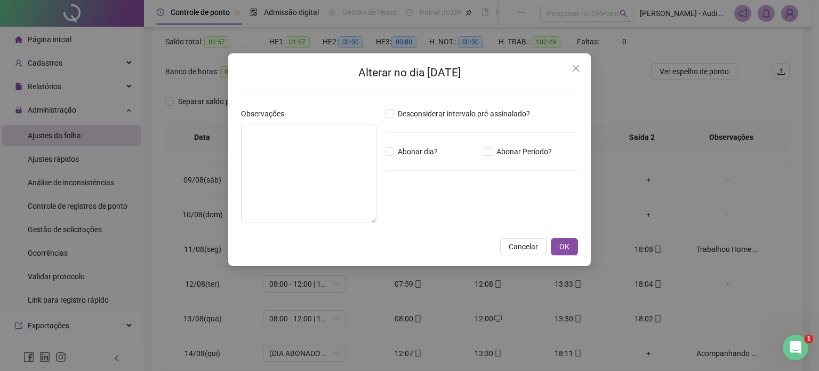
type textarea "**********"
type input "*****"
drag, startPoint x: 313, startPoint y: 148, endPoint x: 198, endPoint y: 118, distance: 119.0
click at [198, 118] on div "**********" at bounding box center [409, 185] width 819 height 371
click at [567, 251] on span "OK" at bounding box center [564, 247] width 10 height 12
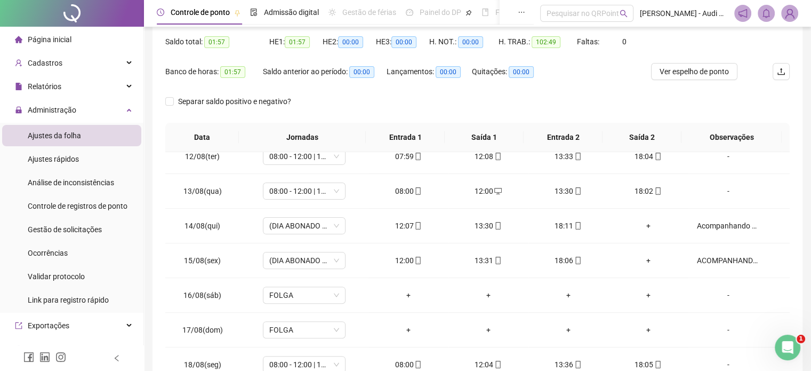
scroll to position [53, 0]
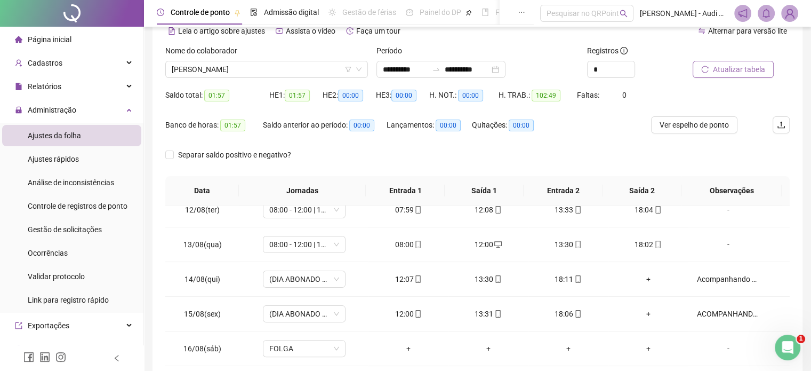
click at [739, 74] on span "Atualizar tabela" at bounding box center [739, 69] width 52 height 12
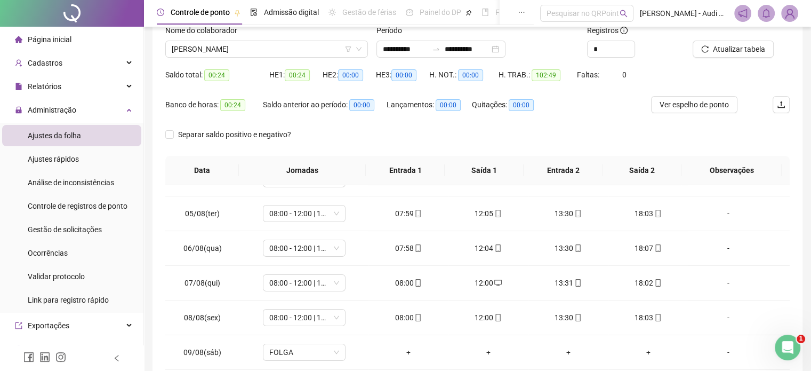
scroll to position [0, 0]
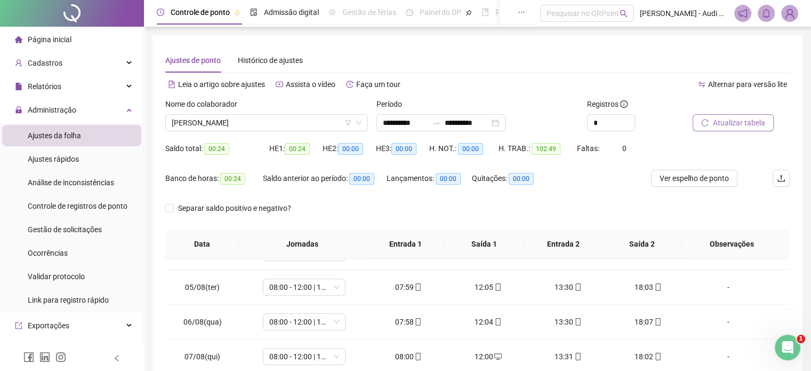
click at [731, 119] on span "Atualizar tabela" at bounding box center [739, 123] width 52 height 12
click at [698, 182] on span "Ver espelho de ponto" at bounding box center [694, 178] width 69 height 12
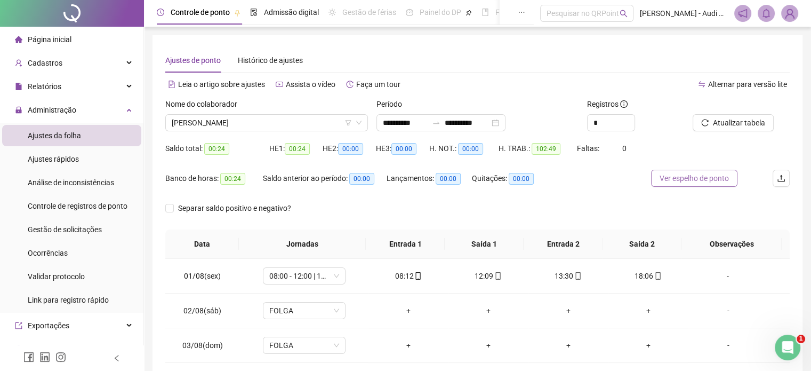
click at [681, 183] on span "Ver espelho de ponto" at bounding box center [694, 178] width 69 height 12
click at [119, 65] on div "Cadastros" at bounding box center [71, 62] width 139 height 21
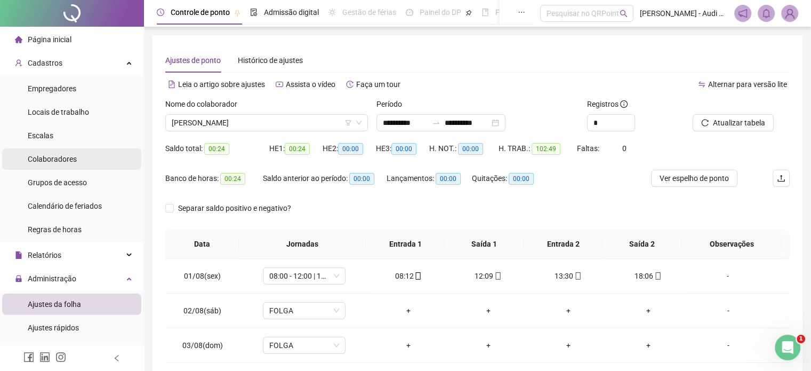
click at [79, 160] on li "Colaboradores" at bounding box center [71, 158] width 139 height 21
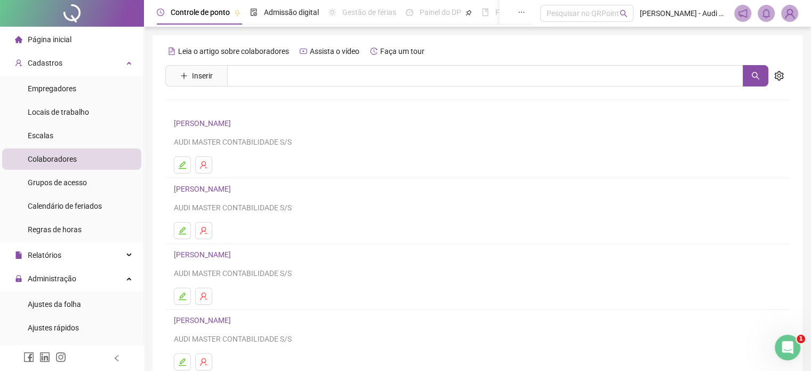
click at [217, 189] on link "[PERSON_NAME]" at bounding box center [204, 189] width 60 height 9
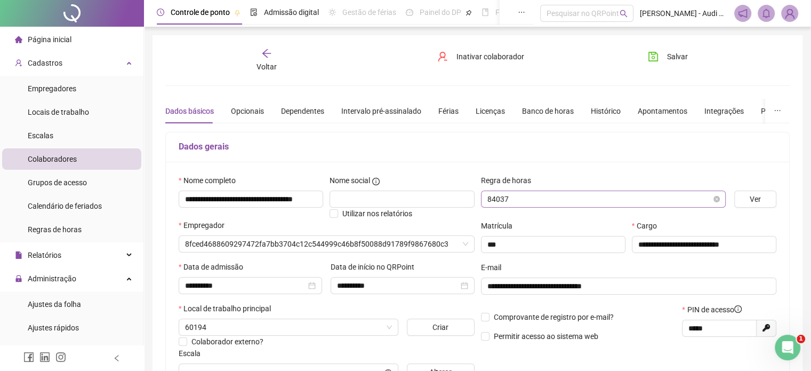
type input "*********"
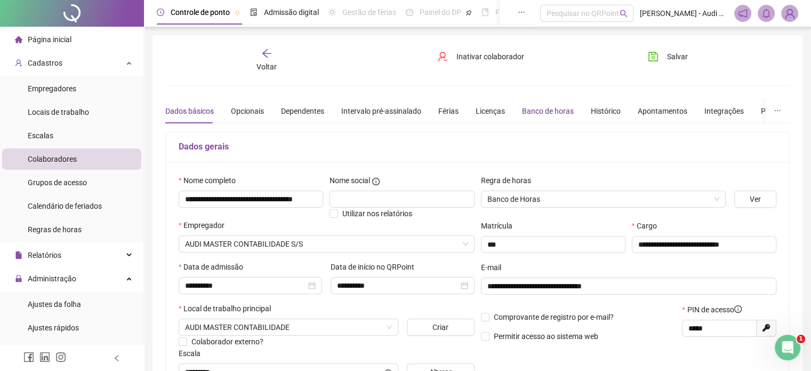
click at [544, 111] on div "Banco de horas" at bounding box center [548, 111] width 52 height 12
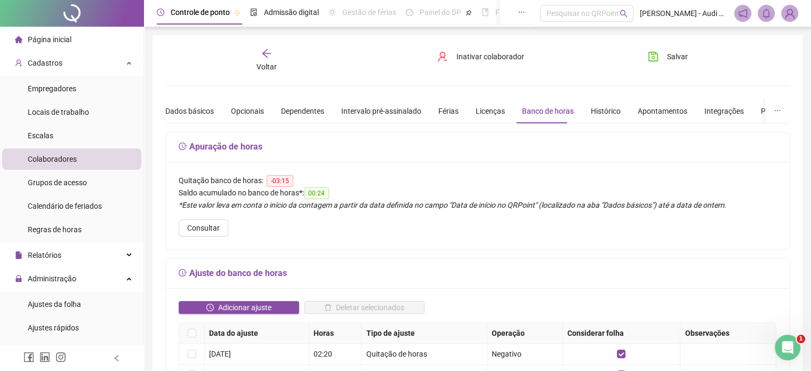
click at [277, 57] on div "Voltar" at bounding box center [266, 60] width 97 height 25
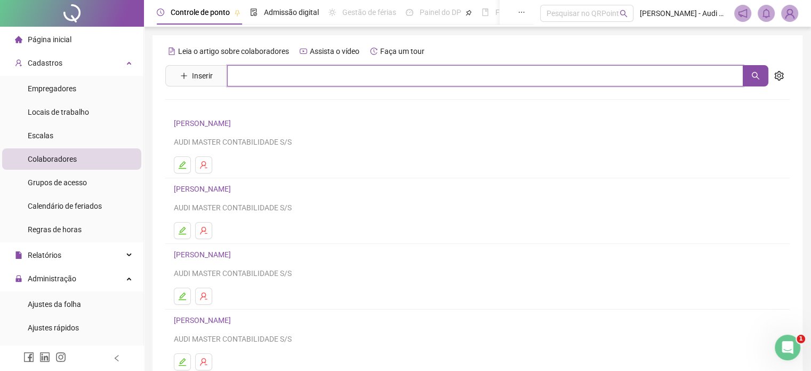
click at [254, 76] on input "text" at bounding box center [485, 75] width 516 height 21
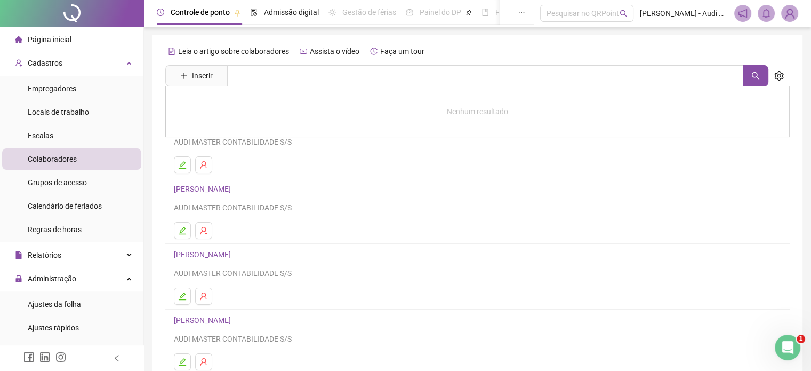
click at [234, 190] on link "[PERSON_NAME]" at bounding box center [204, 189] width 60 height 9
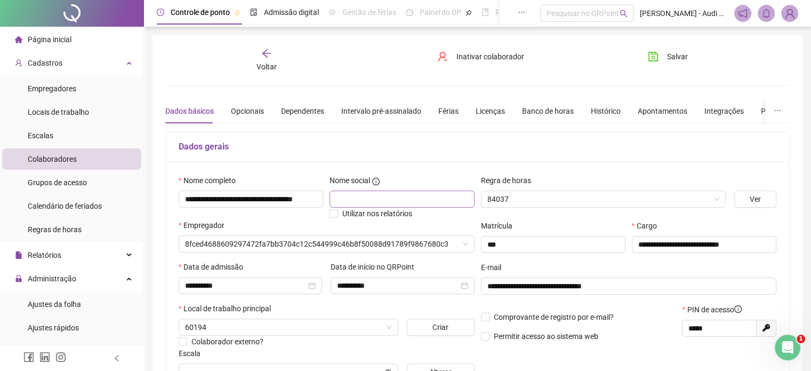
type input "*********"
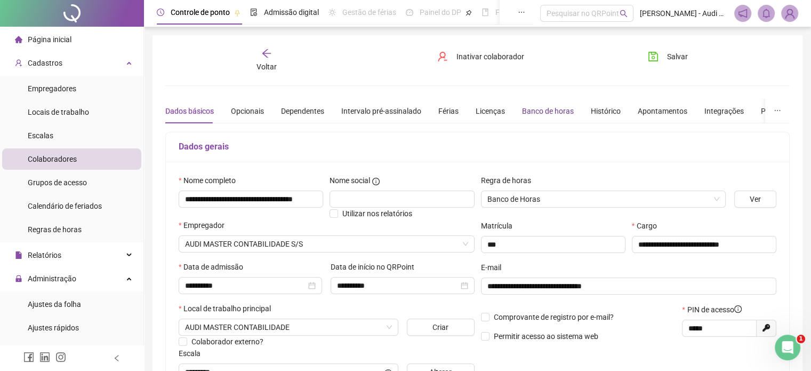
click at [557, 110] on div "Banco de horas" at bounding box center [548, 111] width 52 height 12
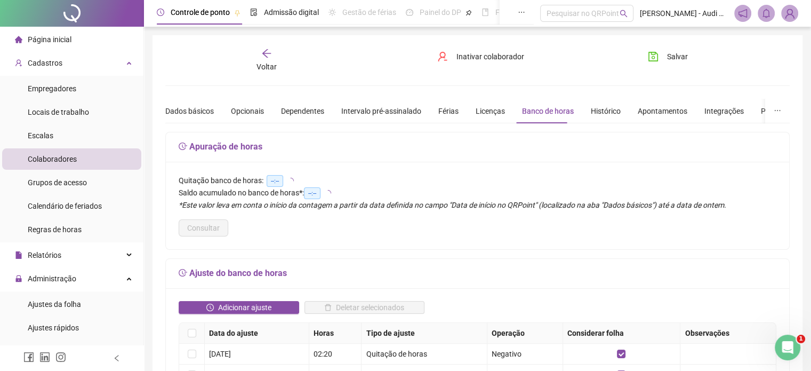
scroll to position [107, 0]
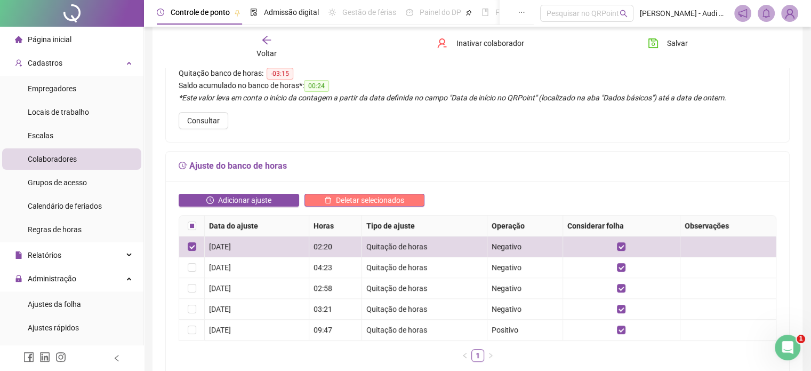
click at [379, 199] on span "Deletar selecionados" at bounding box center [370, 200] width 68 height 12
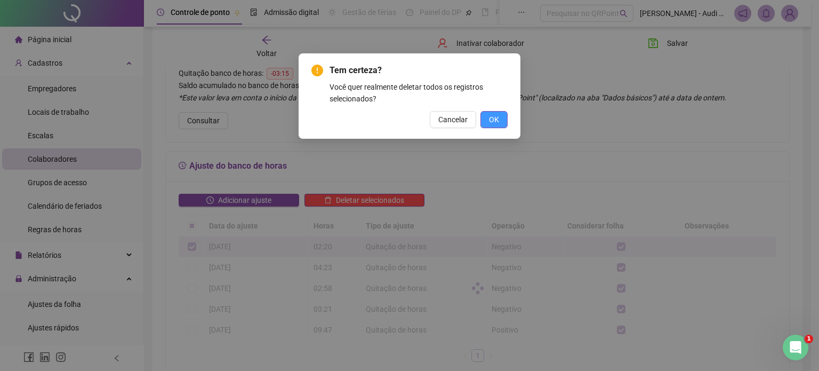
click at [495, 121] on span "OK" at bounding box center [494, 120] width 10 height 12
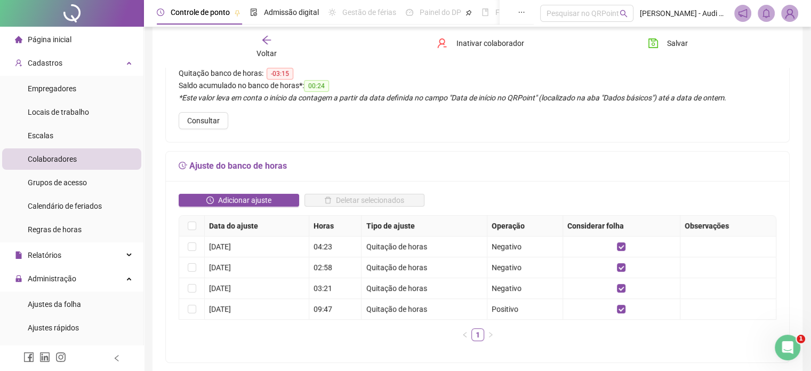
scroll to position [0, 0]
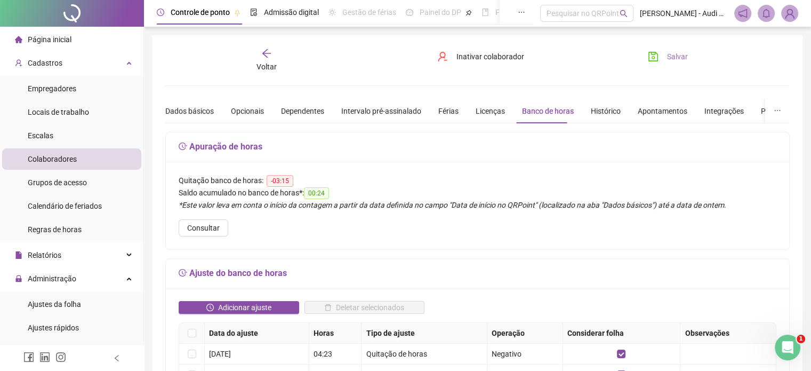
click at [668, 57] on span "Salvar" at bounding box center [677, 57] width 21 height 12
click at [116, 61] on div "Cadastros" at bounding box center [71, 62] width 139 height 21
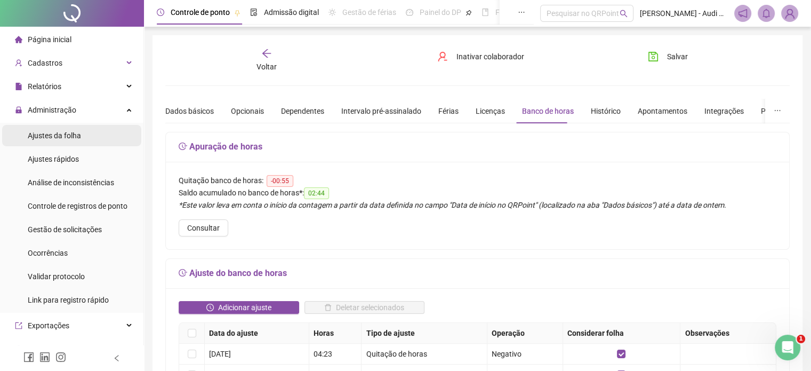
click at [77, 136] on span "Ajustes da folha" at bounding box center [54, 135] width 53 height 9
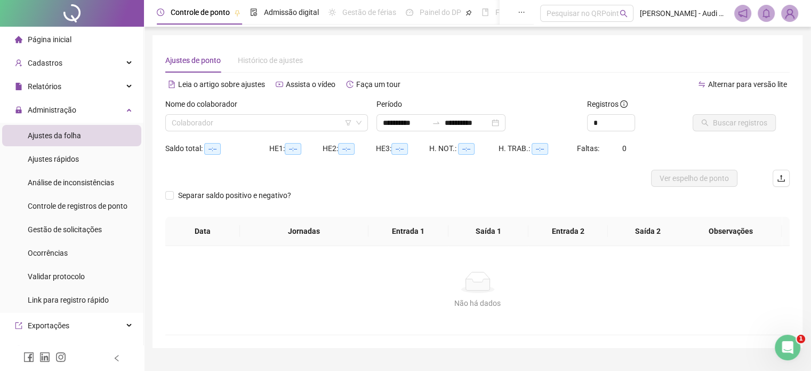
type input "**********"
click at [251, 127] on input "search" at bounding box center [262, 123] width 180 height 16
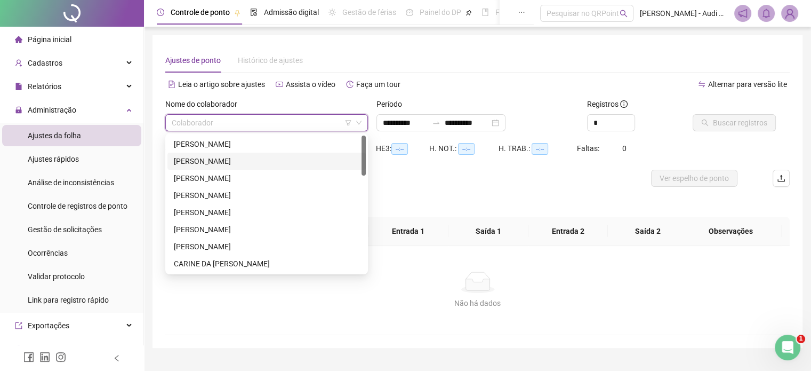
click at [231, 162] on div "[PERSON_NAME]" at bounding box center [267, 161] width 186 height 12
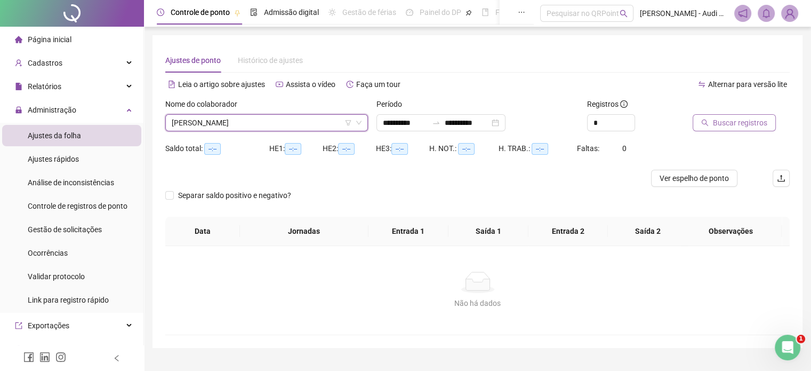
click at [733, 121] on span "Buscar registros" at bounding box center [740, 123] width 54 height 12
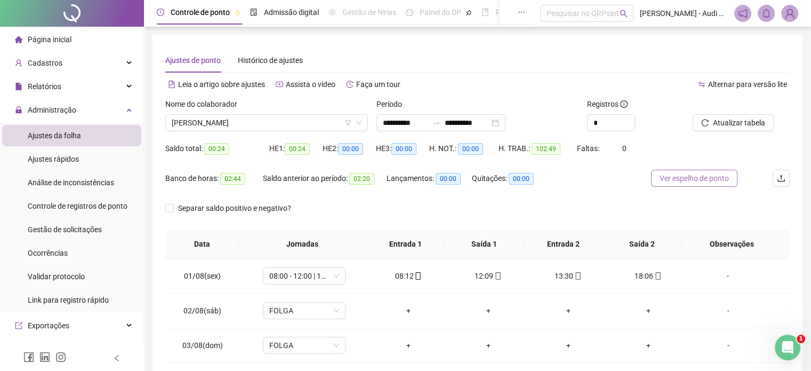
click at [688, 173] on span "Ver espelho de ponto" at bounding box center [694, 178] width 69 height 12
click at [738, 125] on span "Atualizar tabela" at bounding box center [739, 123] width 52 height 12
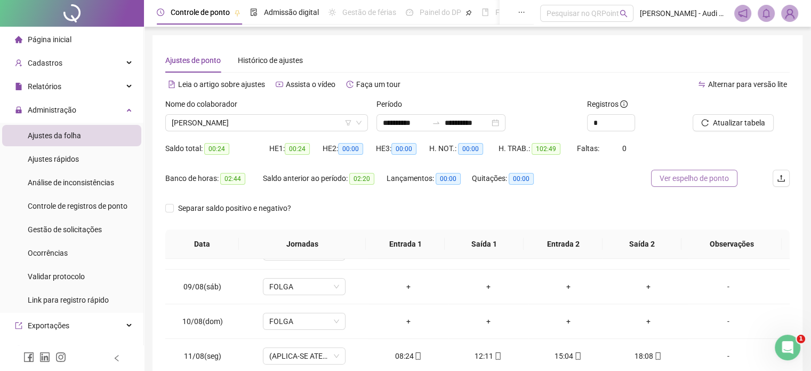
click at [696, 178] on span "Ver espelho de ponto" at bounding box center [694, 178] width 69 height 12
click at [90, 230] on span "Gestão de solicitações" at bounding box center [65, 229] width 74 height 9
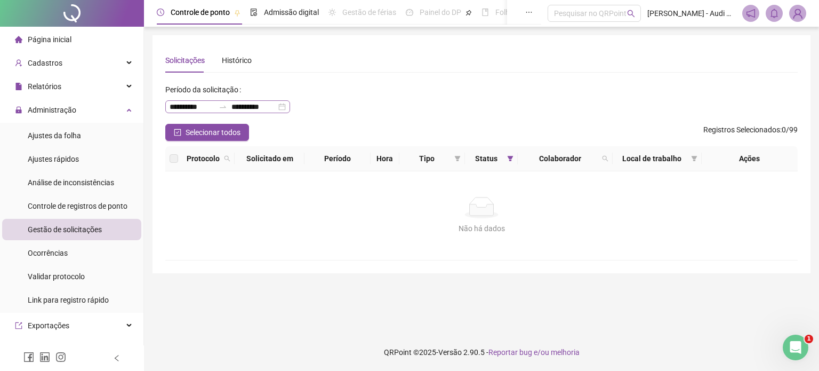
click at [290, 107] on div "**********" at bounding box center [227, 106] width 125 height 13
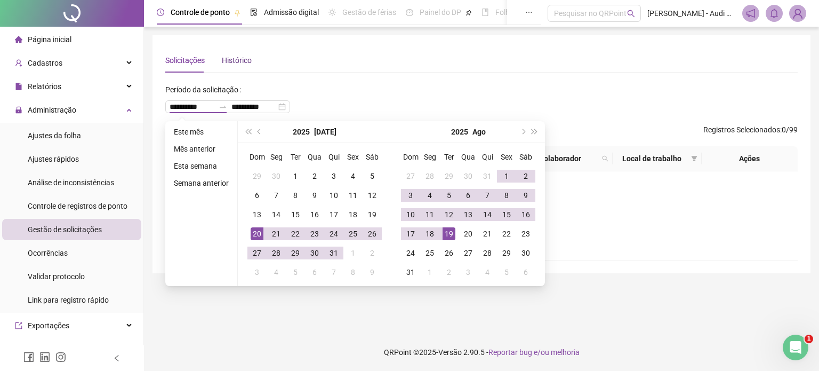
click at [230, 65] on div "Histórico" at bounding box center [237, 60] width 30 height 12
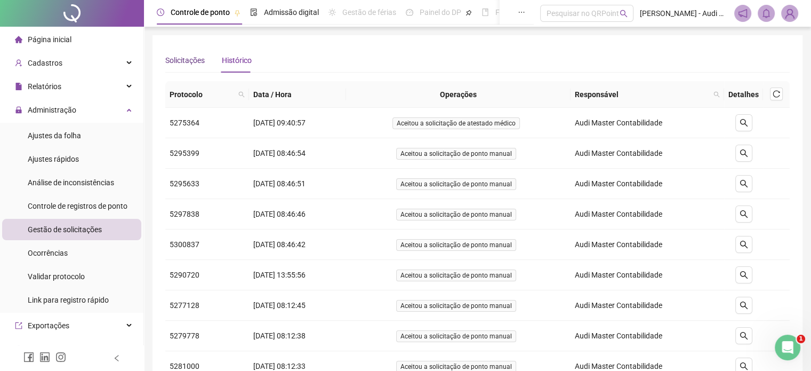
click at [195, 61] on div "Solicitações" at bounding box center [184, 60] width 39 height 12
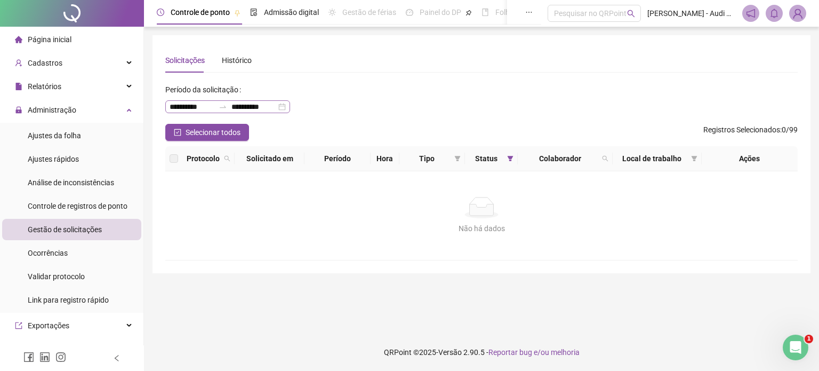
click at [290, 106] on div "**********" at bounding box center [227, 106] width 125 height 13
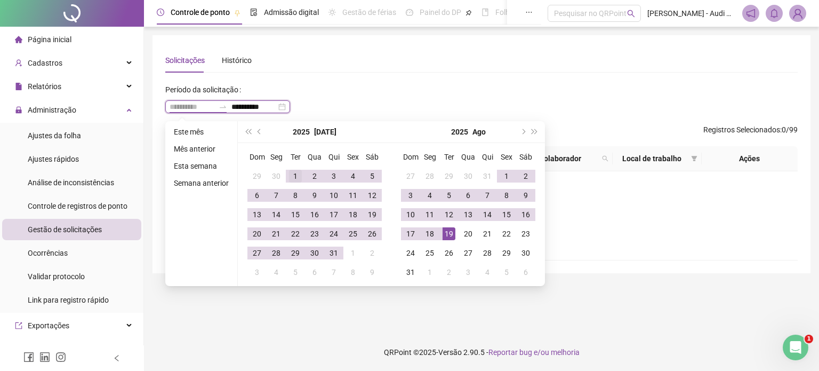
type input "**********"
click at [296, 178] on div "1" at bounding box center [295, 176] width 13 height 13
type input "**********"
click at [447, 234] on div "19" at bounding box center [449, 233] width 13 height 13
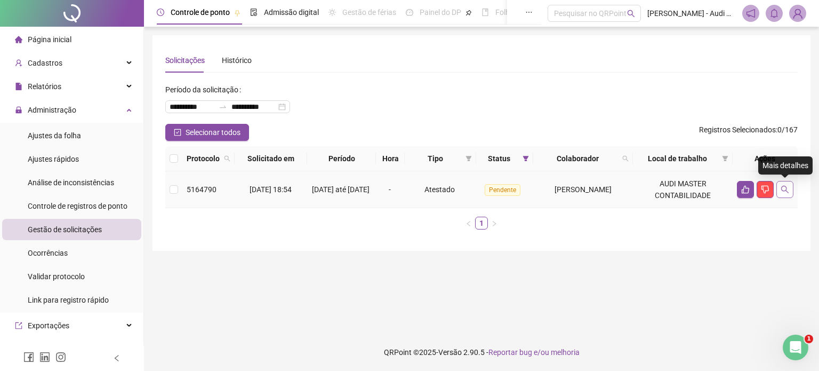
click at [791, 193] on button "button" at bounding box center [784, 189] width 17 height 17
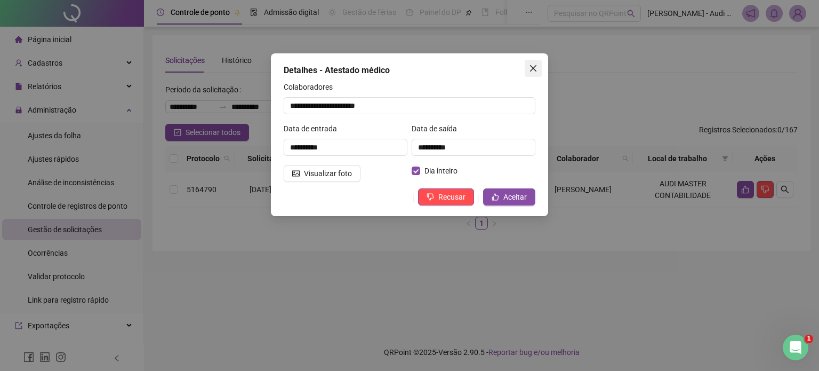
click at [539, 68] on span "Close" at bounding box center [533, 68] width 17 height 9
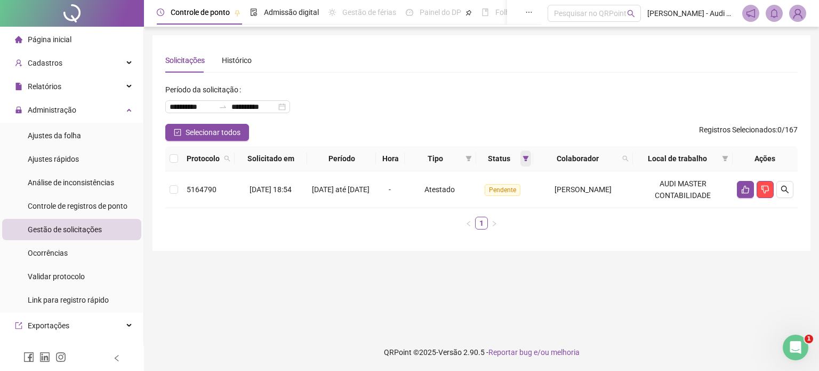
click at [523, 158] on icon "filter" at bounding box center [526, 158] width 6 height 6
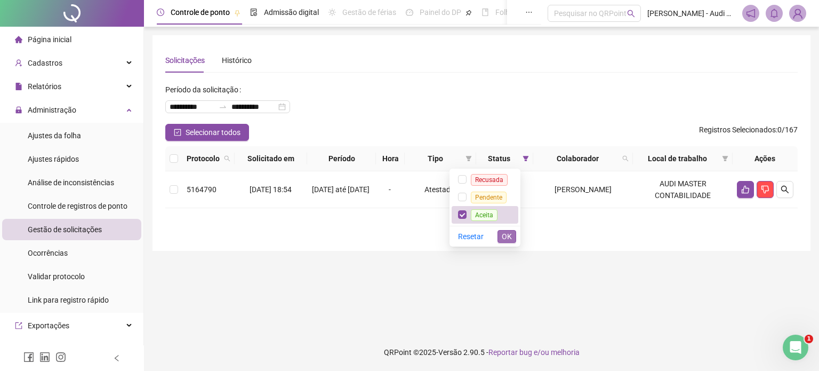
click at [506, 238] on span "OK" at bounding box center [507, 236] width 10 height 12
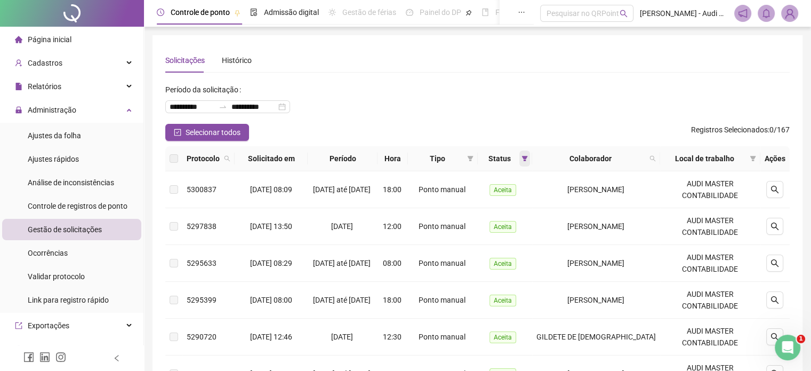
click at [528, 154] on span at bounding box center [524, 158] width 11 height 16
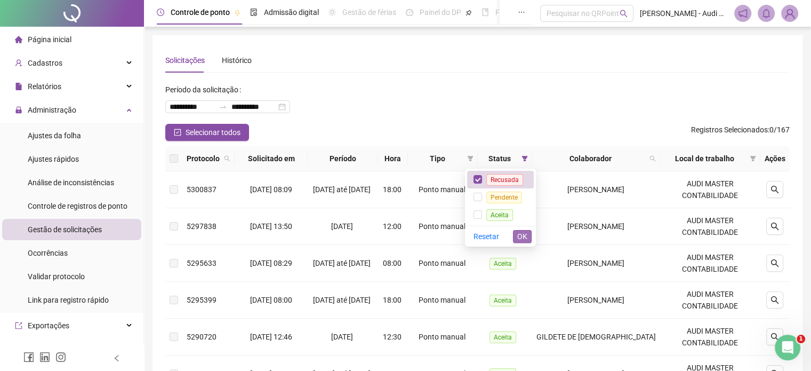
click at [520, 235] on span "OK" at bounding box center [522, 236] width 10 height 12
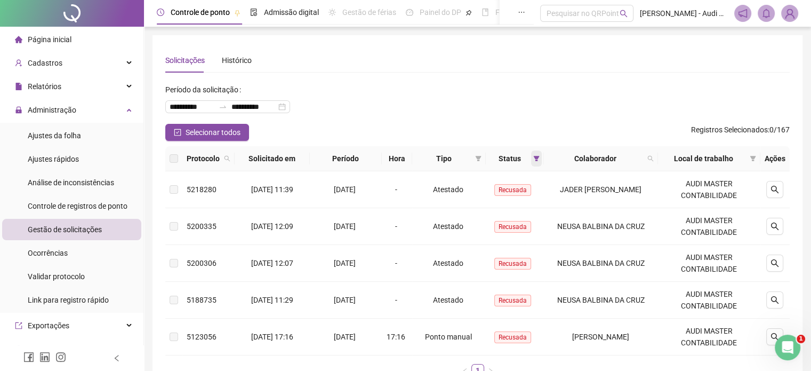
click at [533, 158] on icon "filter" at bounding box center [536, 158] width 6 height 6
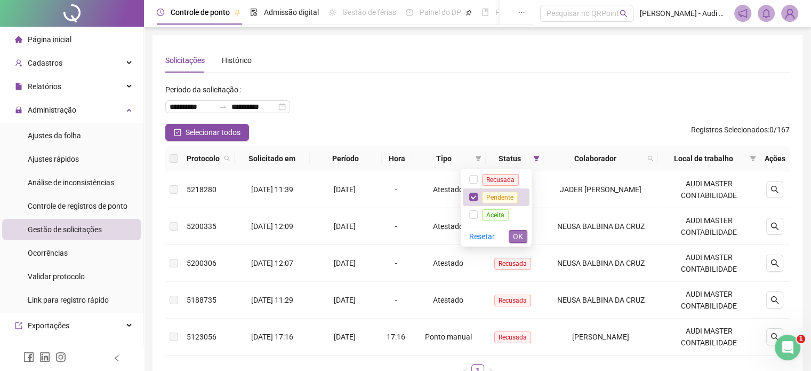
click at [517, 238] on span "OK" at bounding box center [518, 236] width 10 height 12
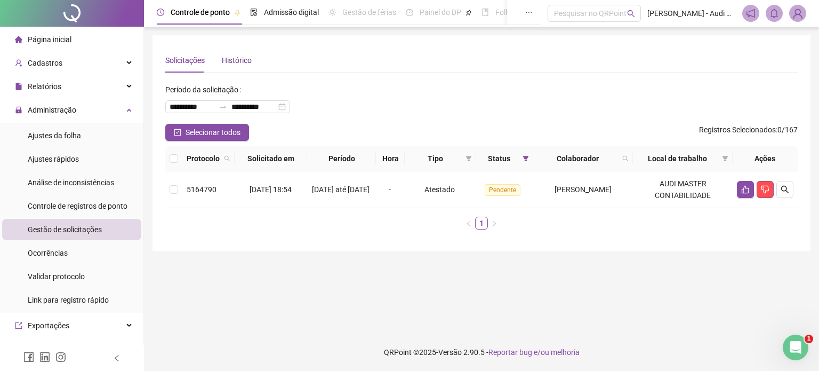
click at [237, 63] on div "Histórico" at bounding box center [237, 60] width 30 height 12
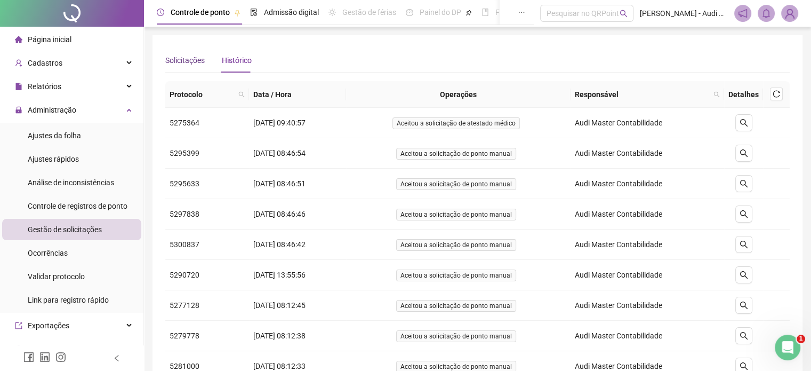
click at [178, 61] on div "Solicitações" at bounding box center [184, 60] width 39 height 12
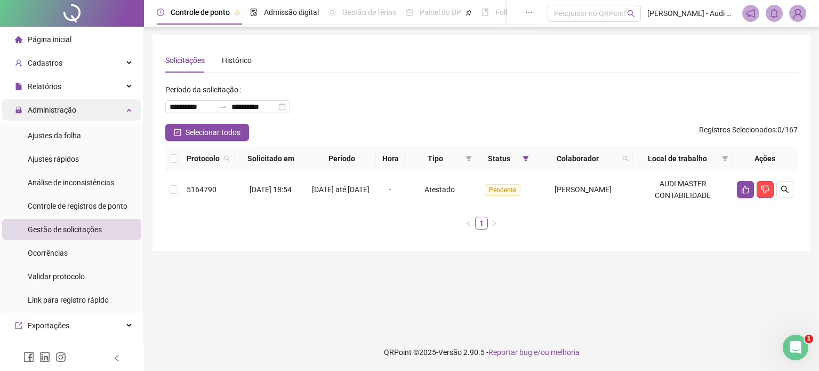
click at [95, 117] on div "Administração" at bounding box center [71, 109] width 139 height 21
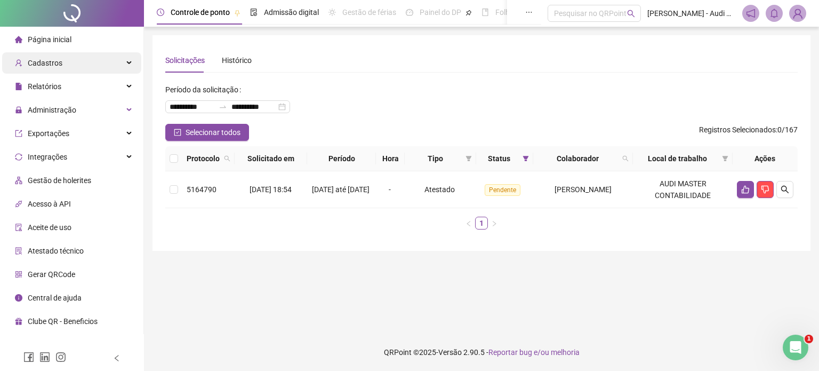
click at [126, 65] on div "Cadastros" at bounding box center [71, 62] width 139 height 21
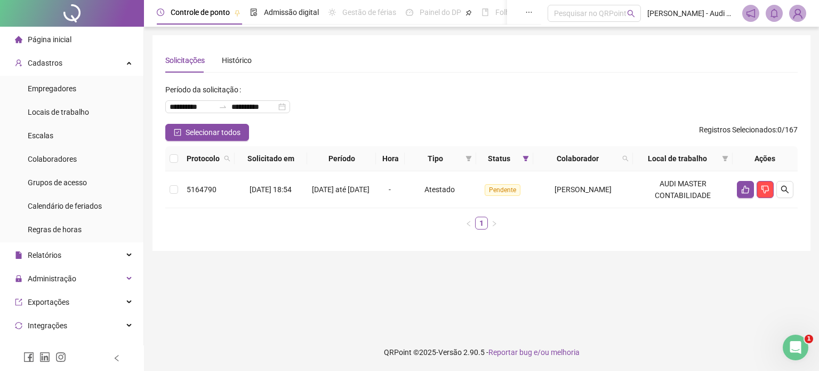
click at [800, 14] on img at bounding box center [798, 13] width 16 height 16
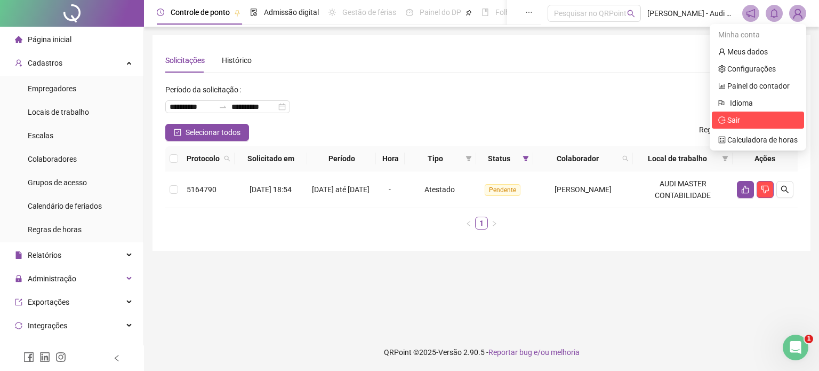
click at [740, 122] on span "Sair" at bounding box center [733, 120] width 13 height 9
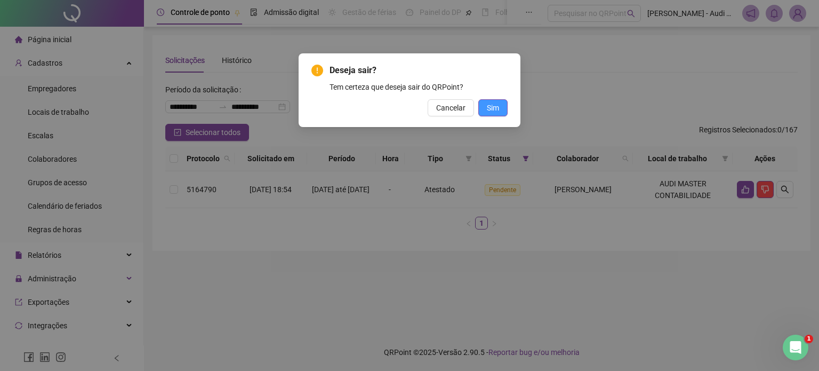
click at [488, 104] on span "Sim" at bounding box center [493, 108] width 12 height 12
